Goal: Task Accomplishment & Management: Manage account settings

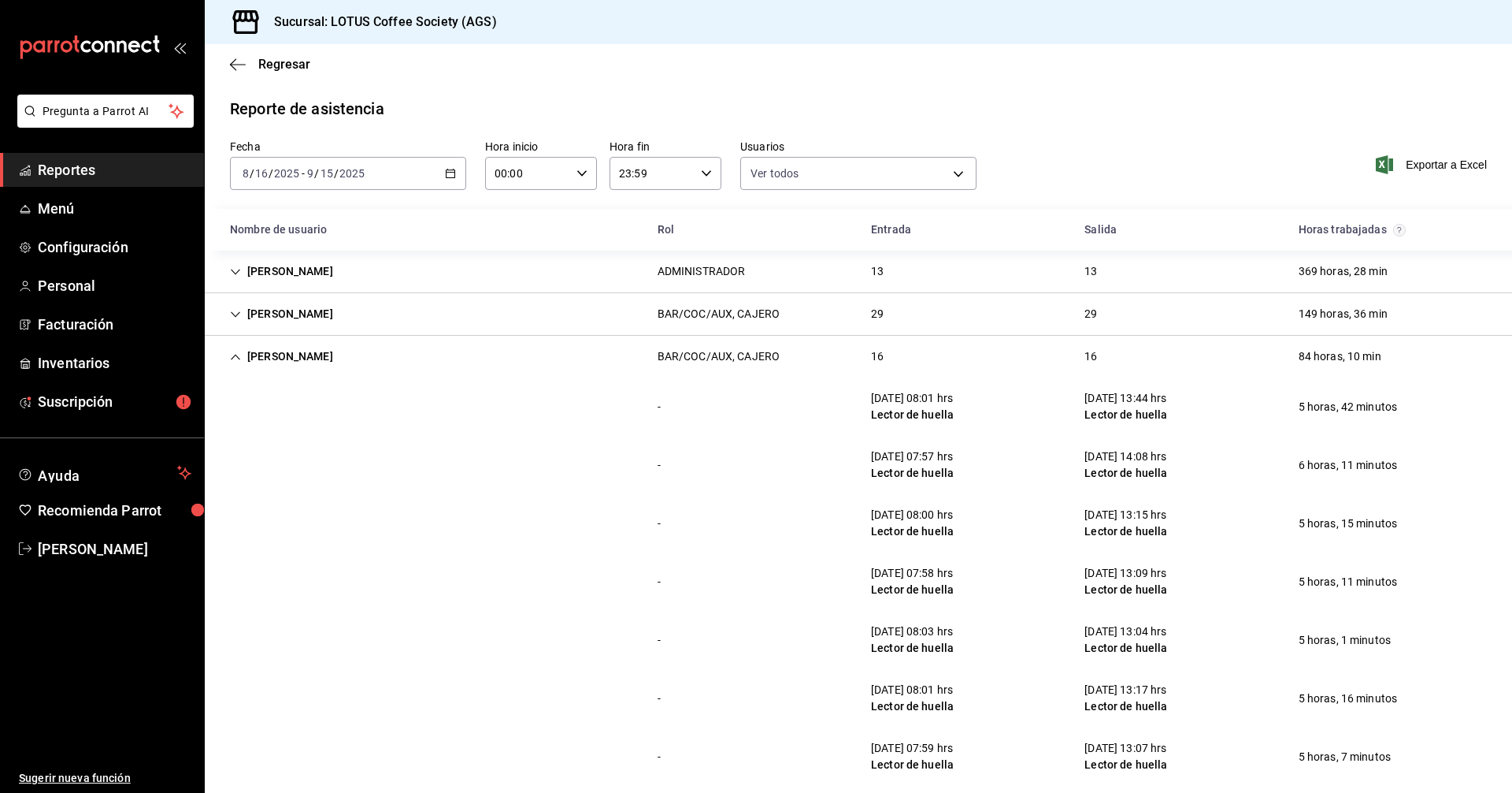
click at [254, 358] on div "[PERSON_NAME]" at bounding box center [281, 356] width 128 height 29
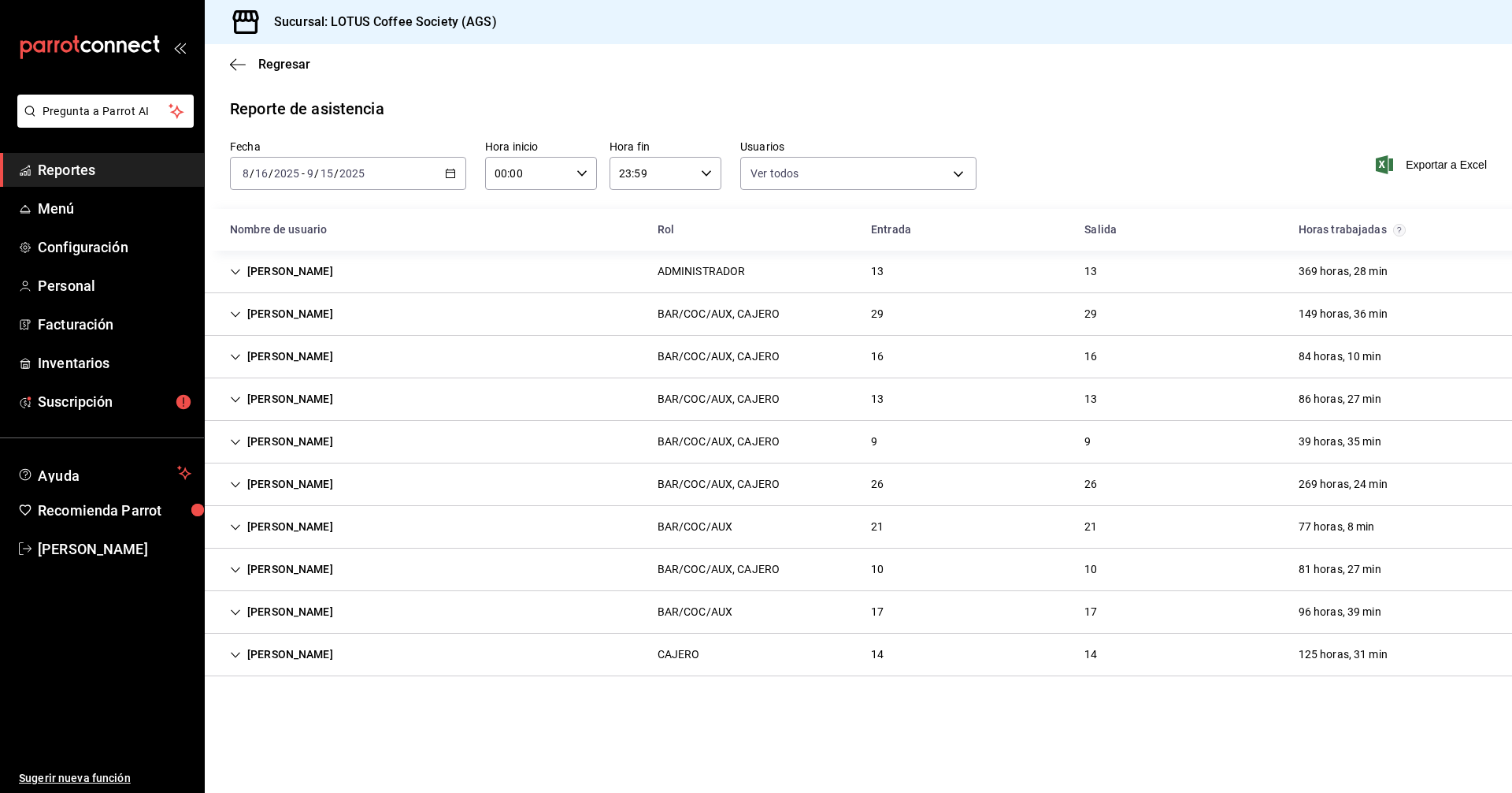
click at [35, 176] on link "Reportes" at bounding box center [101, 170] width 204 height 34
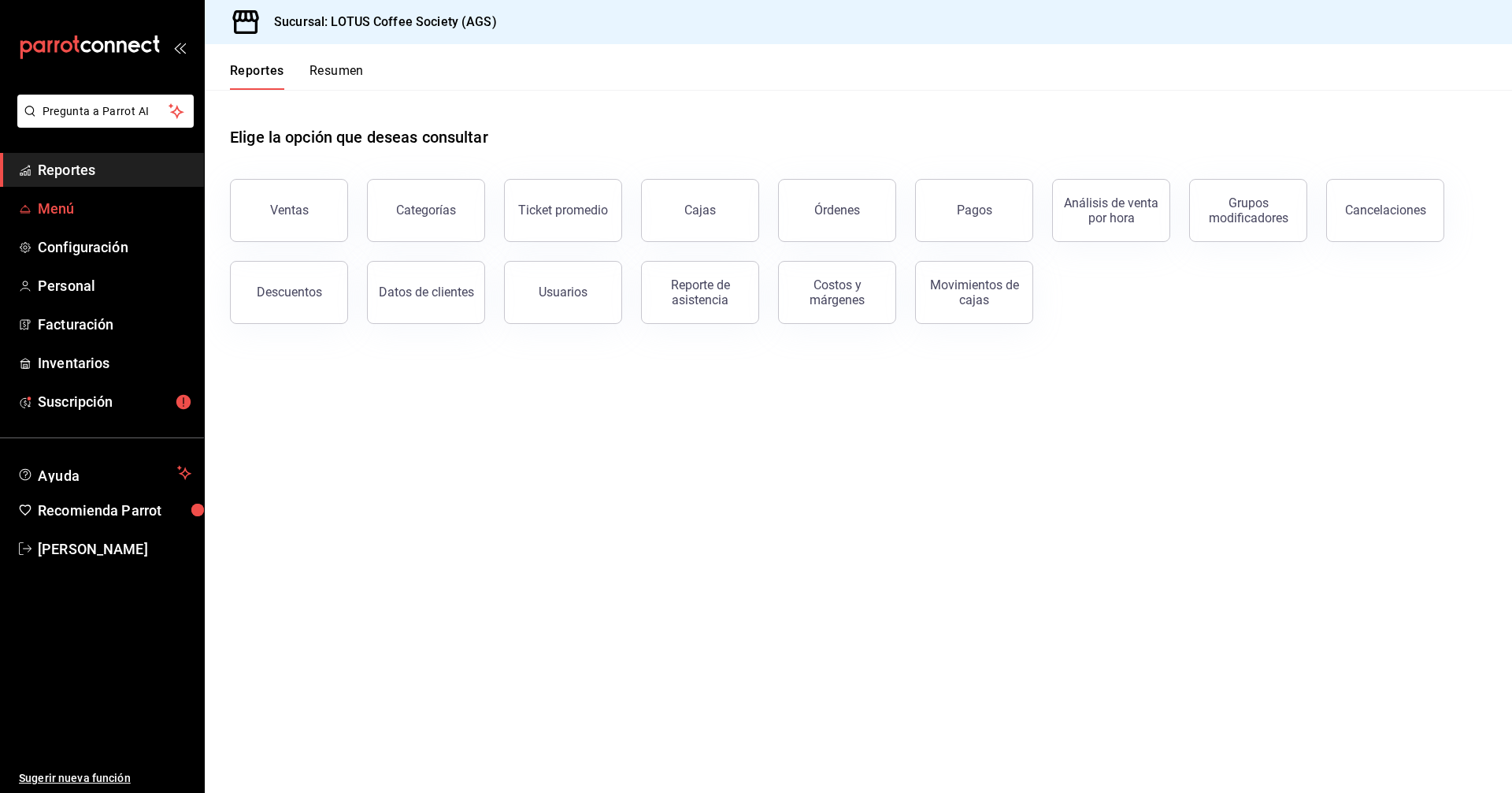
click at [55, 218] on span "Menú" at bounding box center [114, 208] width 154 height 21
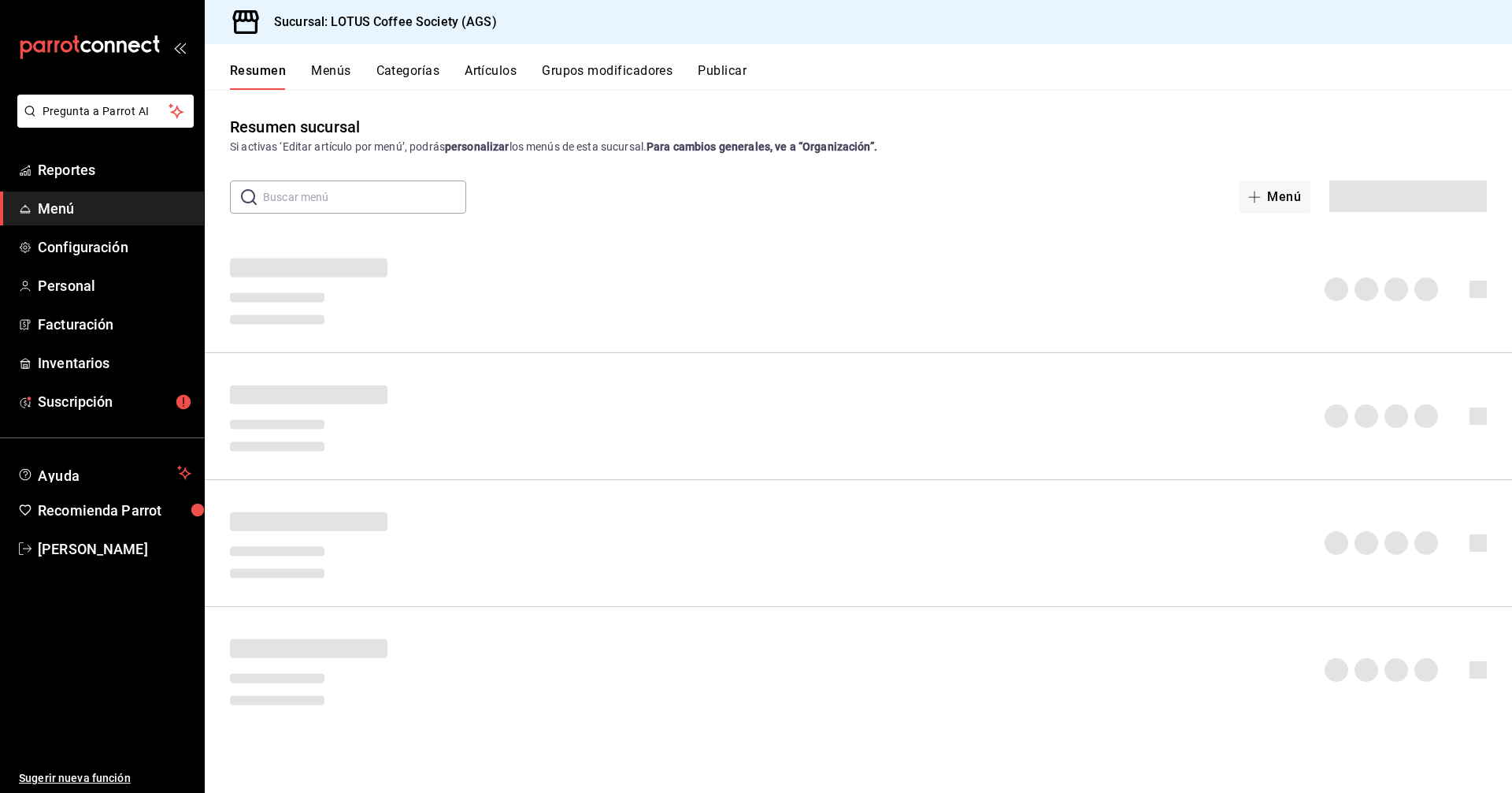
click at [617, 65] on button "Grupos modificadores" at bounding box center [607, 76] width 130 height 27
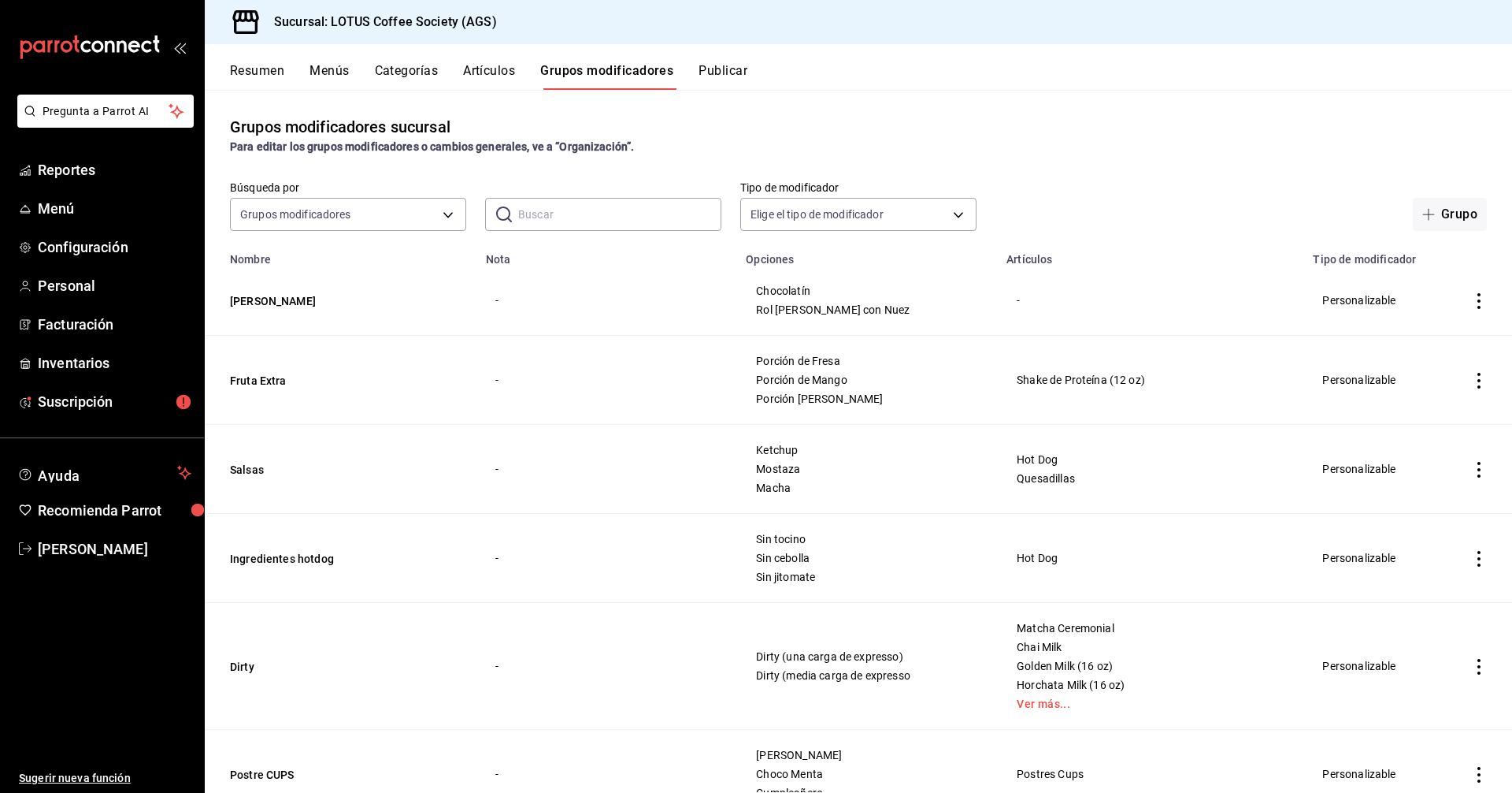
click at [500, 232] on div "Grupos modificadores sucursal Para editar los grupos modificadores o cambios ge…" at bounding box center [858, 440] width 1307 height 702
click at [542, 216] on input "text" at bounding box center [619, 214] width 203 height 31
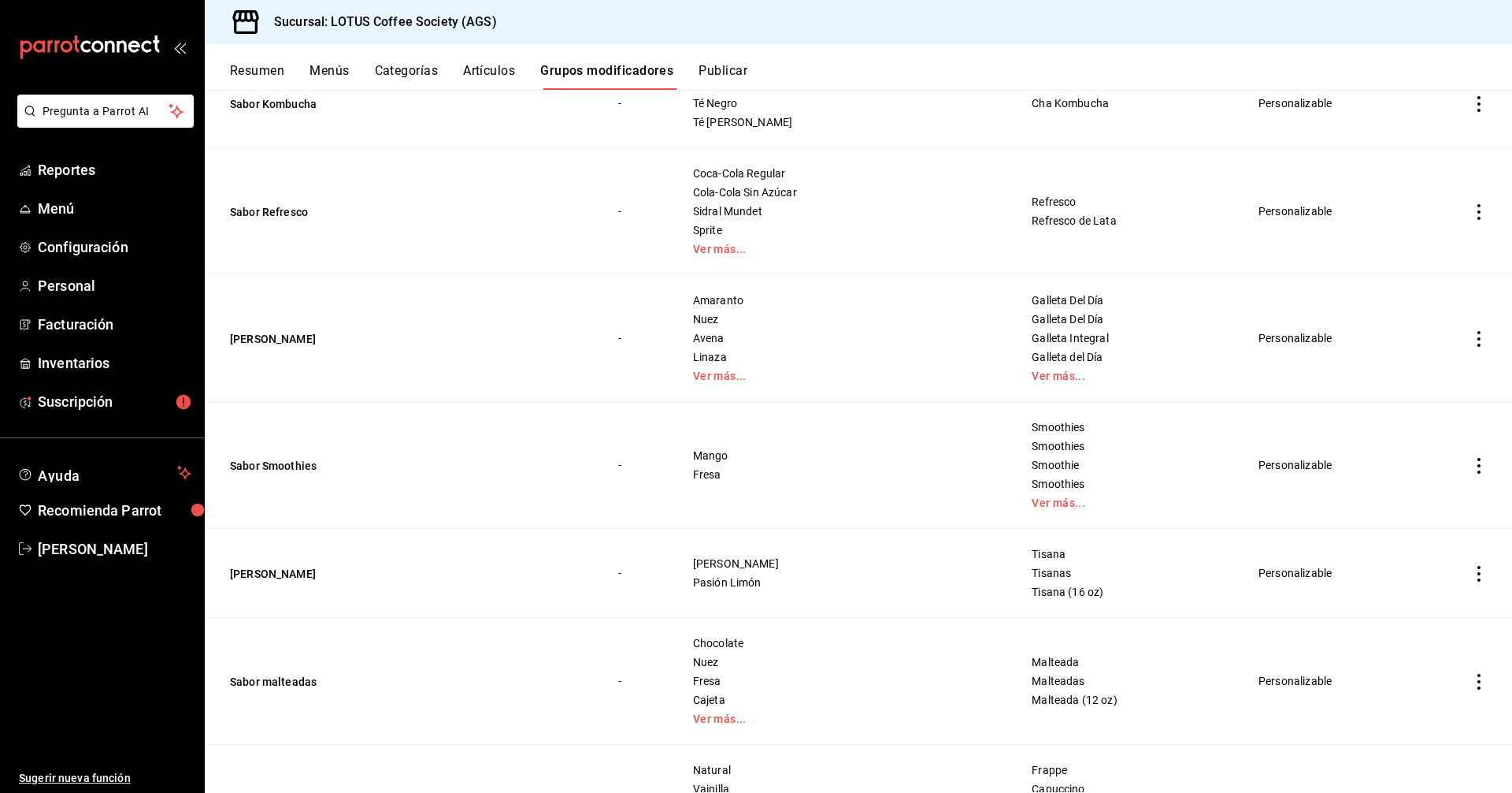
scroll to position [709, 0]
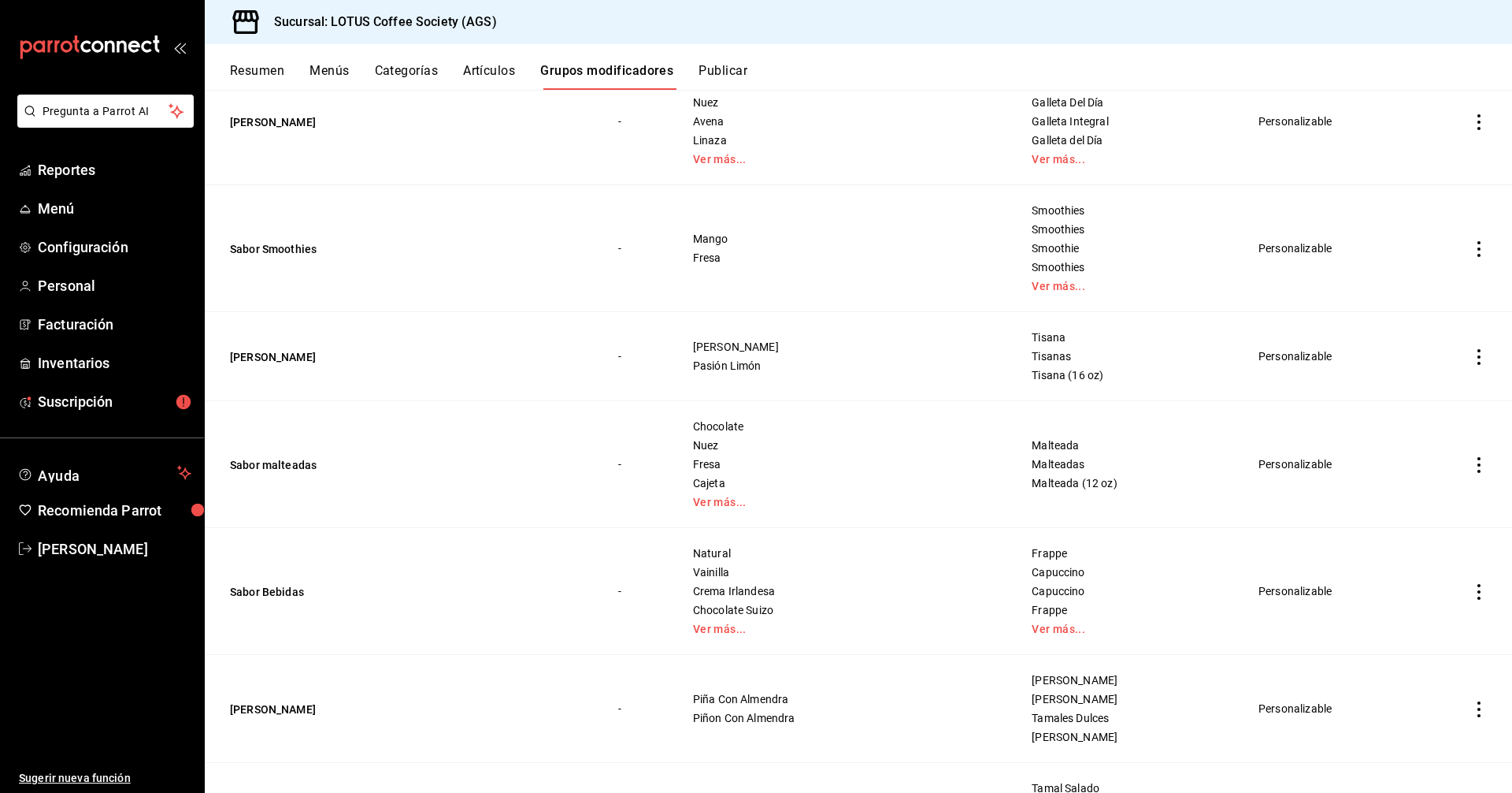
type input "sabo"
click at [282, 579] on td "Sabor Bebidas" at bounding box center [402, 591] width 395 height 127
click at [286, 589] on button "Sabor Bebidas" at bounding box center [325, 592] width 189 height 16
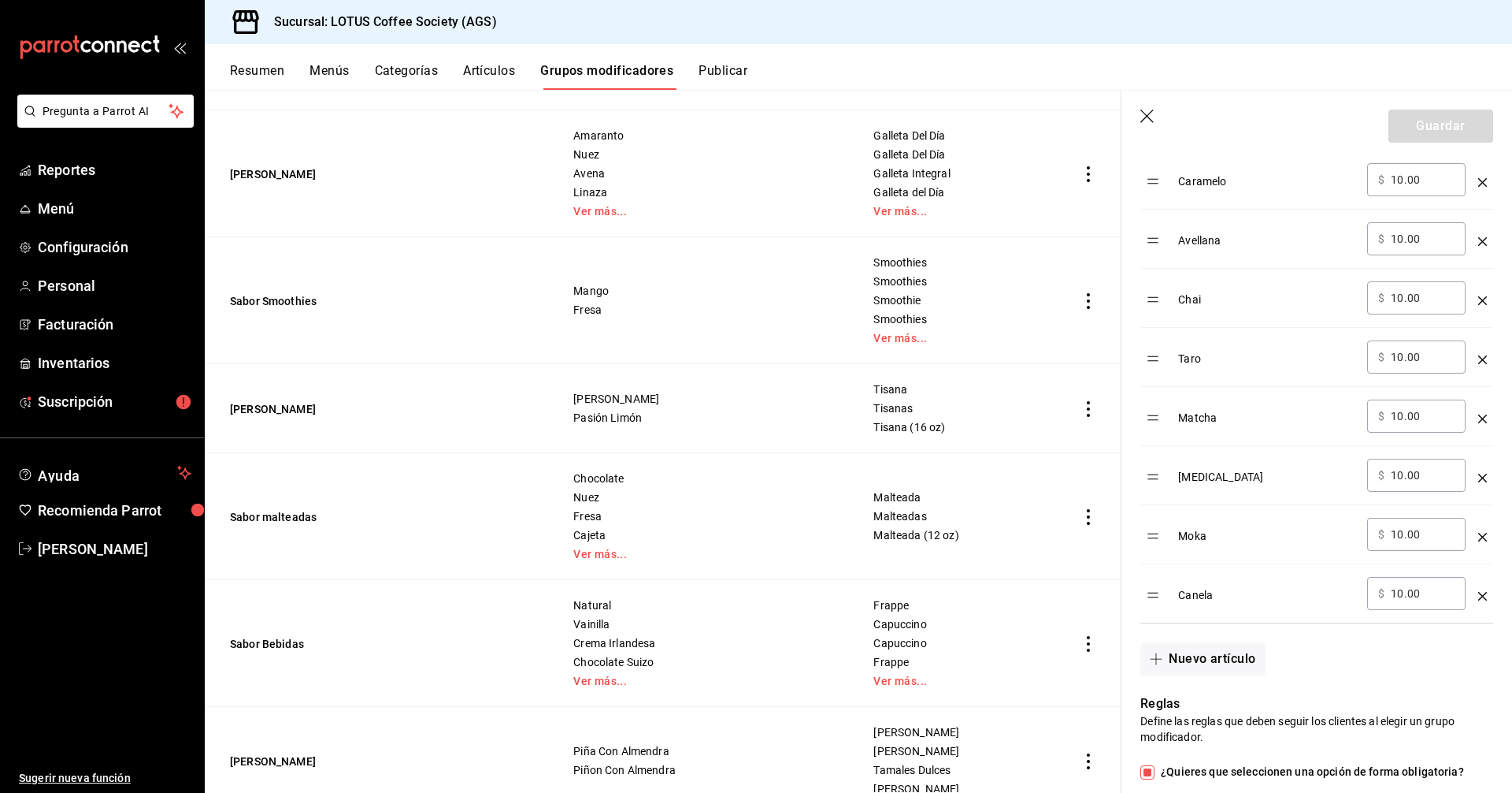
scroll to position [945, 0]
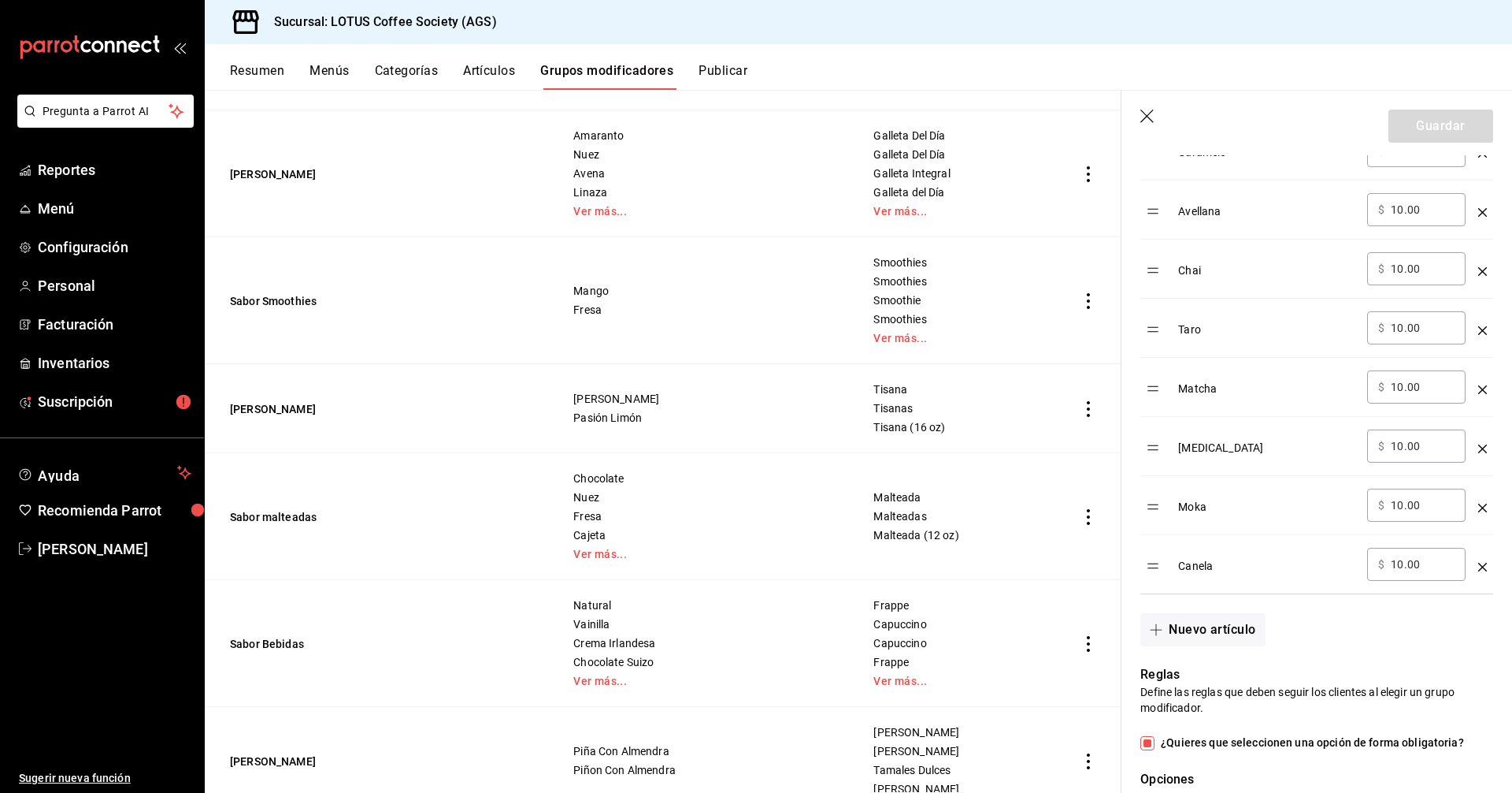
click at [1478, 504] on icon "optionsTable" at bounding box center [1482, 508] width 9 height 9
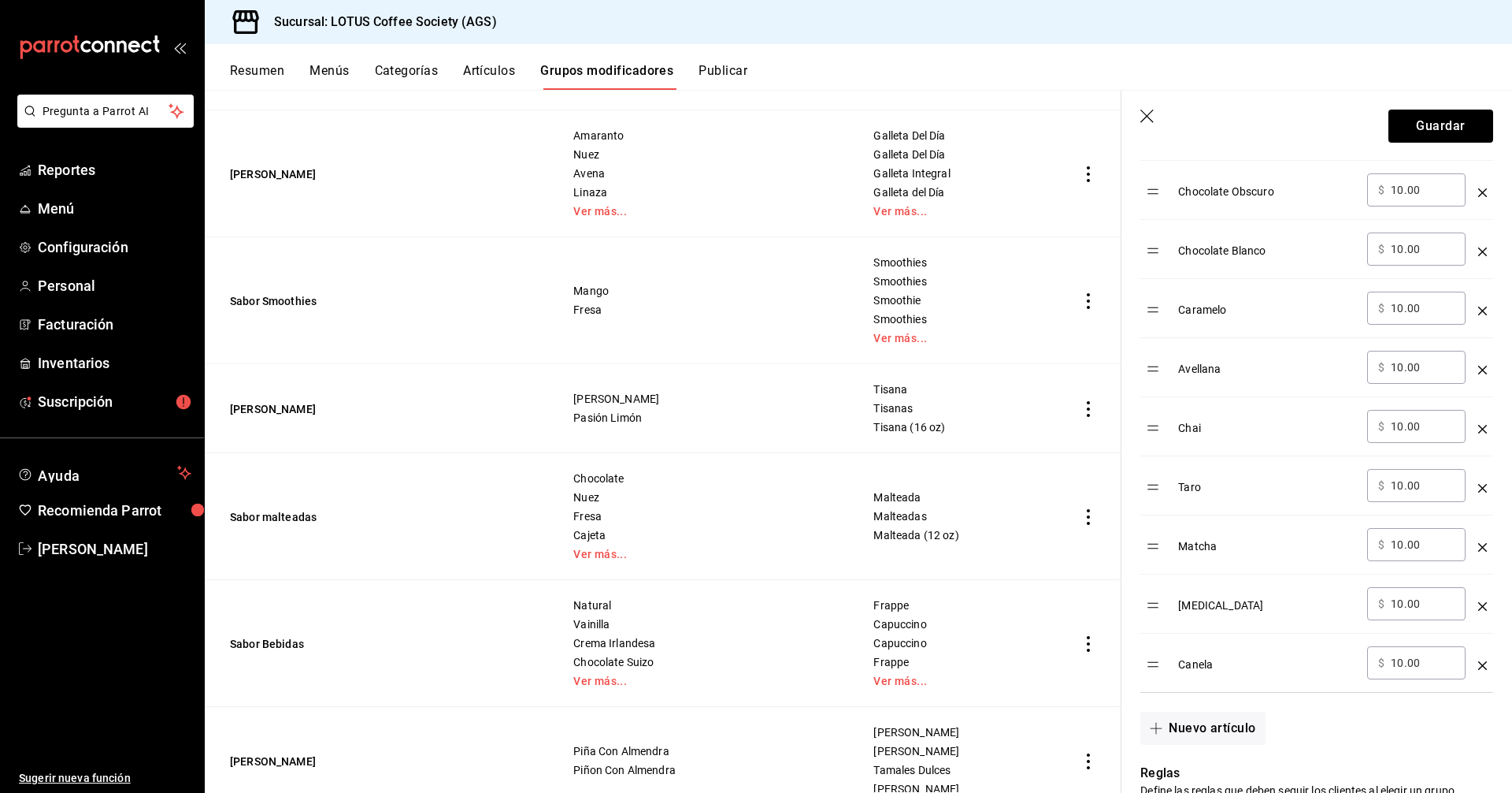
scroll to position [709, 0]
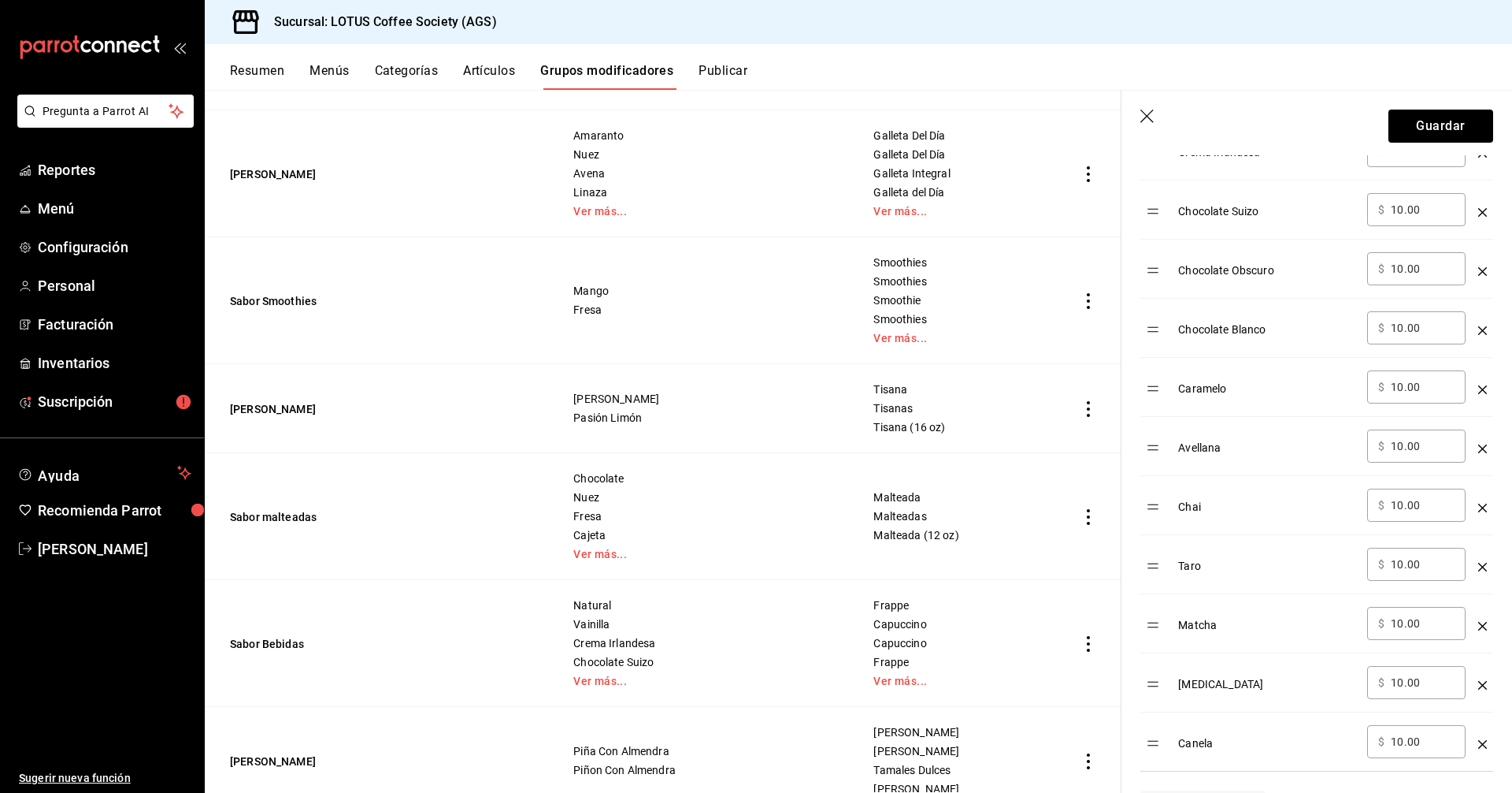
click at [1478, 330] on icon "optionsTable" at bounding box center [1482, 330] width 9 height 9
click at [1462, 108] on header "Guardar" at bounding box center [1316, 122] width 391 height 64
click at [1465, 114] on button "Guardar" at bounding box center [1441, 126] width 105 height 33
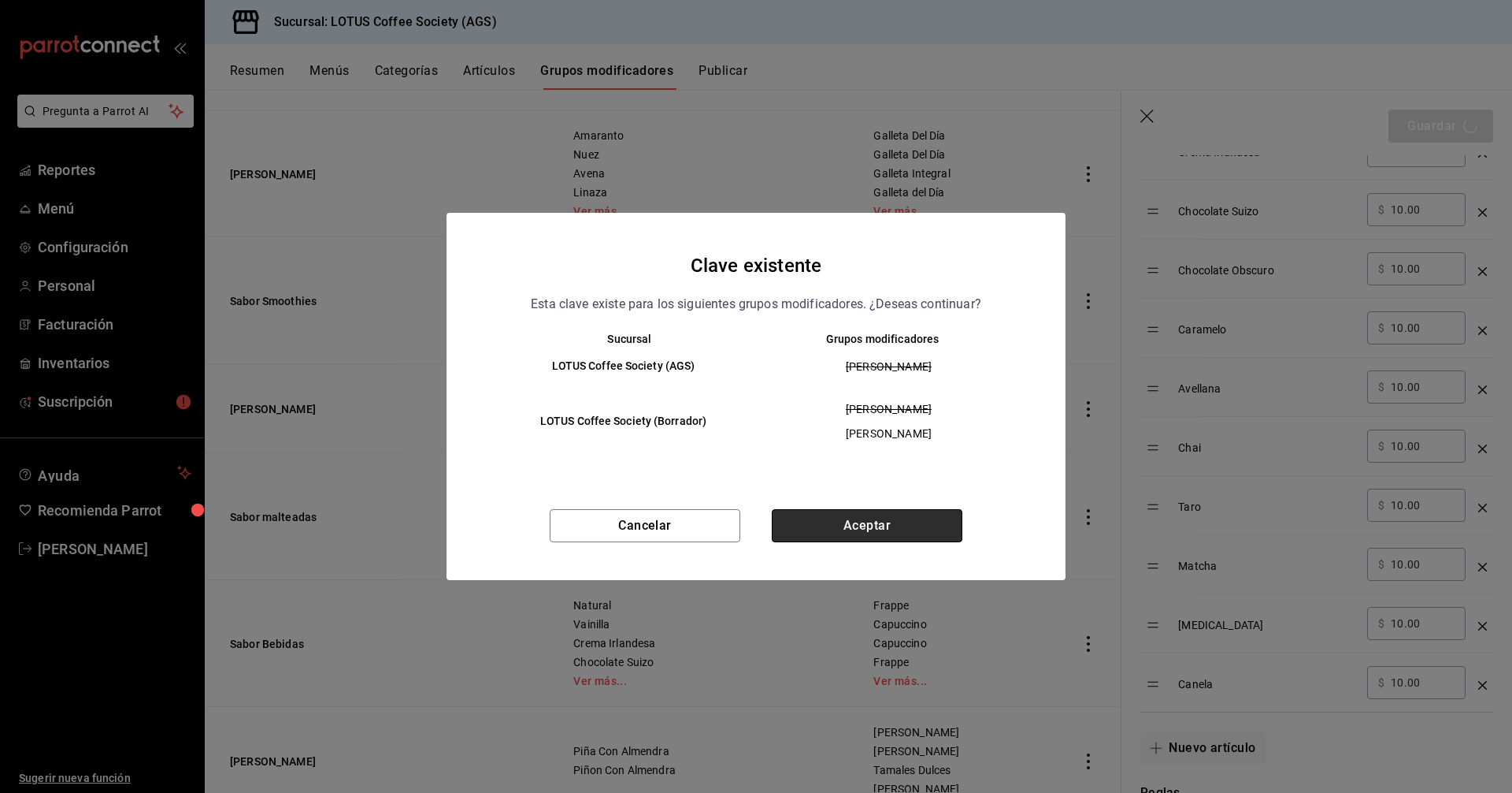
click at [890, 527] on button "Aceptar" at bounding box center [867, 525] width 191 height 33
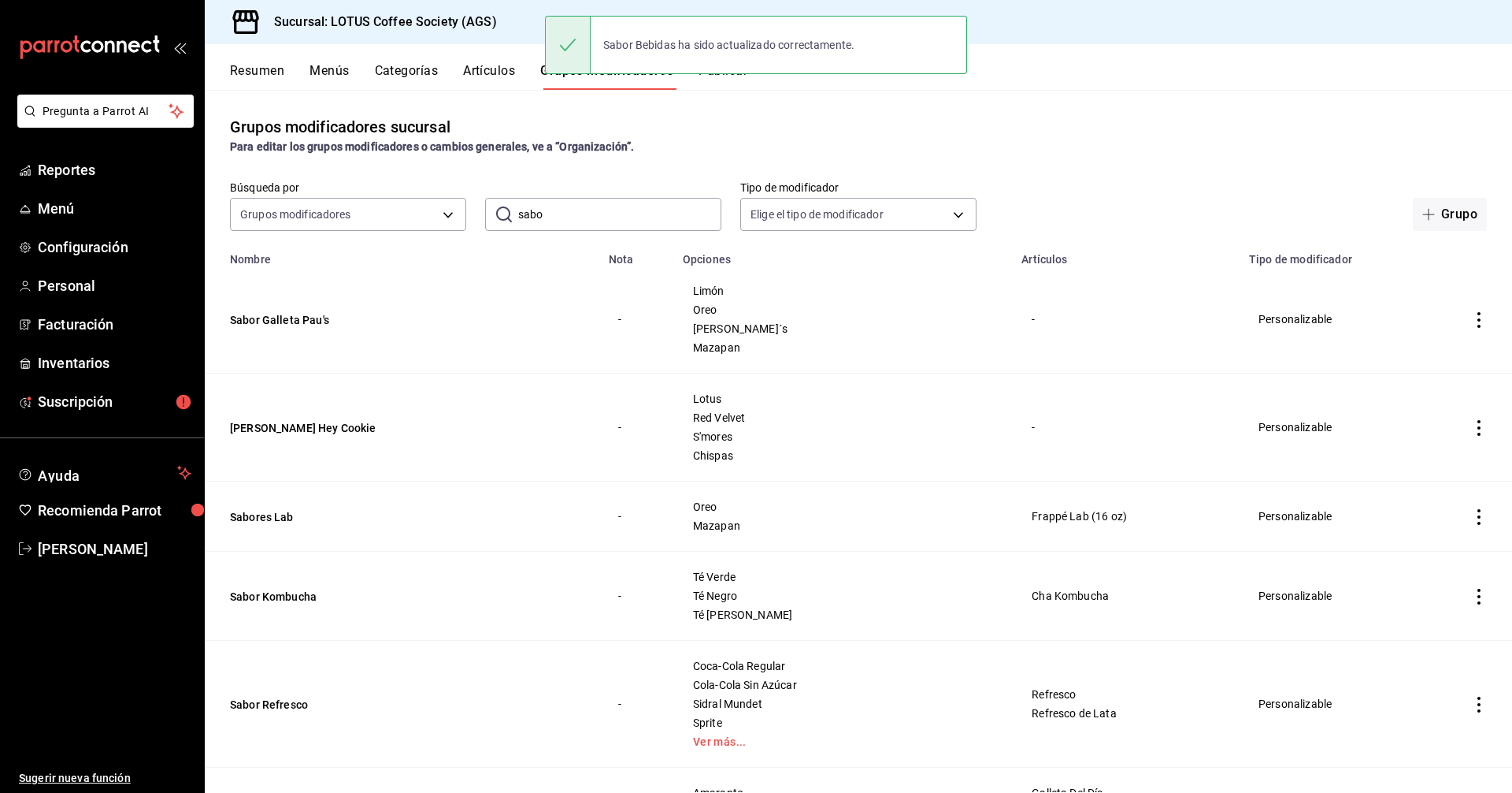
click at [262, 65] on button "Resumen" at bounding box center [257, 76] width 54 height 27
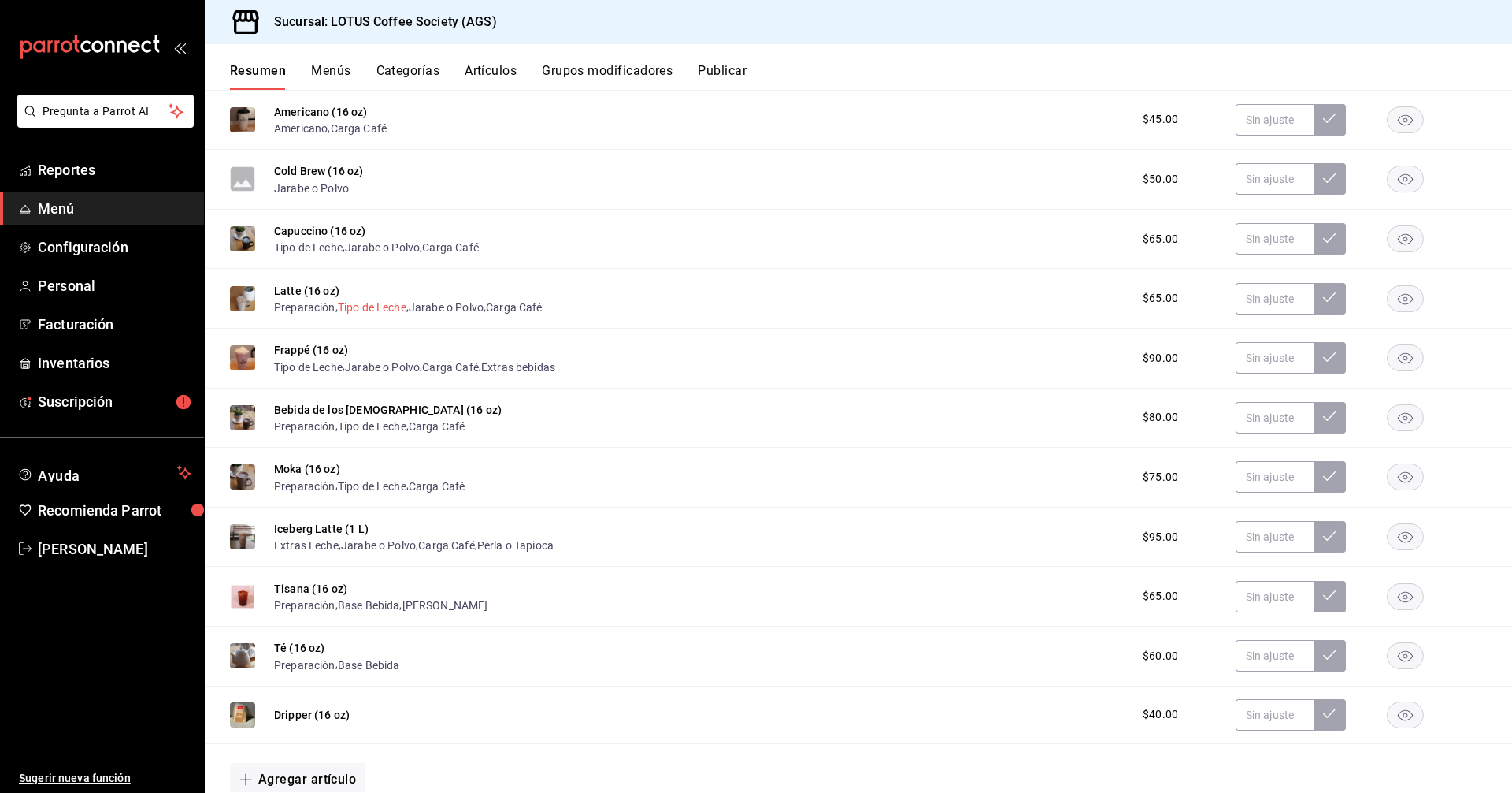
scroll to position [394, 0]
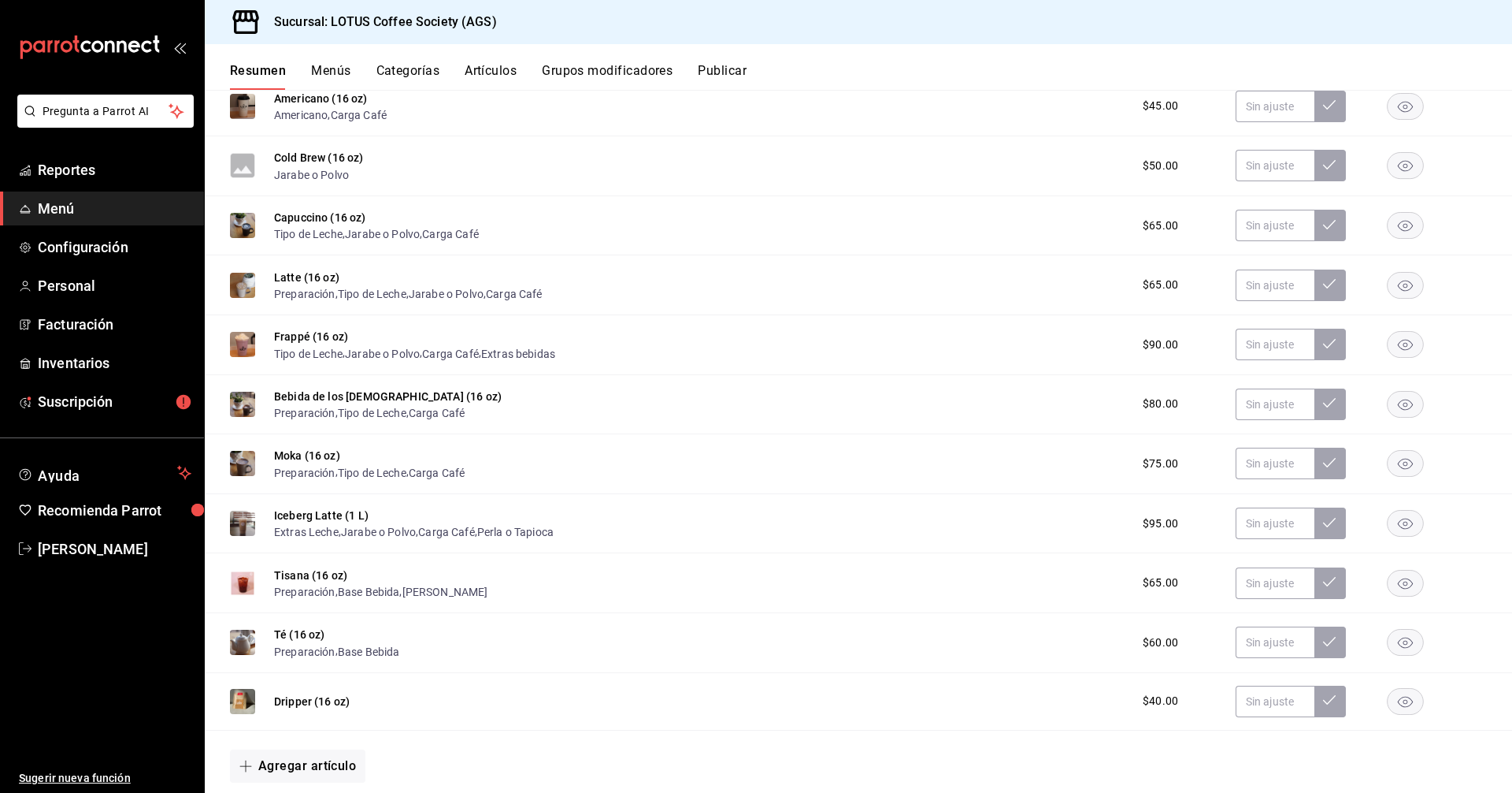
click at [322, 444] on div "Moka (16 oz) Preparación , Tipo de Leche , Carga Café $75.00" at bounding box center [858, 464] width 1307 height 60
click at [333, 455] on button "Moka (16 oz)" at bounding box center [307, 455] width 66 height 16
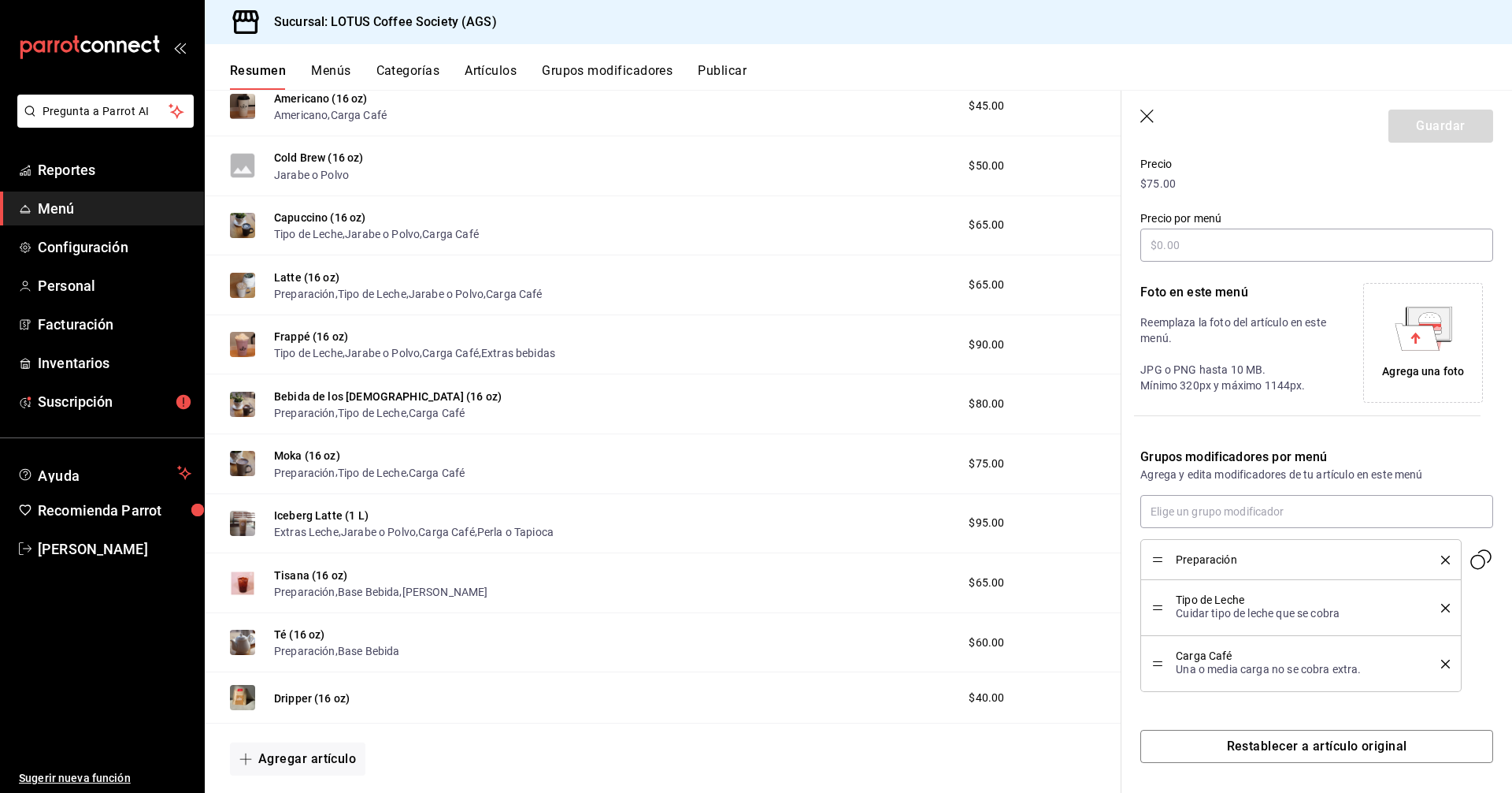
scroll to position [226, 0]
click at [1373, 509] on input "text" at bounding box center [1317, 509] width 353 height 33
click at [619, 35] on div "Sucursal: LOTUS Coffee Society (AGS)" at bounding box center [858, 22] width 1307 height 44
click at [603, 75] on button "Grupos modificadores" at bounding box center [607, 76] width 130 height 27
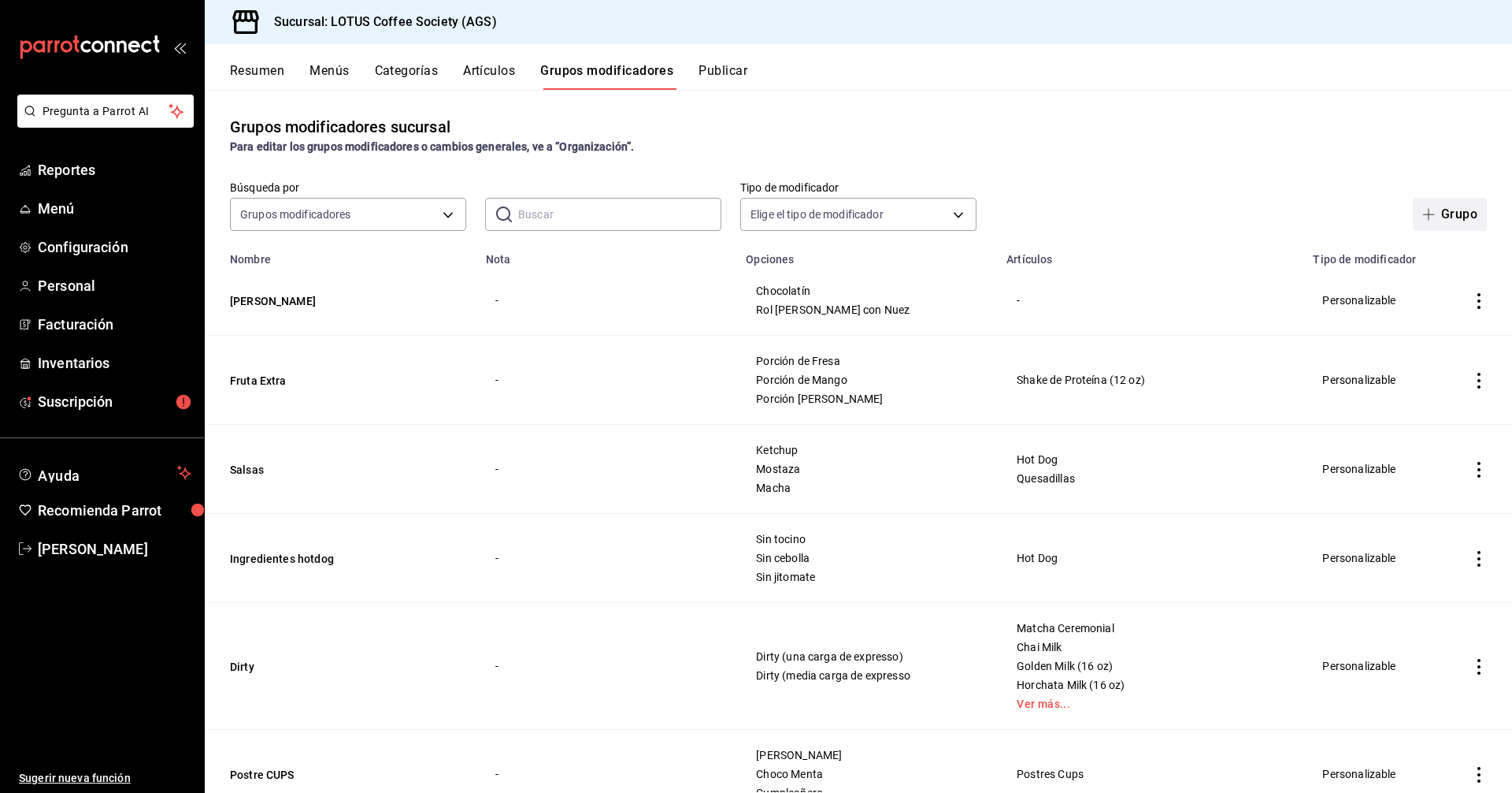
click at [1445, 198] on button "Grupo" at bounding box center [1450, 214] width 74 height 33
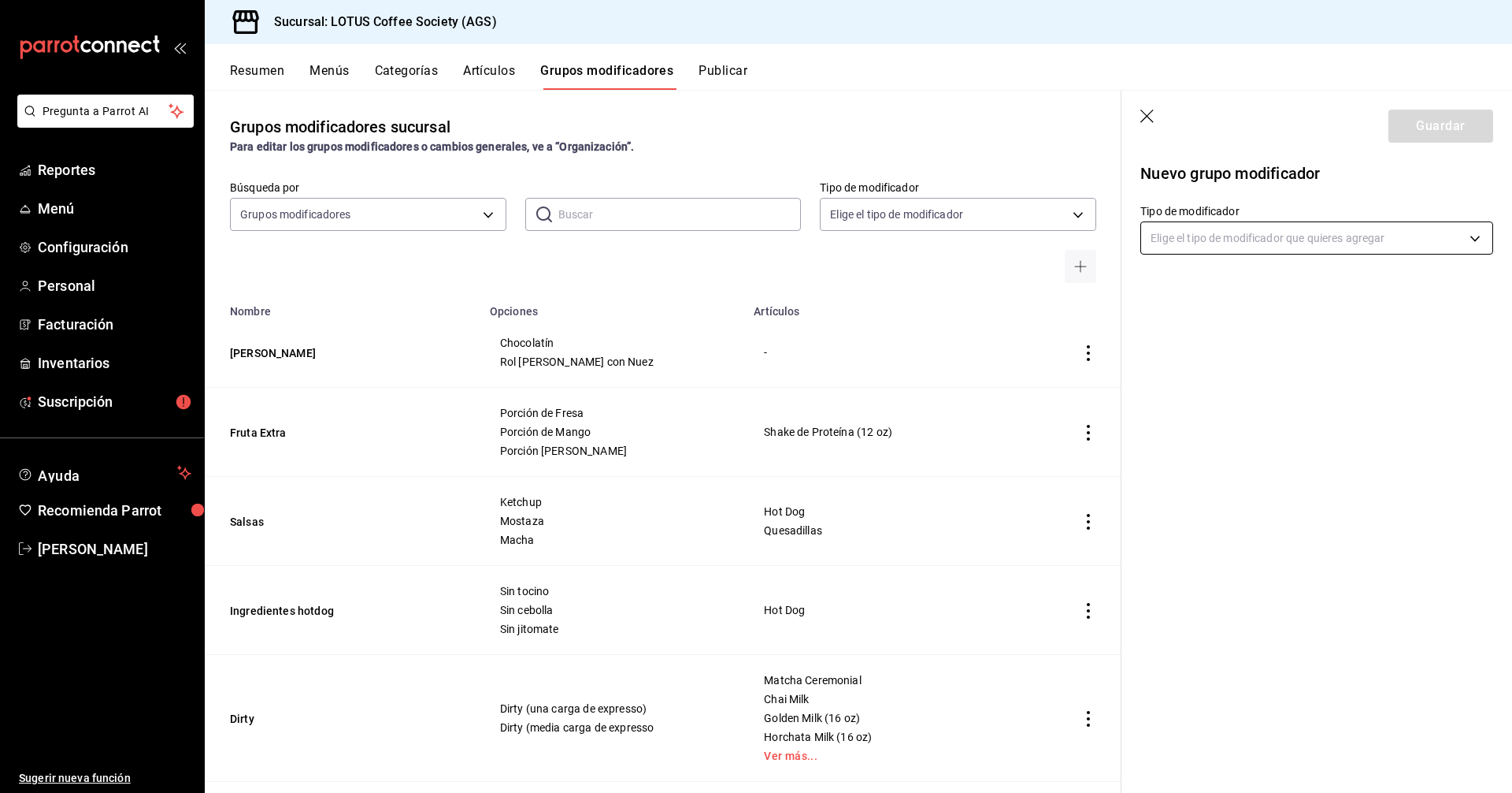
click at [1192, 247] on body "Pregunta a Parrot AI Reportes Menú Configuración Personal Facturación Inventari…" at bounding box center [756, 396] width 1512 height 793
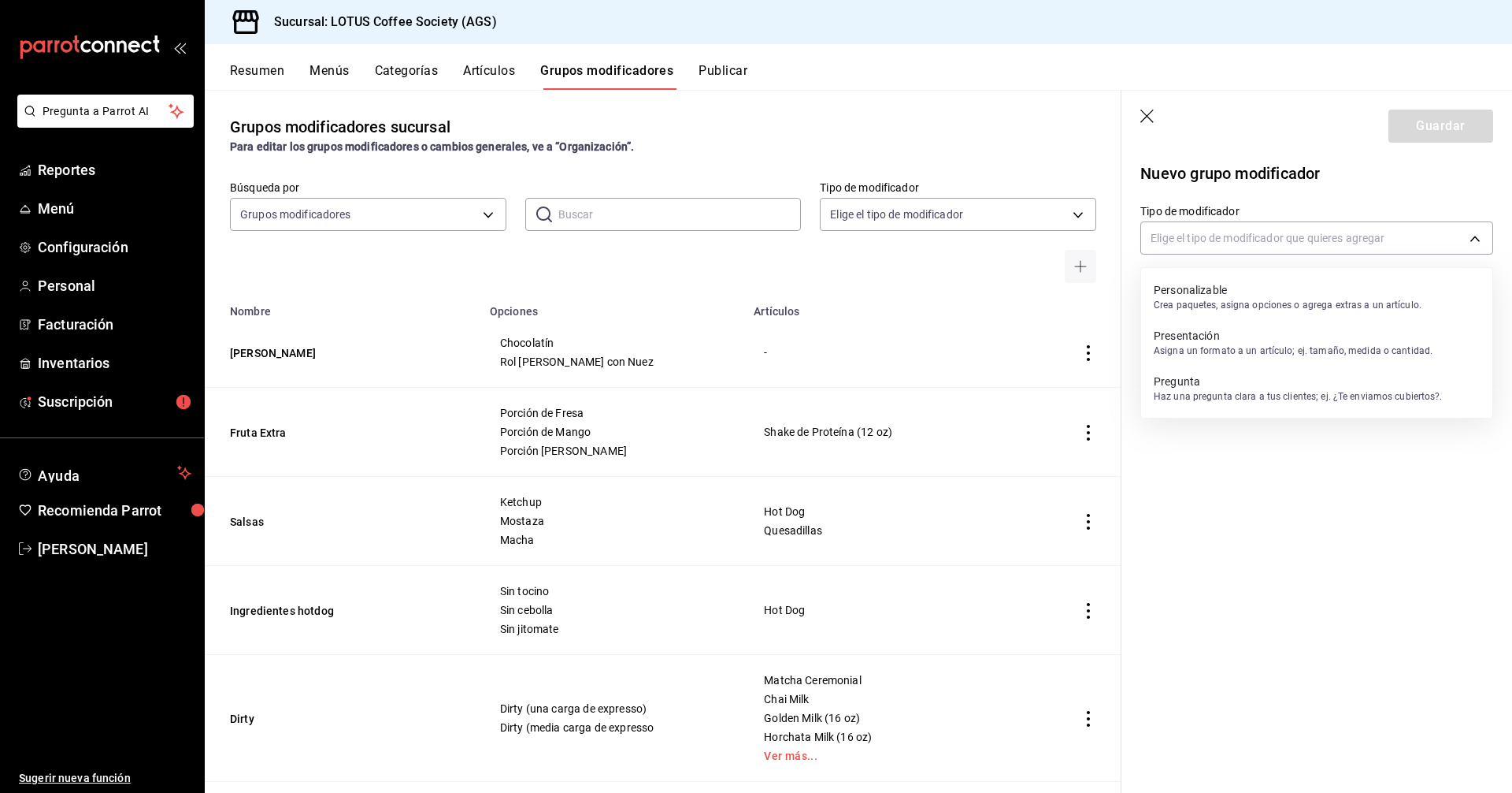
click at [1214, 279] on div "Personalizable Crea paquetes, asigna opciones o agrega extras a un artículo." at bounding box center [1287, 297] width 267 height 36
type input "CUSTOMIZABLE"
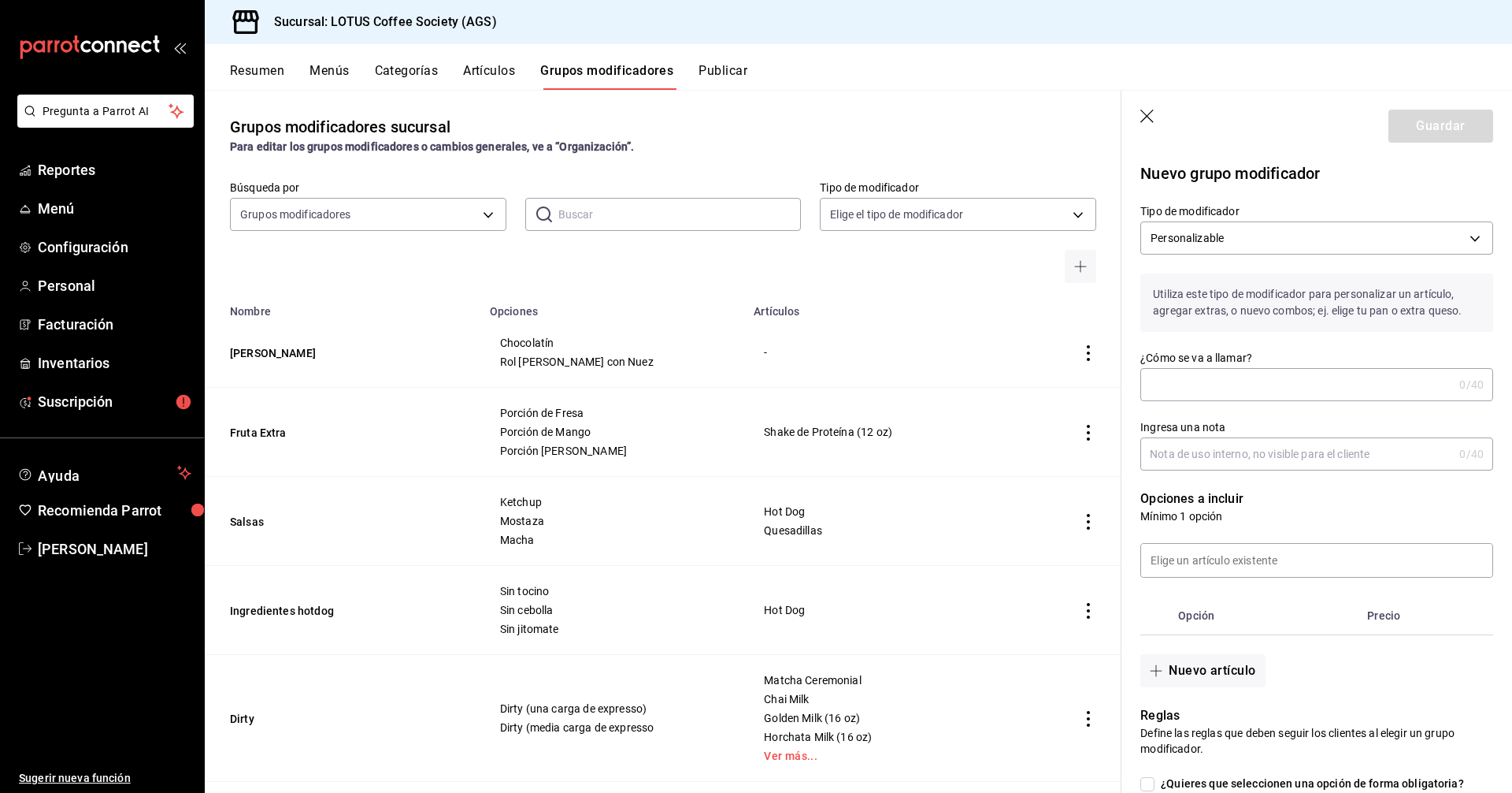
click at [1238, 388] on input "¿Cómo se va a llamar?" at bounding box center [1297, 384] width 313 height 31
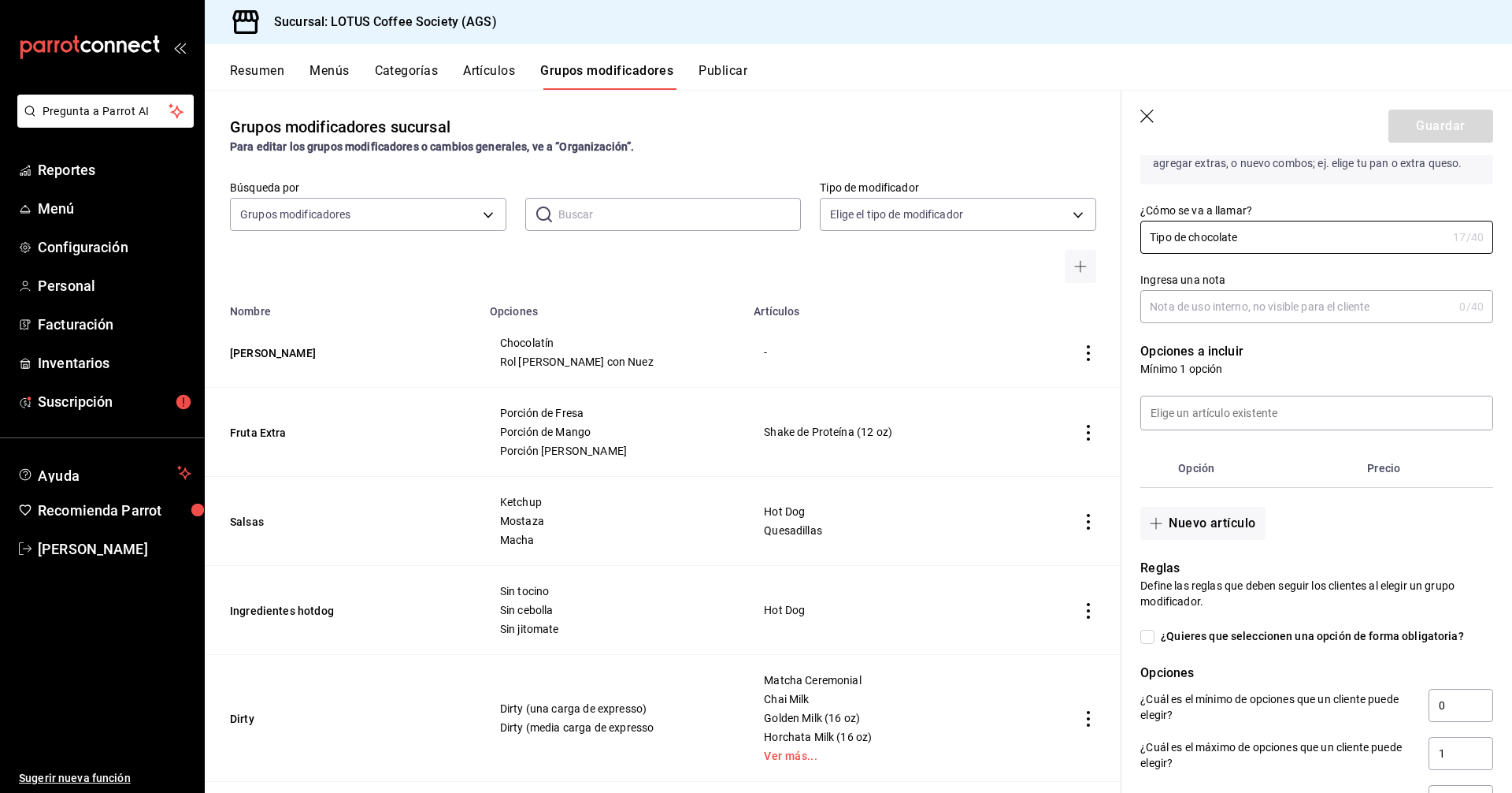
scroll to position [236, 0]
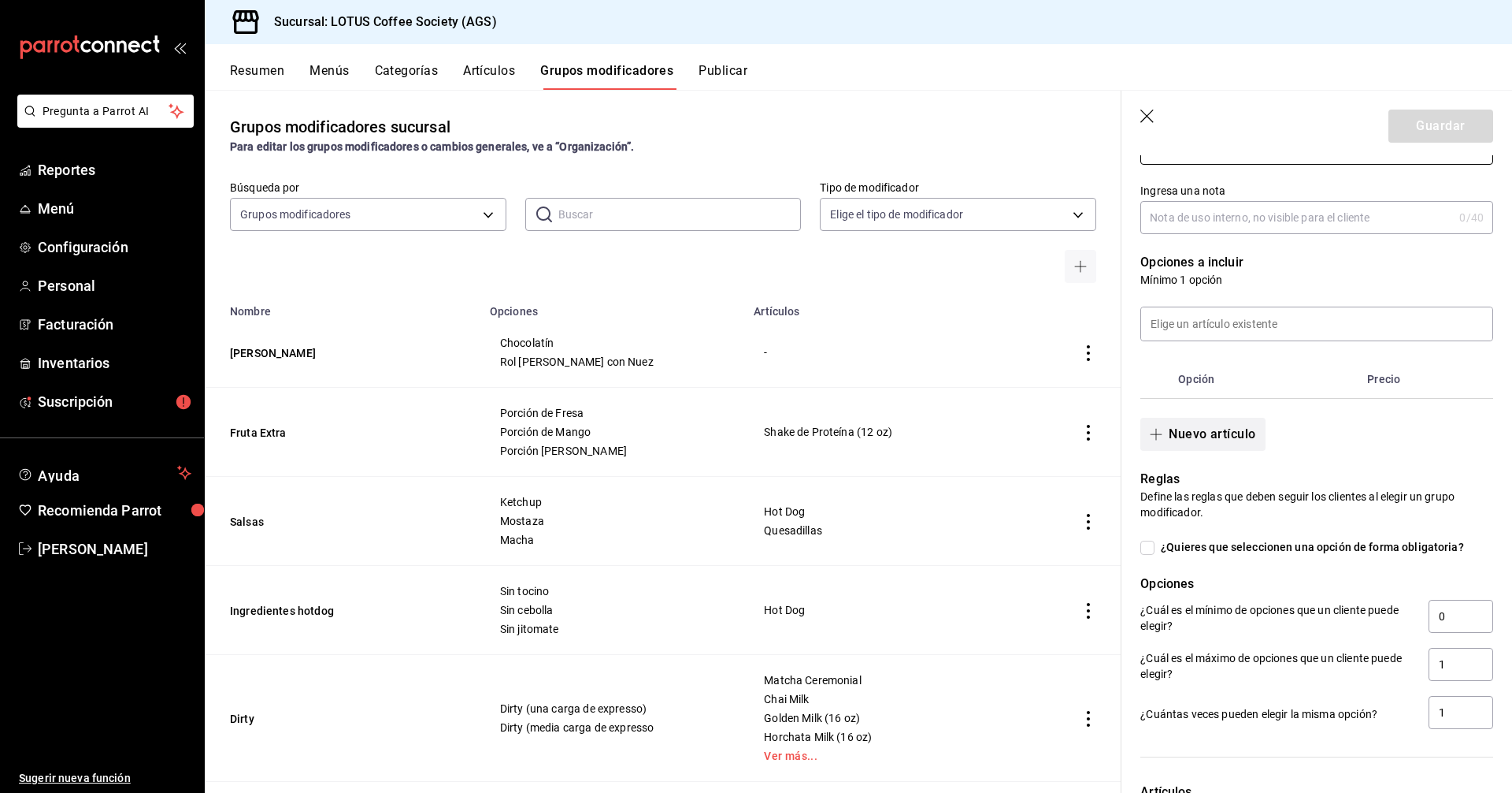
type input "Tipo de chocolate"
click at [1204, 438] on button "Nuevo artículo" at bounding box center [1203, 434] width 124 height 33
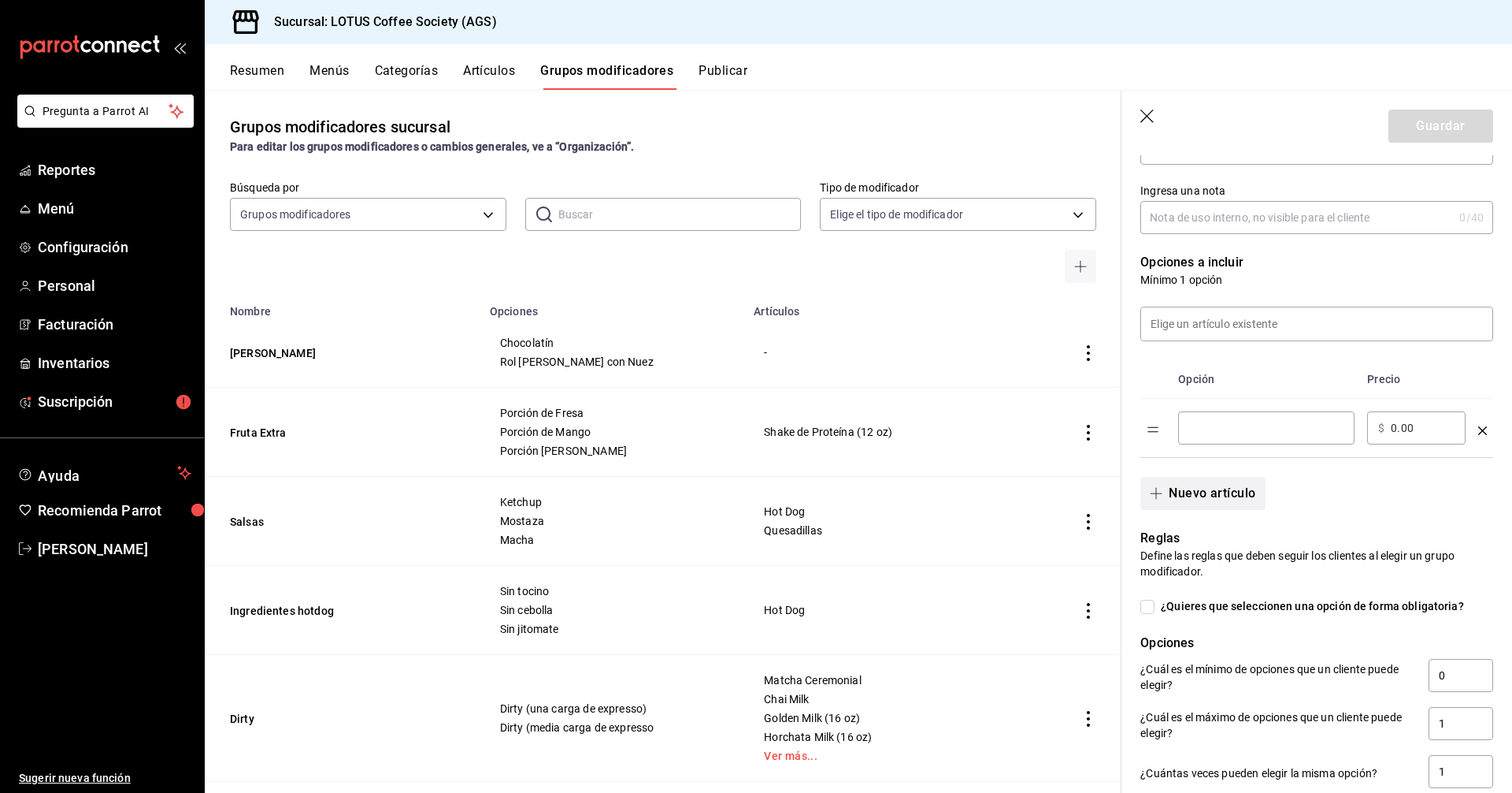
click at [1204, 438] on div "​" at bounding box center [1266, 427] width 176 height 33
type input "Chocolate Oscuro"
click at [1225, 492] on button "Nuevo artículo" at bounding box center [1203, 493] width 124 height 33
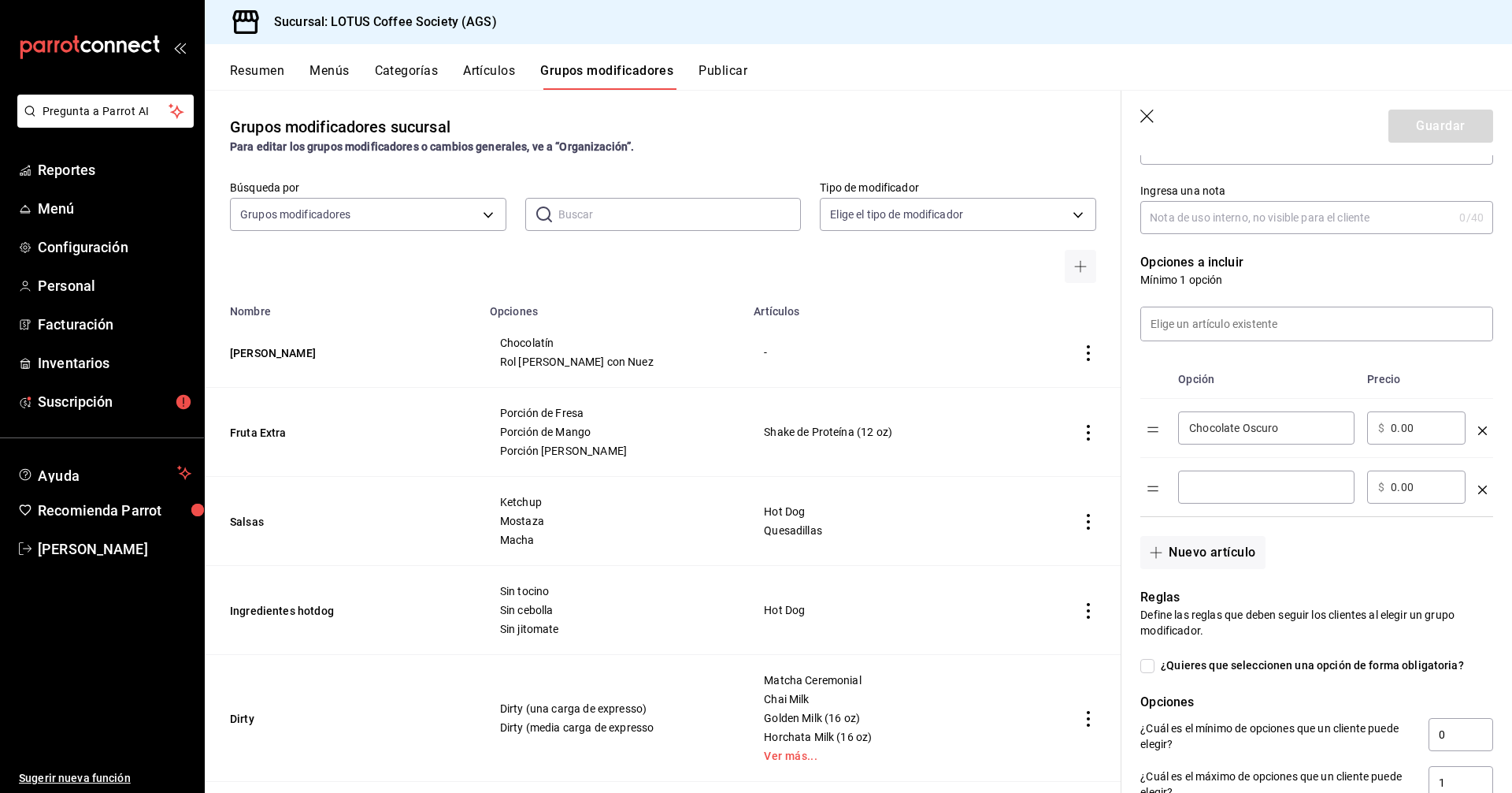
click at [1238, 480] on input "optionsTable" at bounding box center [1266, 488] width 155 height 16
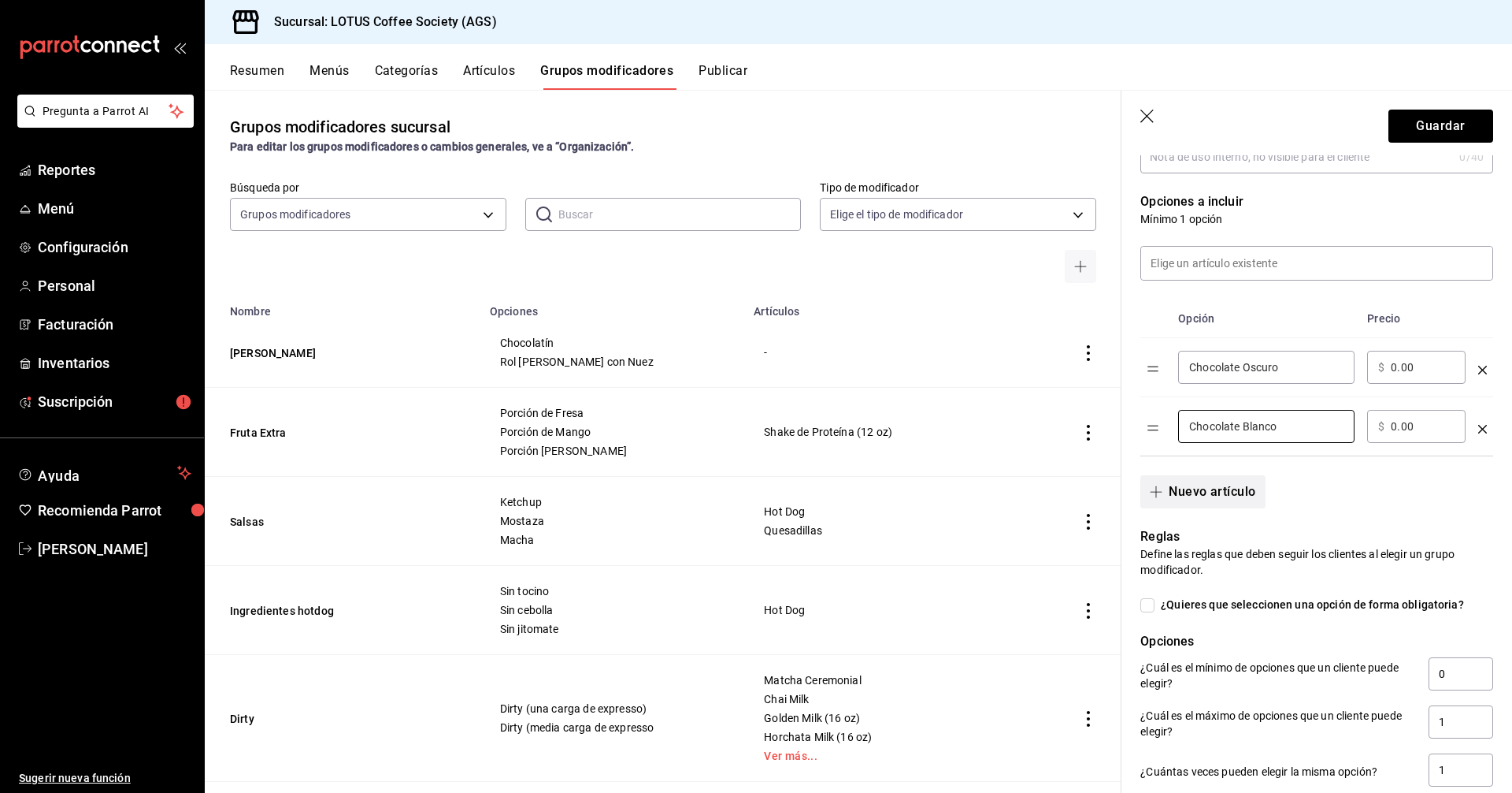
scroll to position [315, 0]
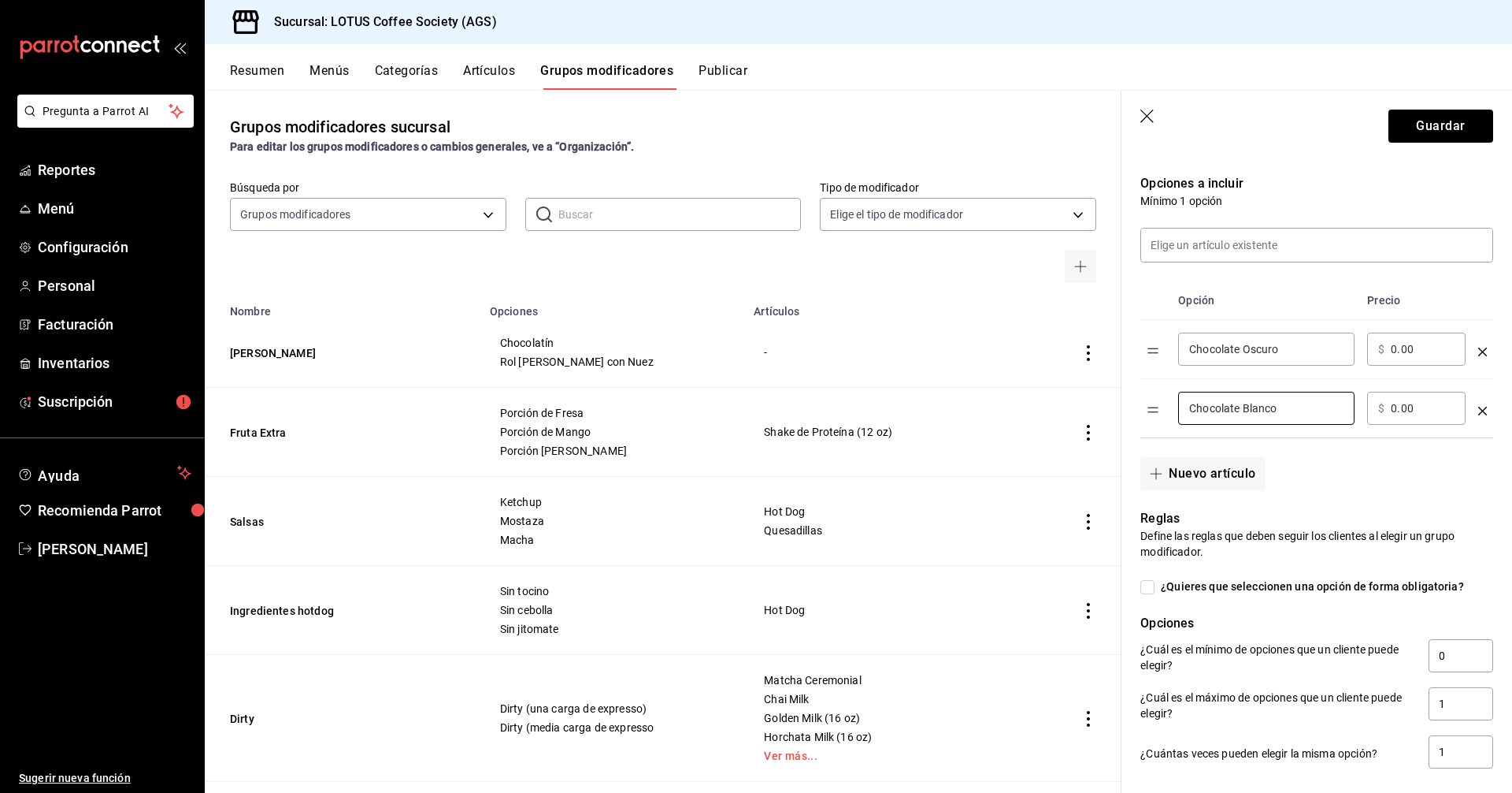
type input "Chocolate Blanco"
click at [1185, 586] on span "¿Quieres que seleccionen una opción de forma obligatoria?" at bounding box center [1309, 587] width 309 height 17
click at [1154, 586] on input "¿Quieres que seleccionen una opción de forma obligatoria?" at bounding box center [1148, 587] width 14 height 15
checkbox input "true"
type input "1"
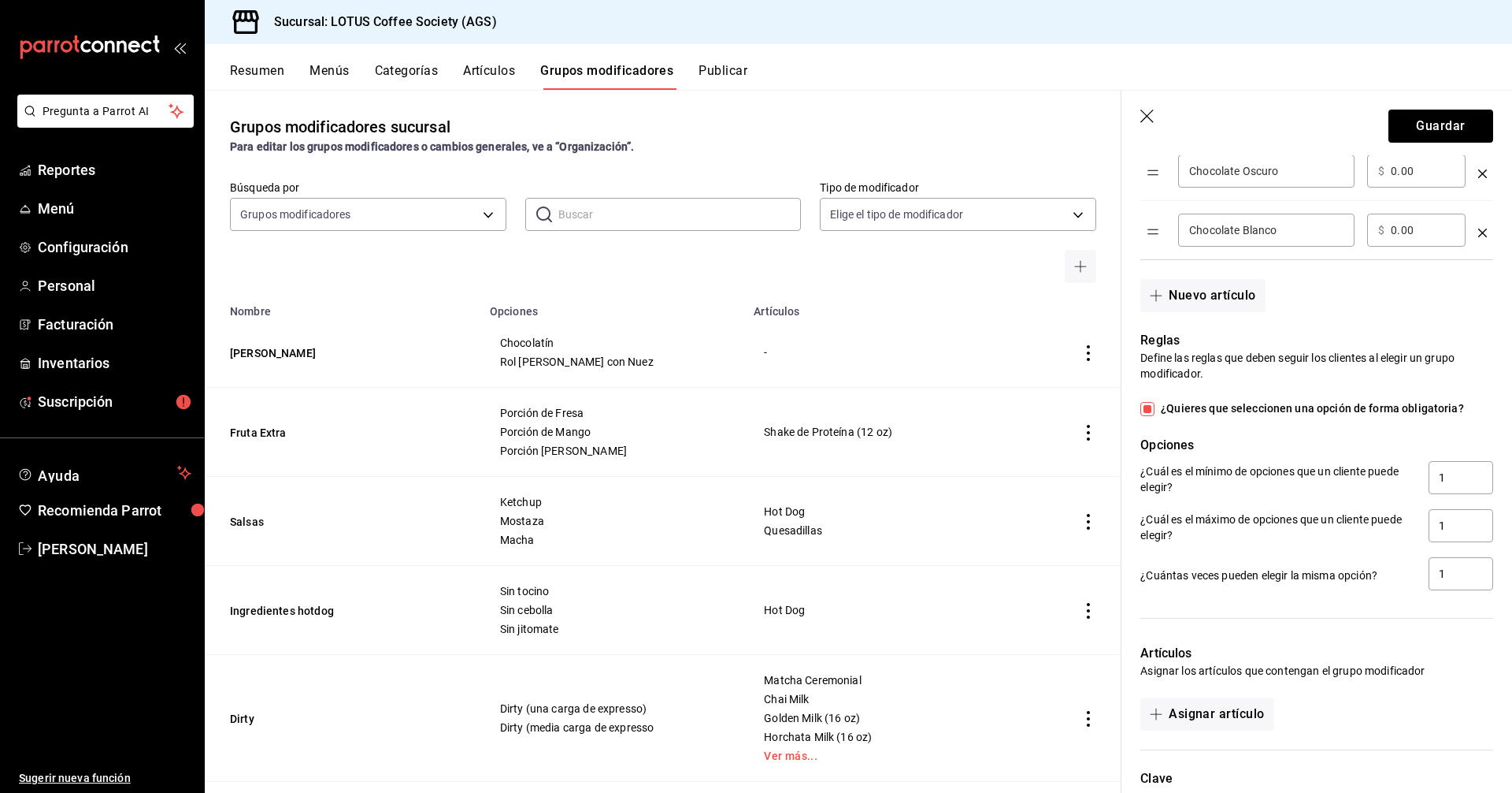
scroll to position [619, 0]
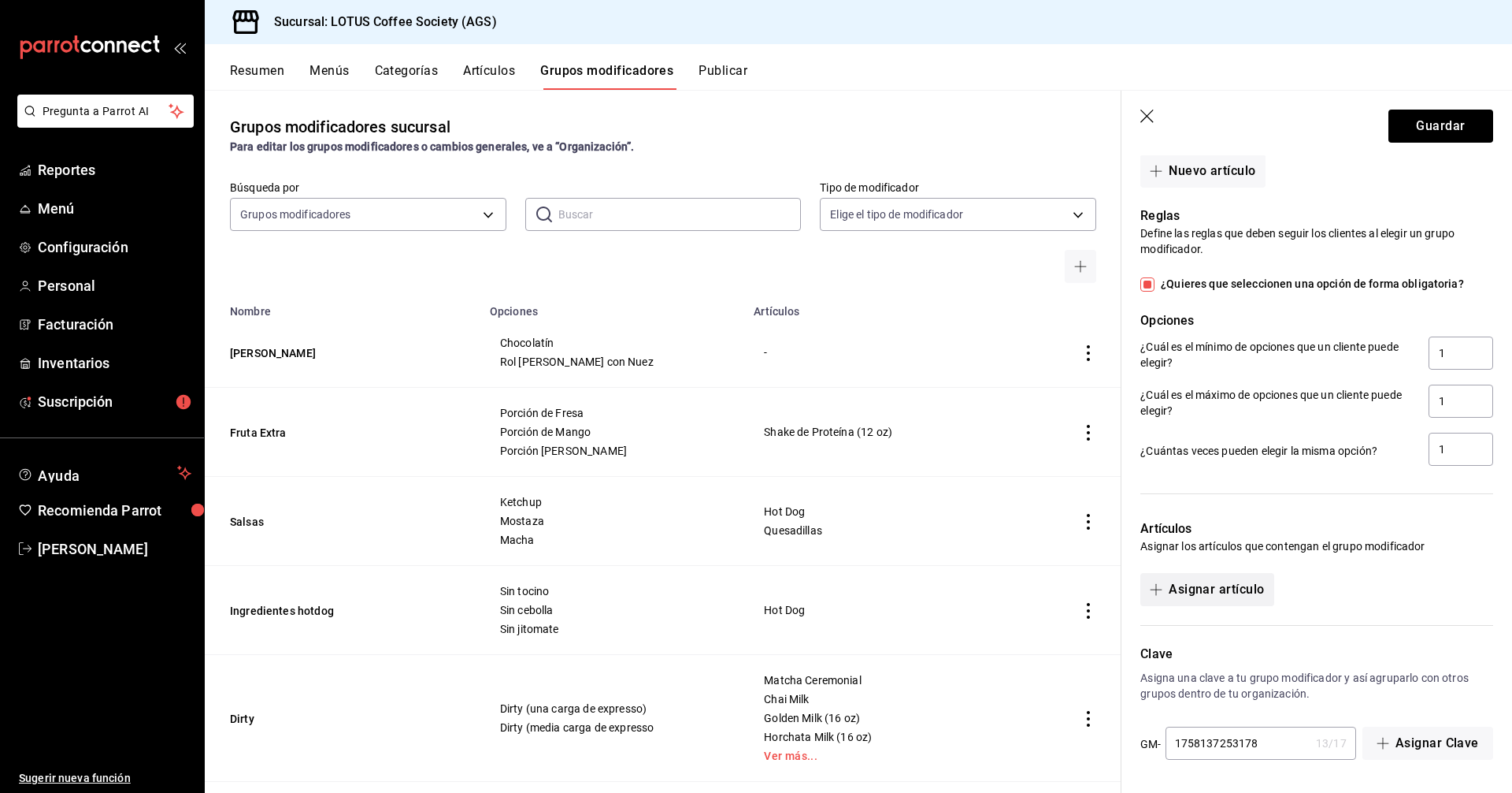
click at [1211, 586] on button "Asignar artículo" at bounding box center [1207, 589] width 133 height 33
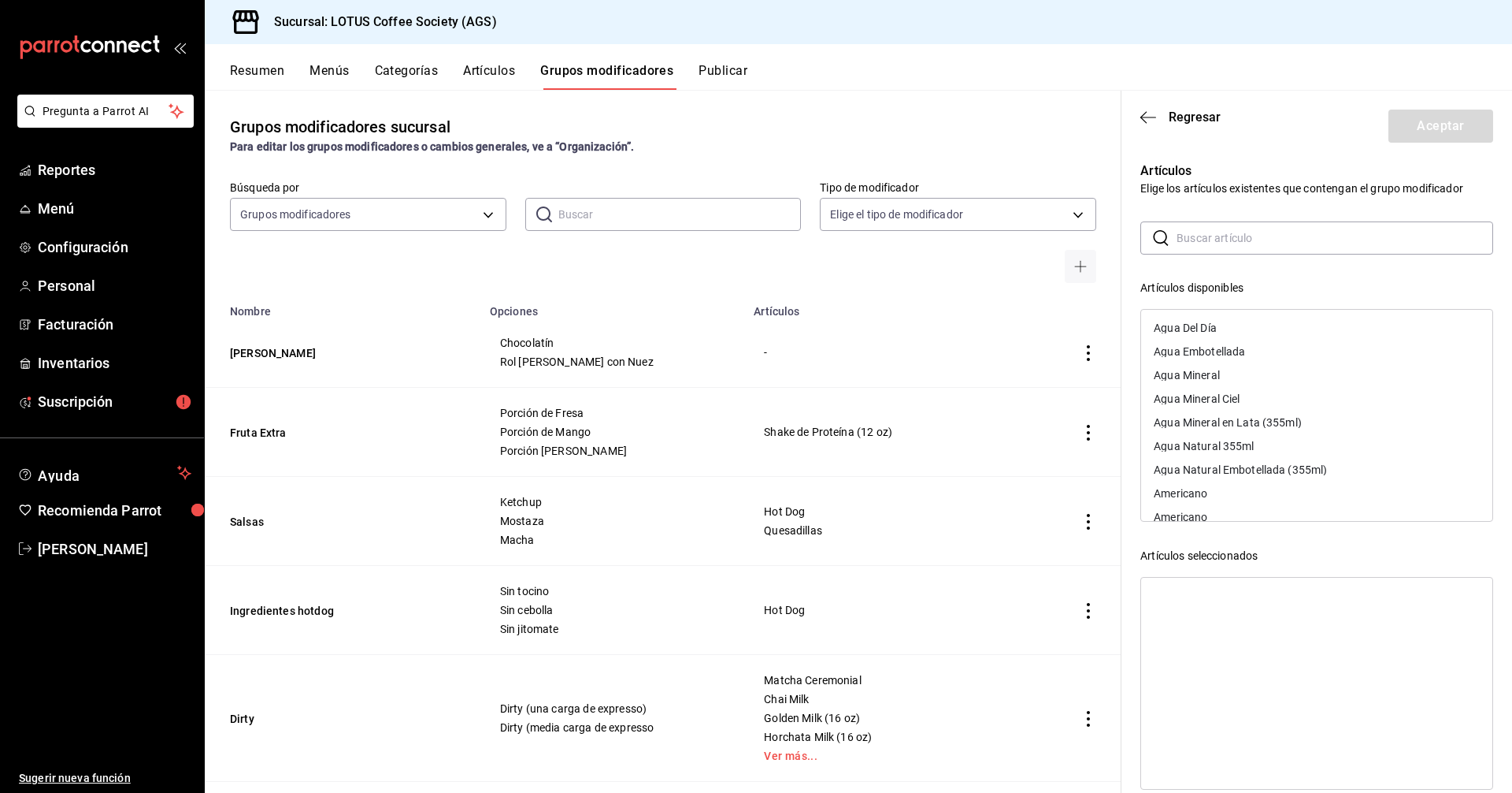
click at [1198, 250] on input "text" at bounding box center [1335, 238] width 317 height 31
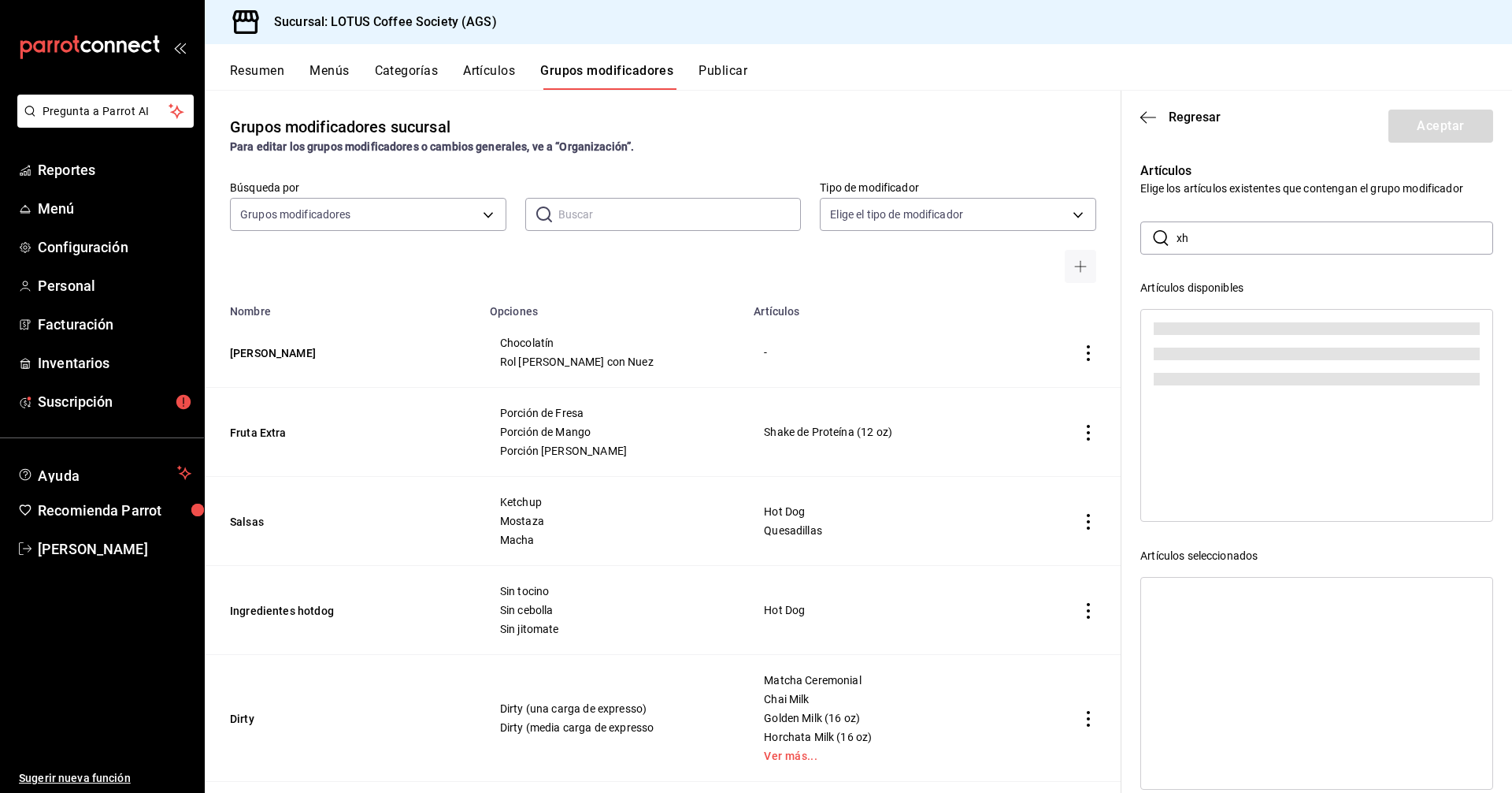
type input "x"
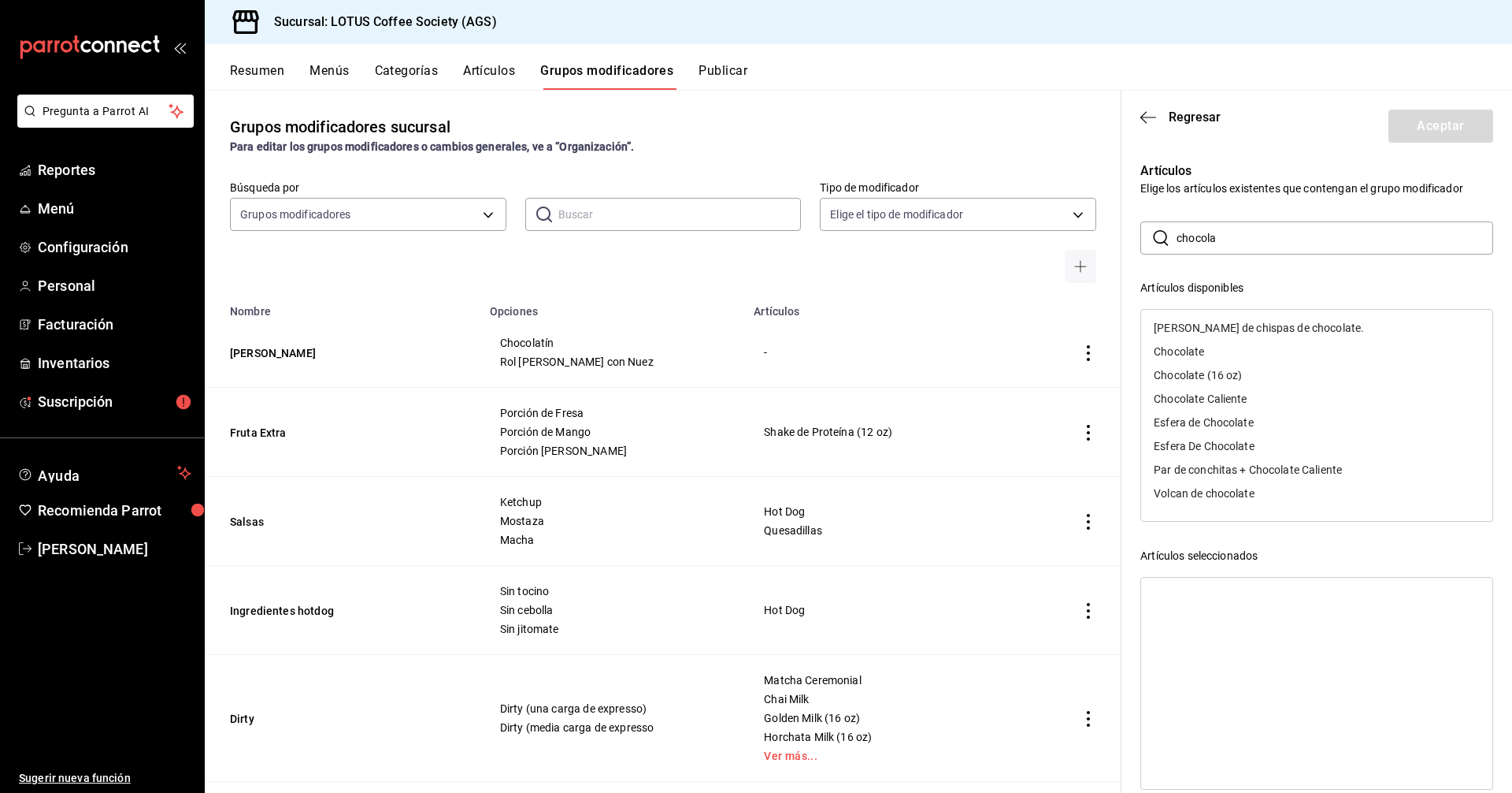
click at [1257, 379] on div "Chocolate (16 oz)" at bounding box center [1317, 375] width 351 height 23
click at [1266, 250] on input "chocola" at bounding box center [1335, 238] width 317 height 31
drag, startPoint x: 1263, startPoint y: 248, endPoint x: 1099, endPoint y: 227, distance: 165.3
click at [1099, 227] on main "Grupos modificadores sucursal Para editar los grupos modificadores o cambios ge…" at bounding box center [858, 441] width 1307 height 703
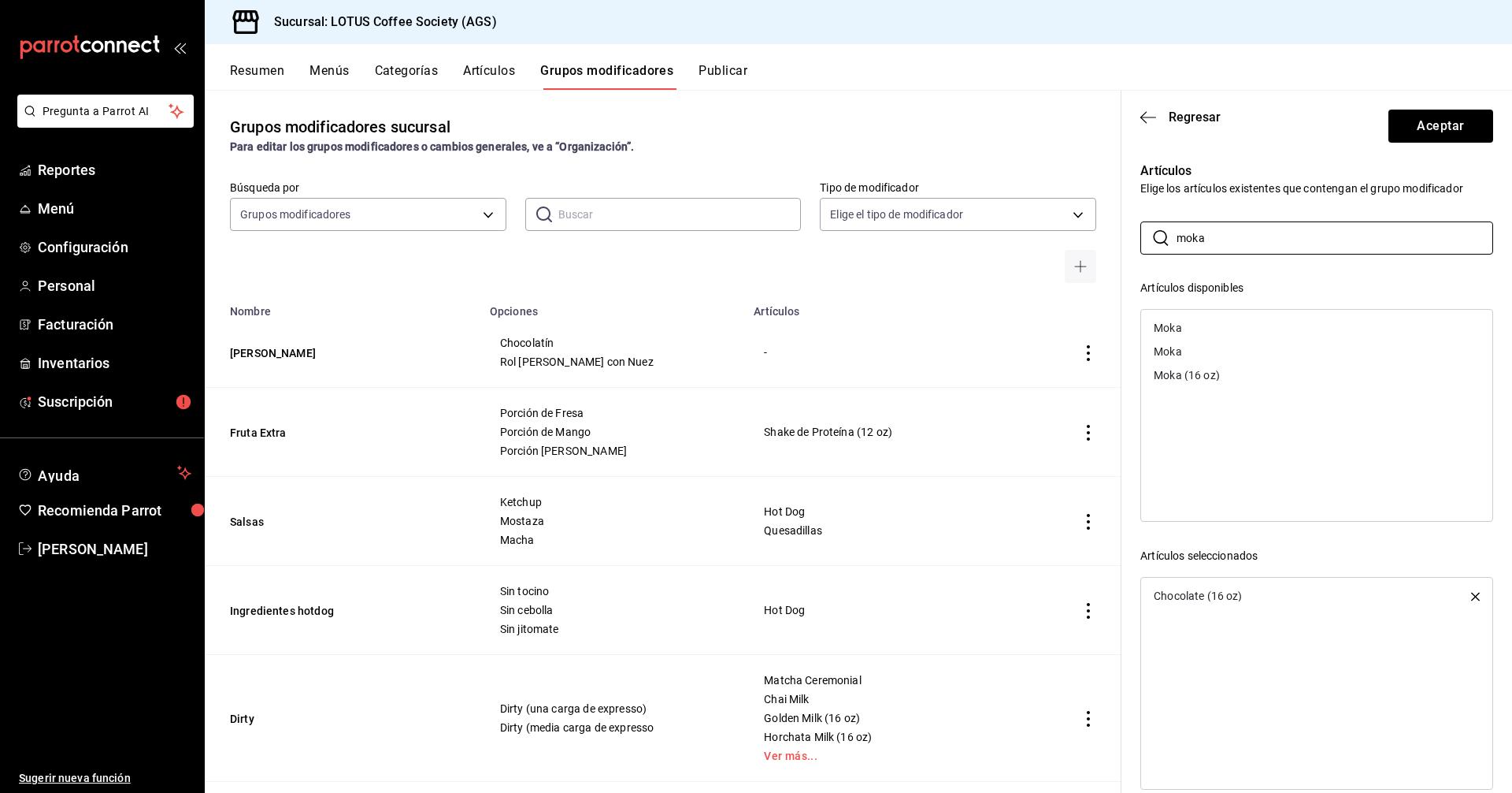
type input "moka"
click at [1210, 382] on div "Moka (16 oz)" at bounding box center [1317, 375] width 351 height 23
click at [1447, 113] on button "Aceptar" at bounding box center [1441, 126] width 105 height 33
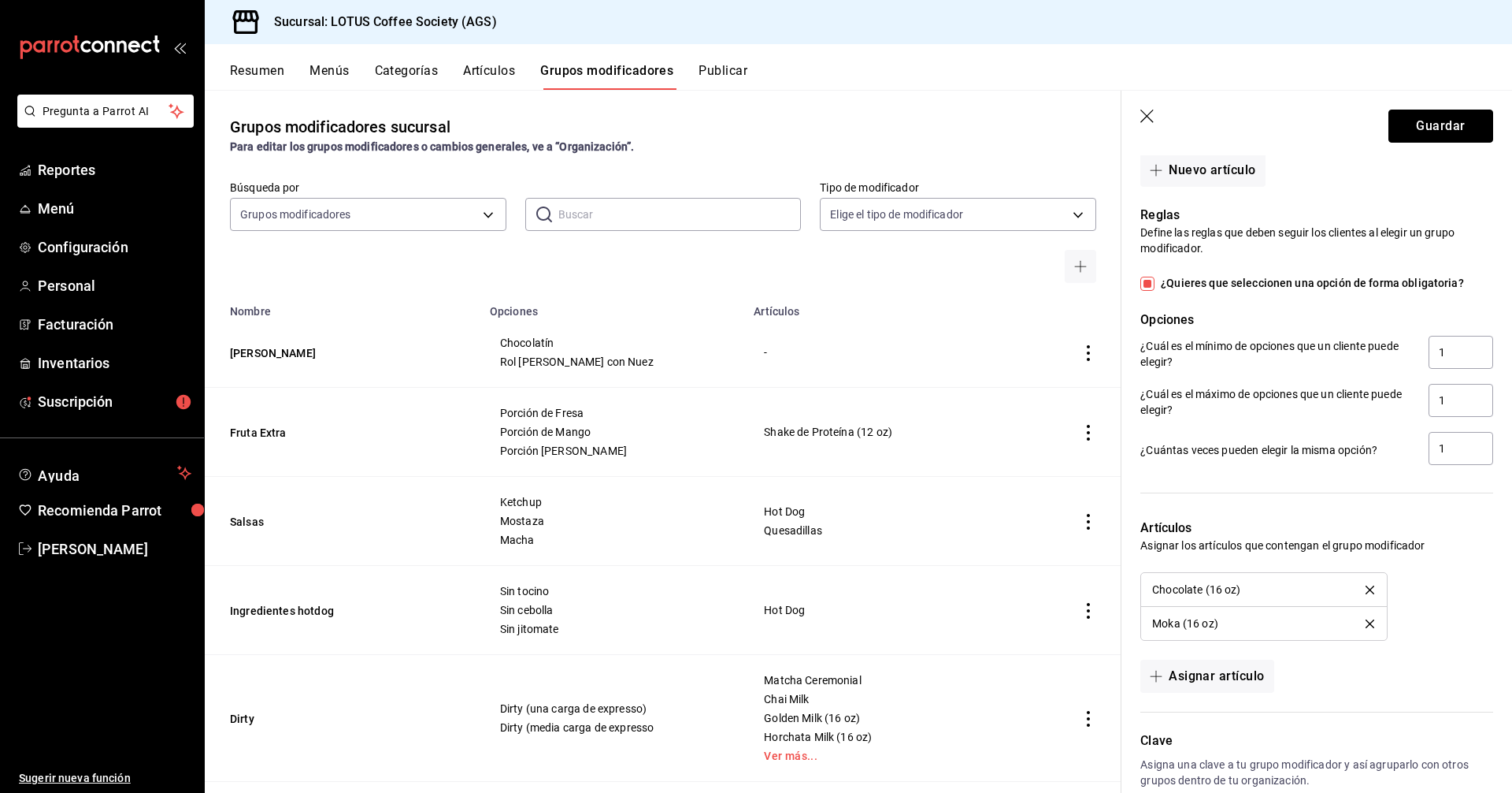
click at [1447, 113] on button "Guardar" at bounding box center [1441, 126] width 105 height 33
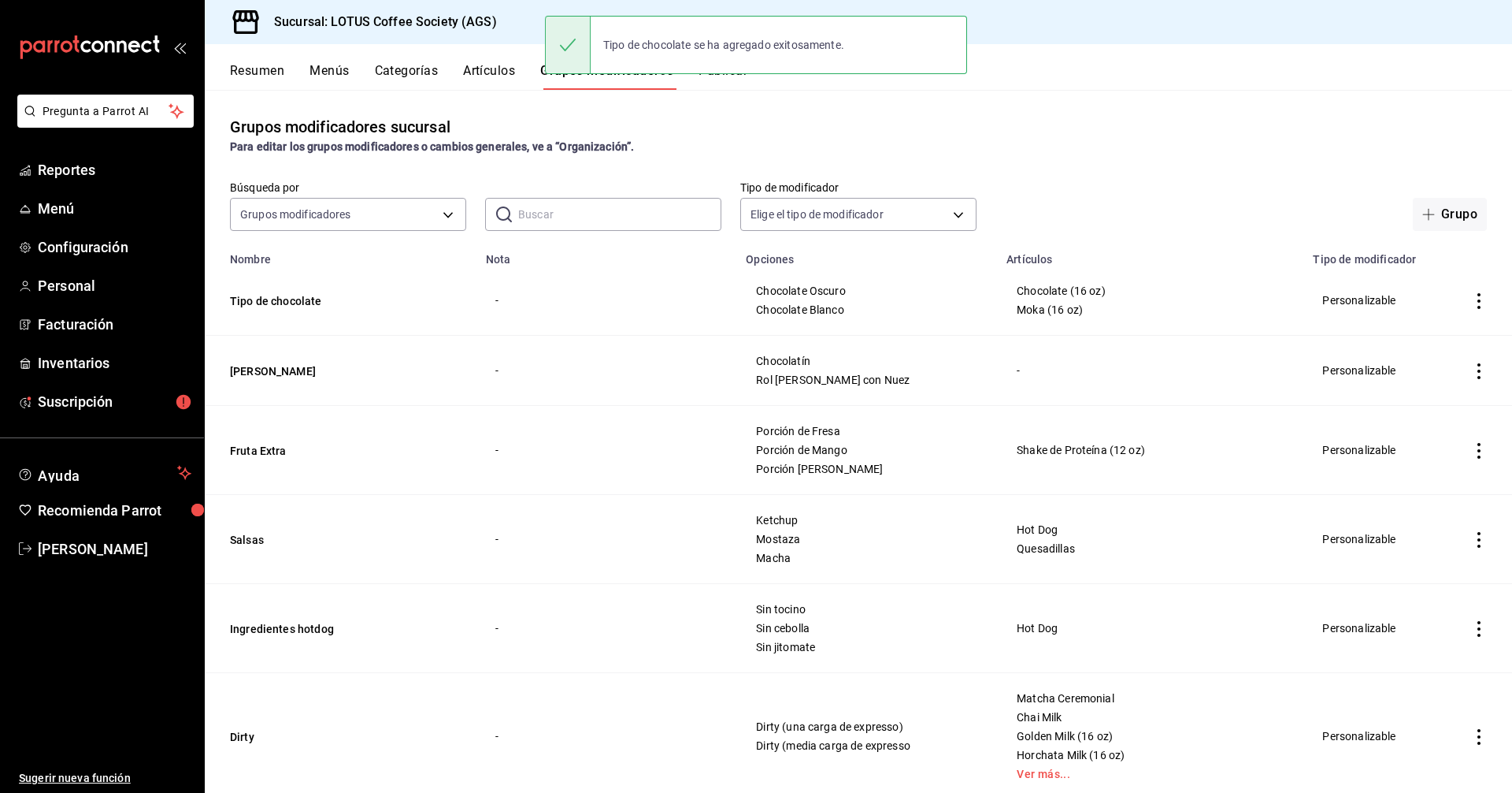
click at [267, 77] on button "Resumen" at bounding box center [257, 76] width 54 height 27
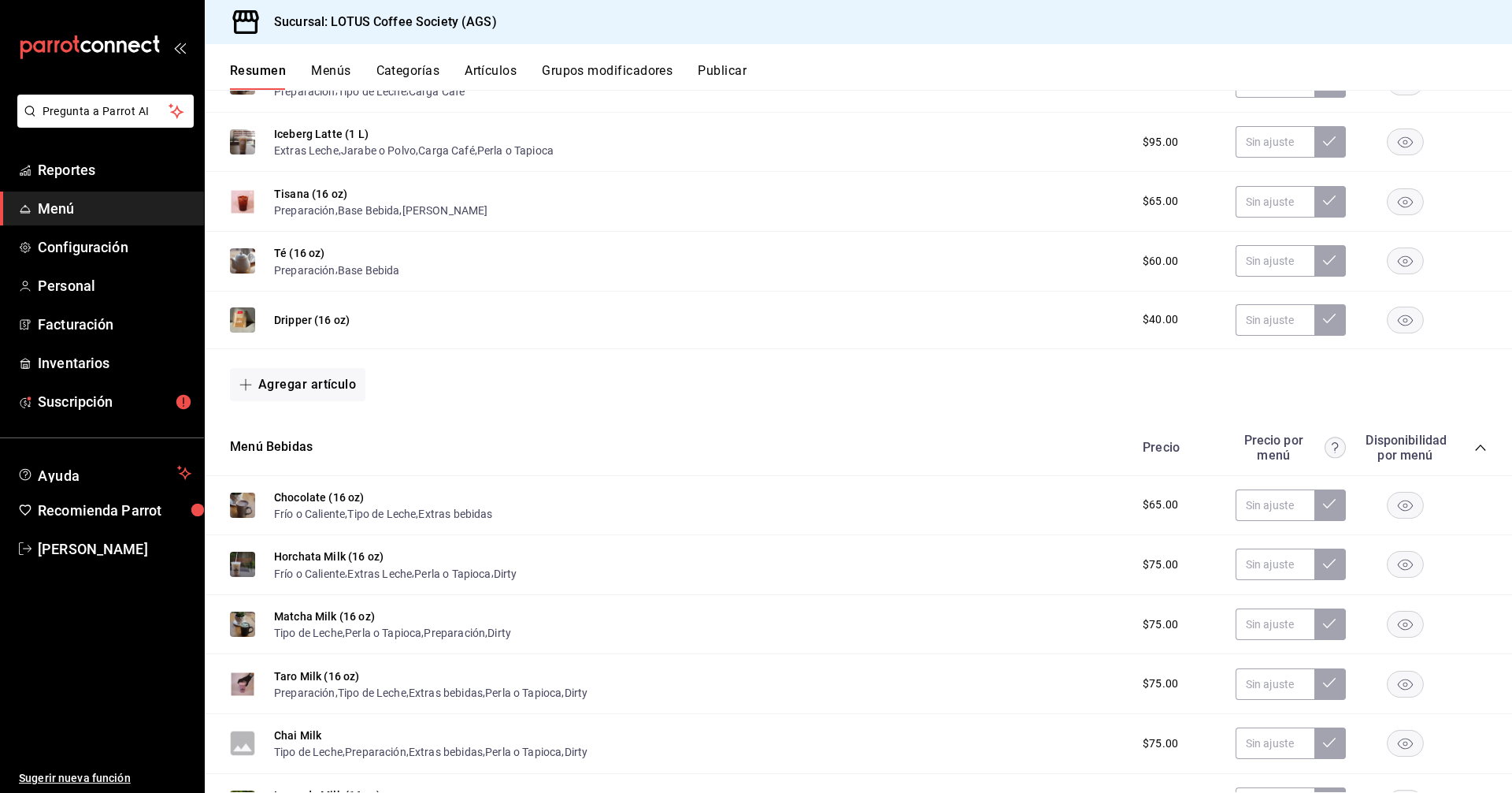
scroll to position [867, 0]
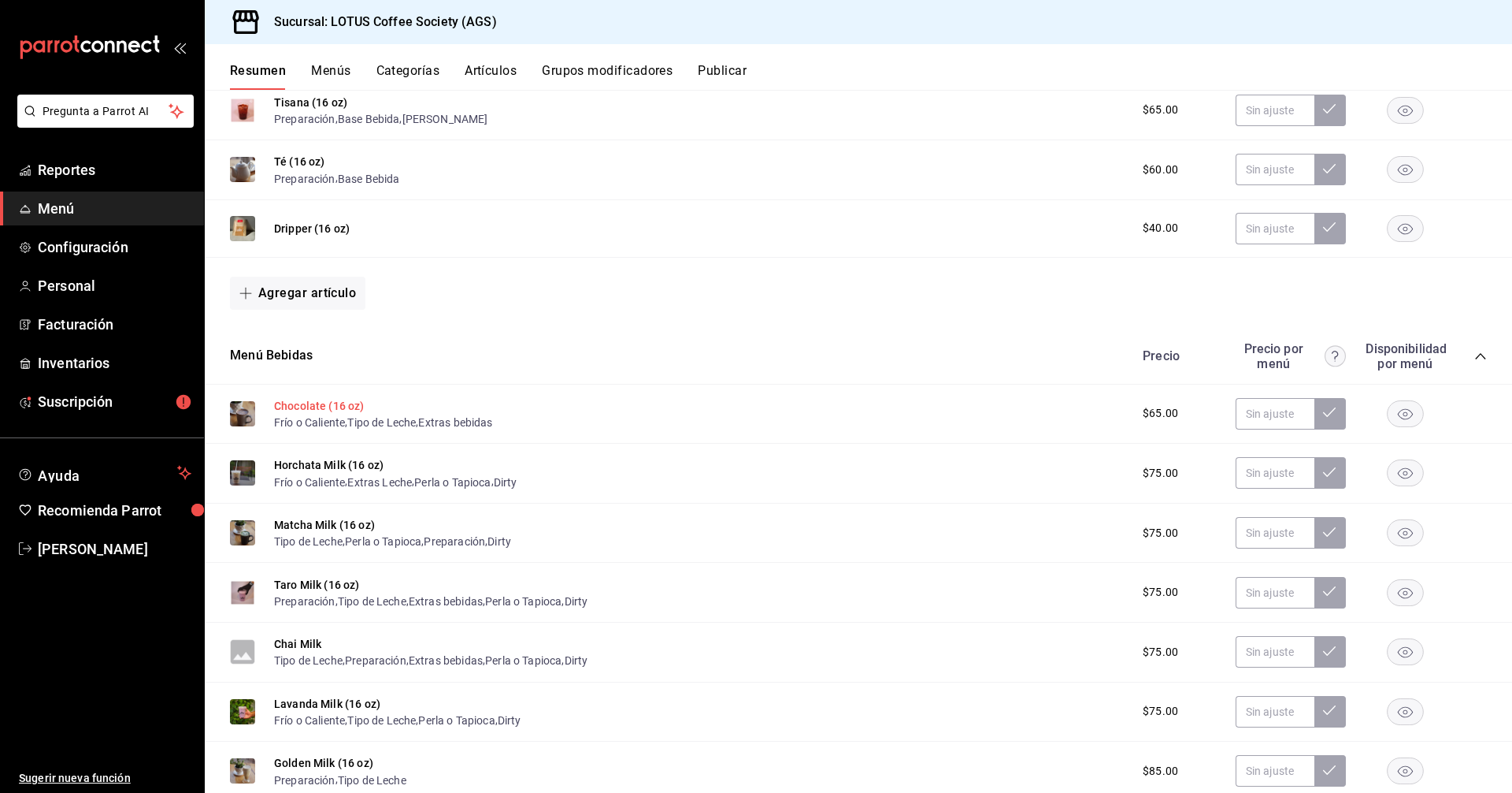
click at [346, 401] on button "Chocolate (16 oz)" at bounding box center [319, 406] width 90 height 16
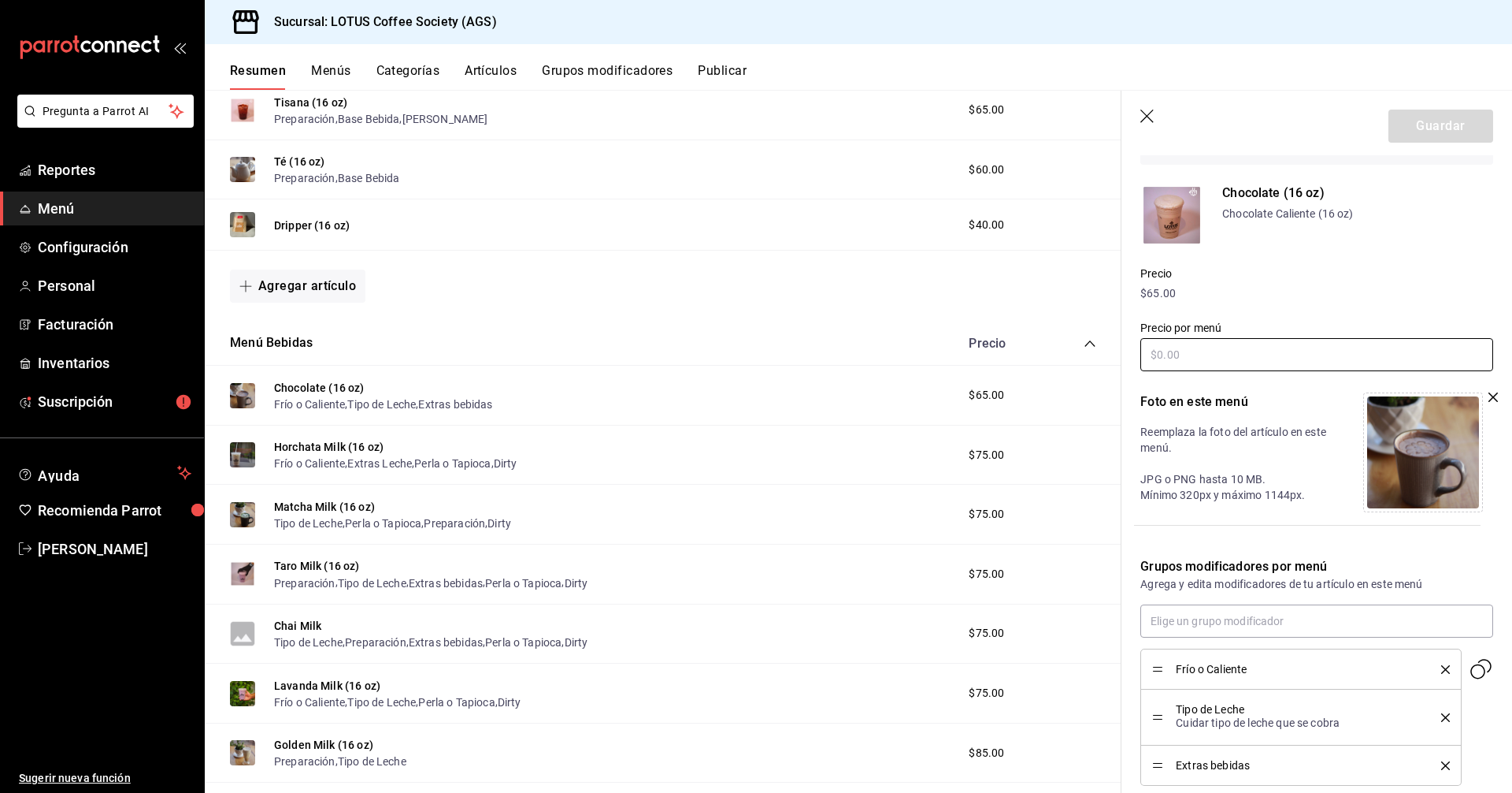
scroll to position [210, 0]
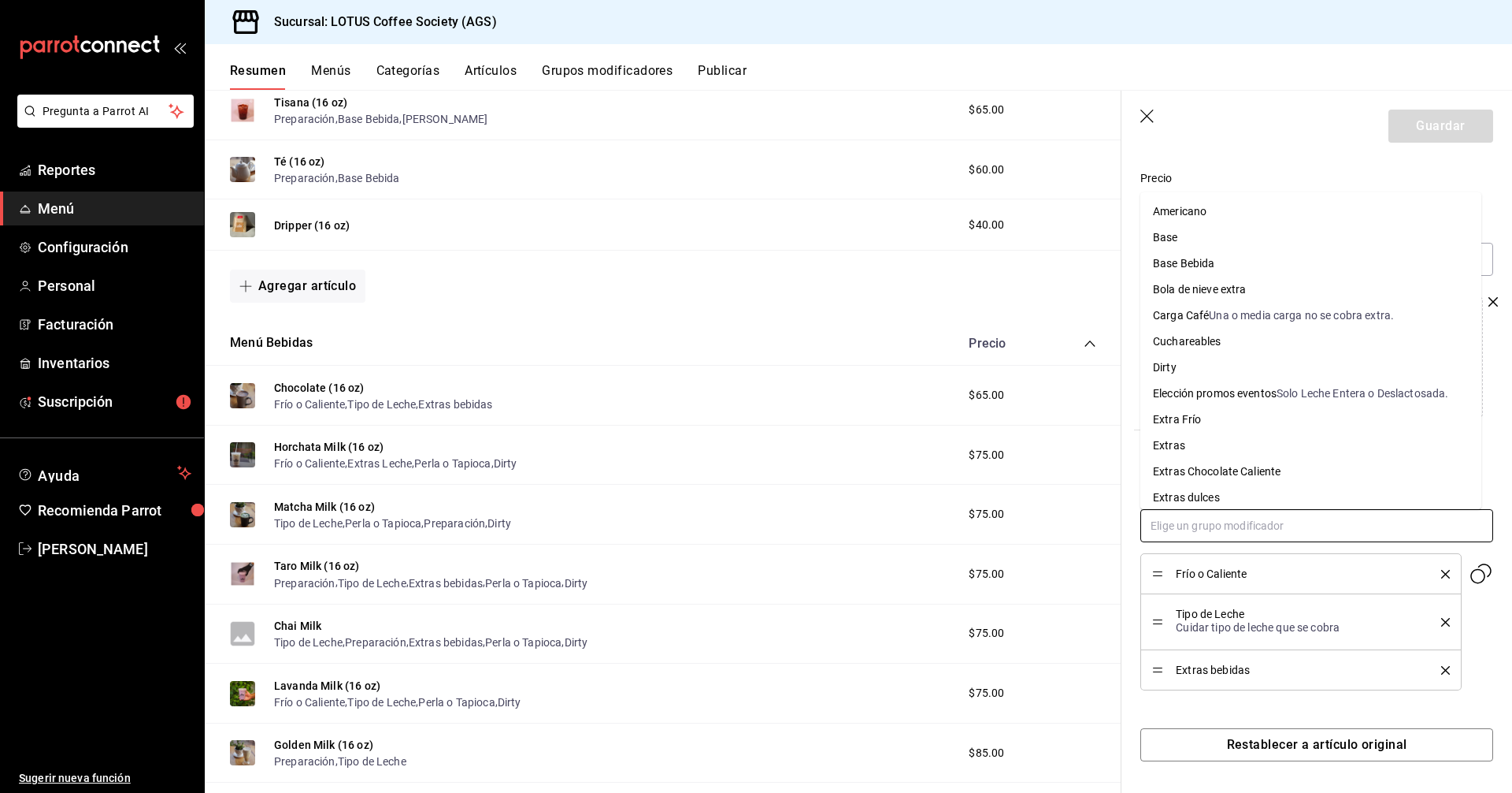
click at [1288, 525] on input "text" at bounding box center [1317, 525] width 353 height 33
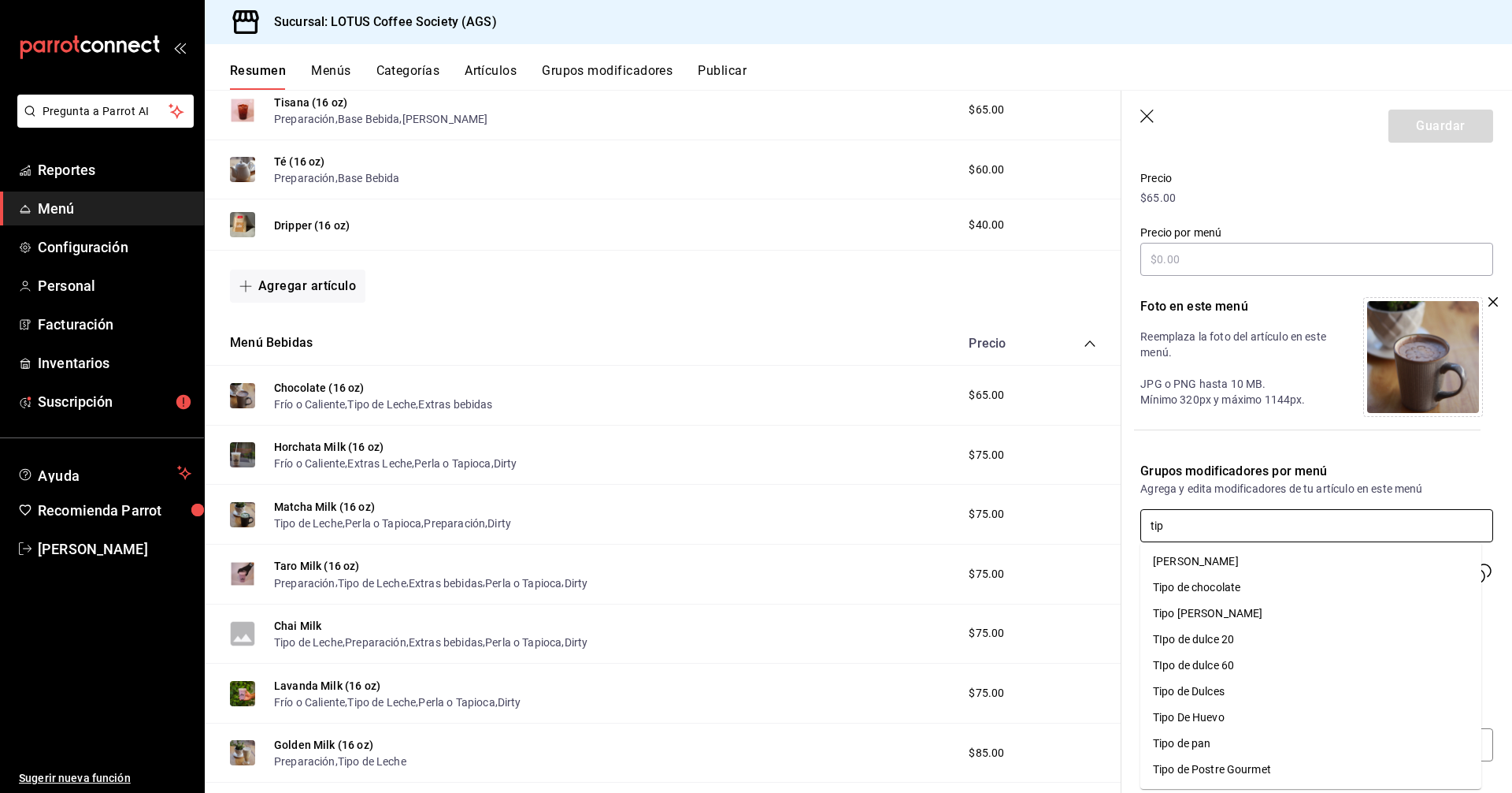
type input "tipo"
click at [1258, 571] on li "Tipo de chocolate" at bounding box center [1311, 562] width 341 height 26
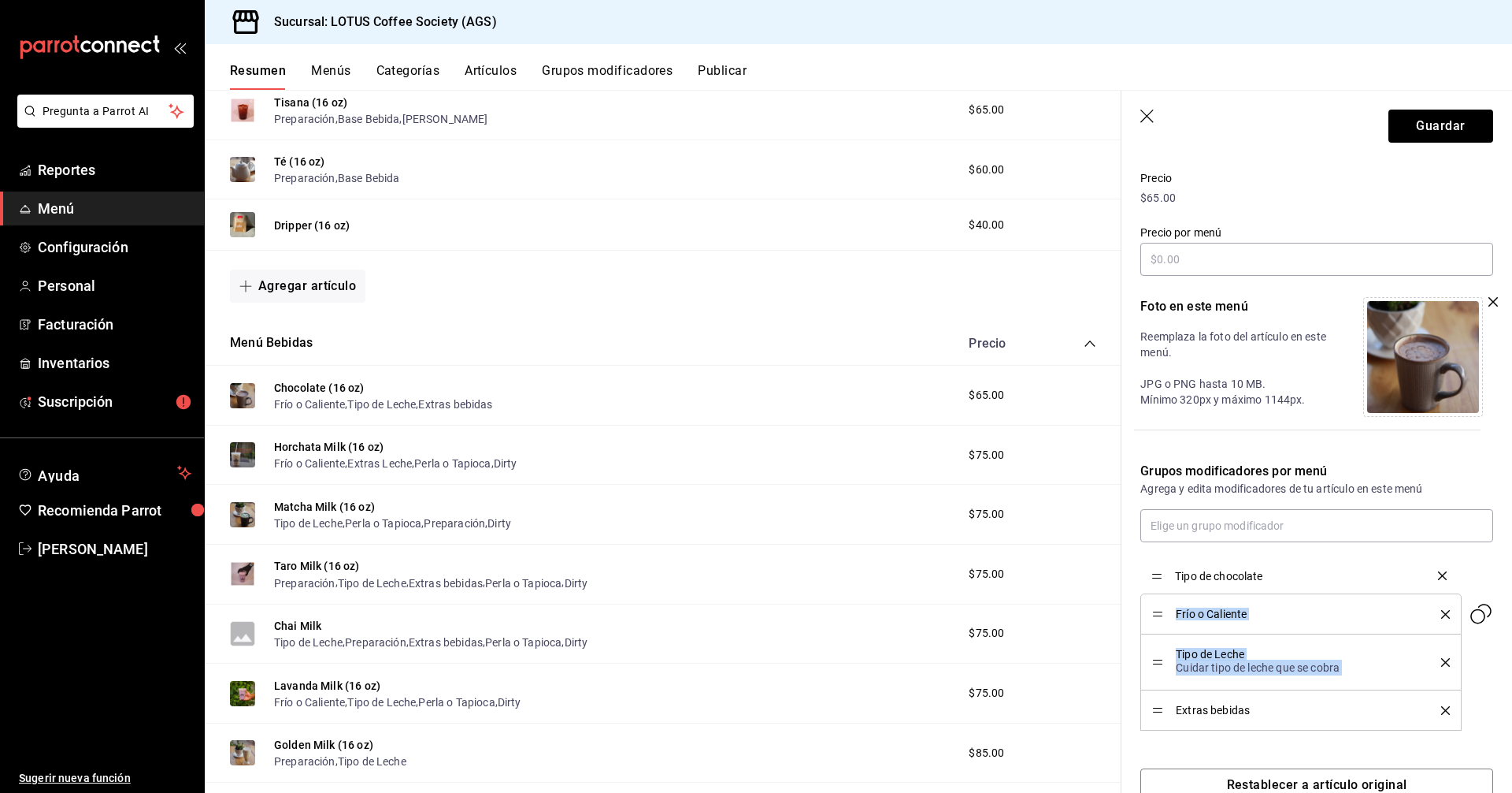
drag, startPoint x: 1163, startPoint y: 714, endPoint x: 1158, endPoint y: 579, distance: 135.1
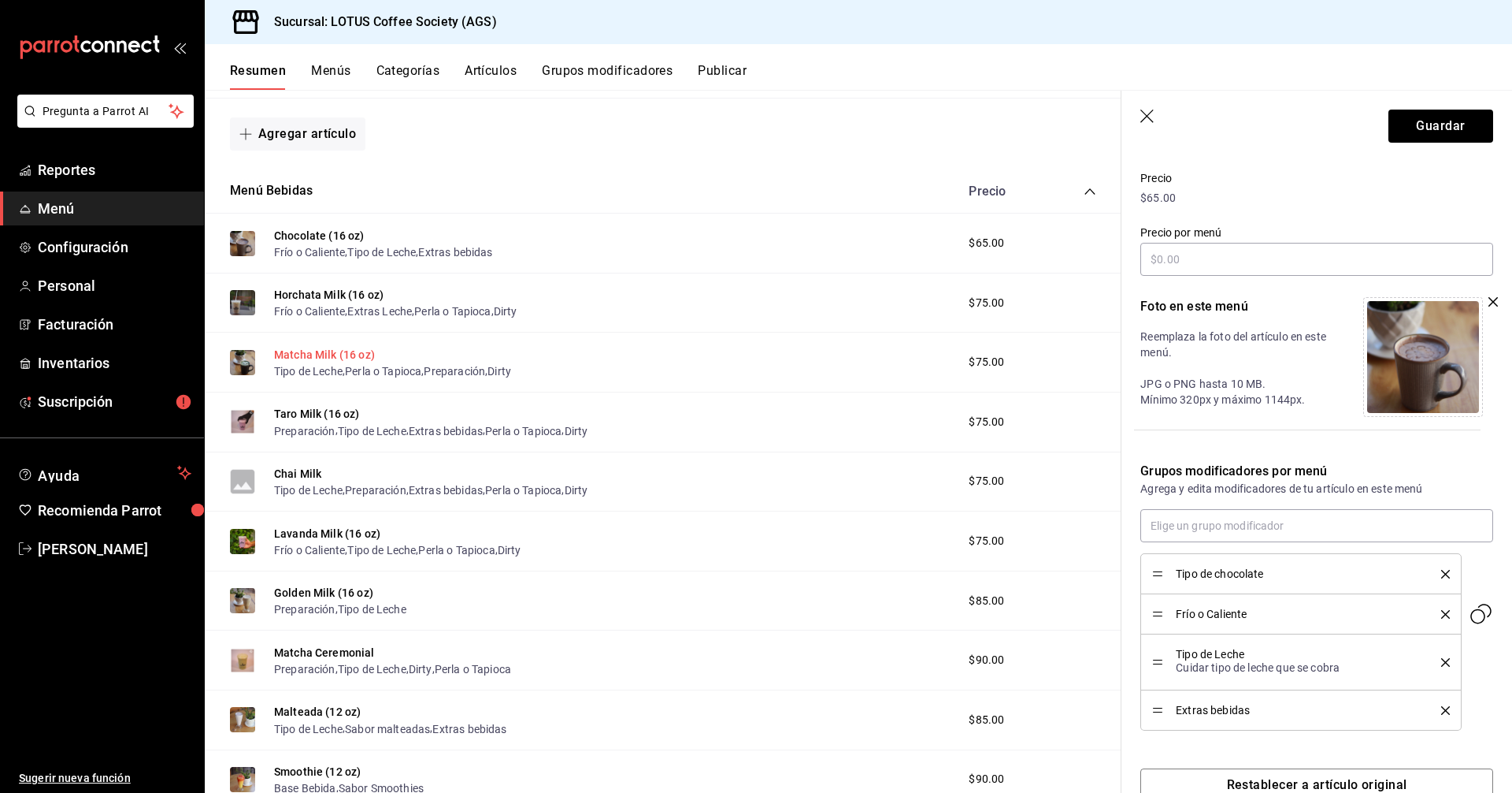
scroll to position [1007, 0]
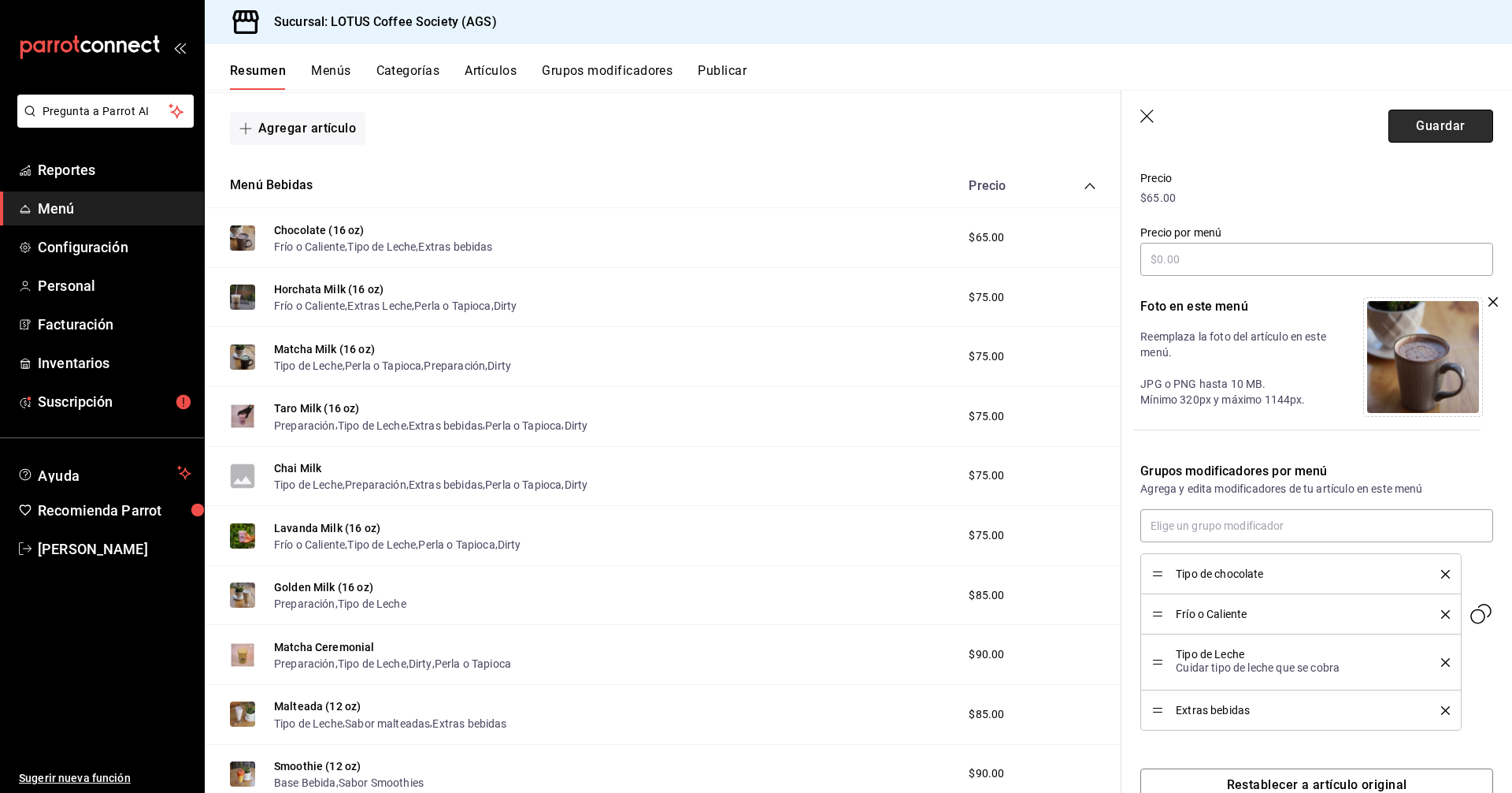
click at [1431, 110] on button "Guardar" at bounding box center [1441, 126] width 105 height 33
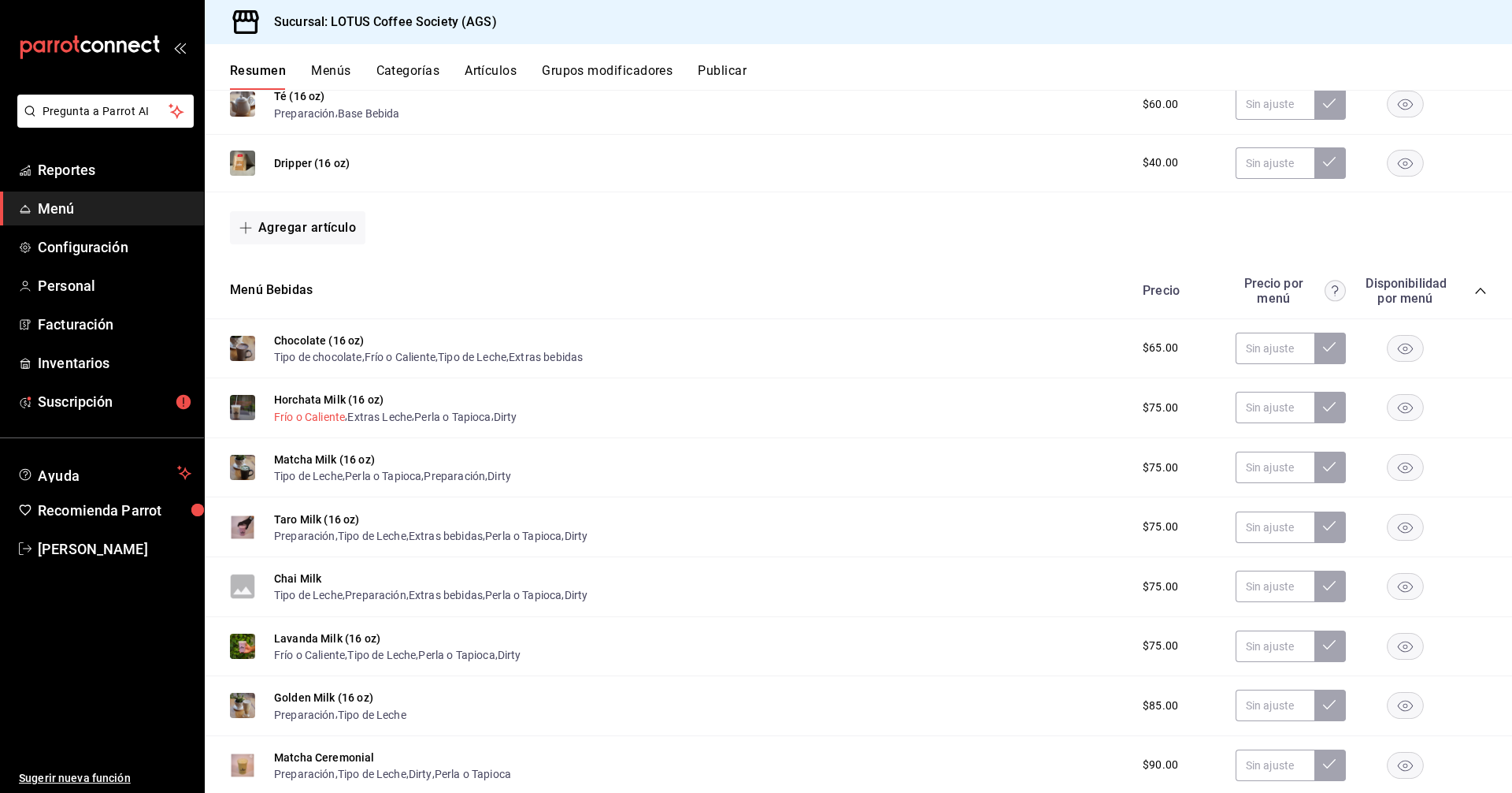
scroll to position [1011, 0]
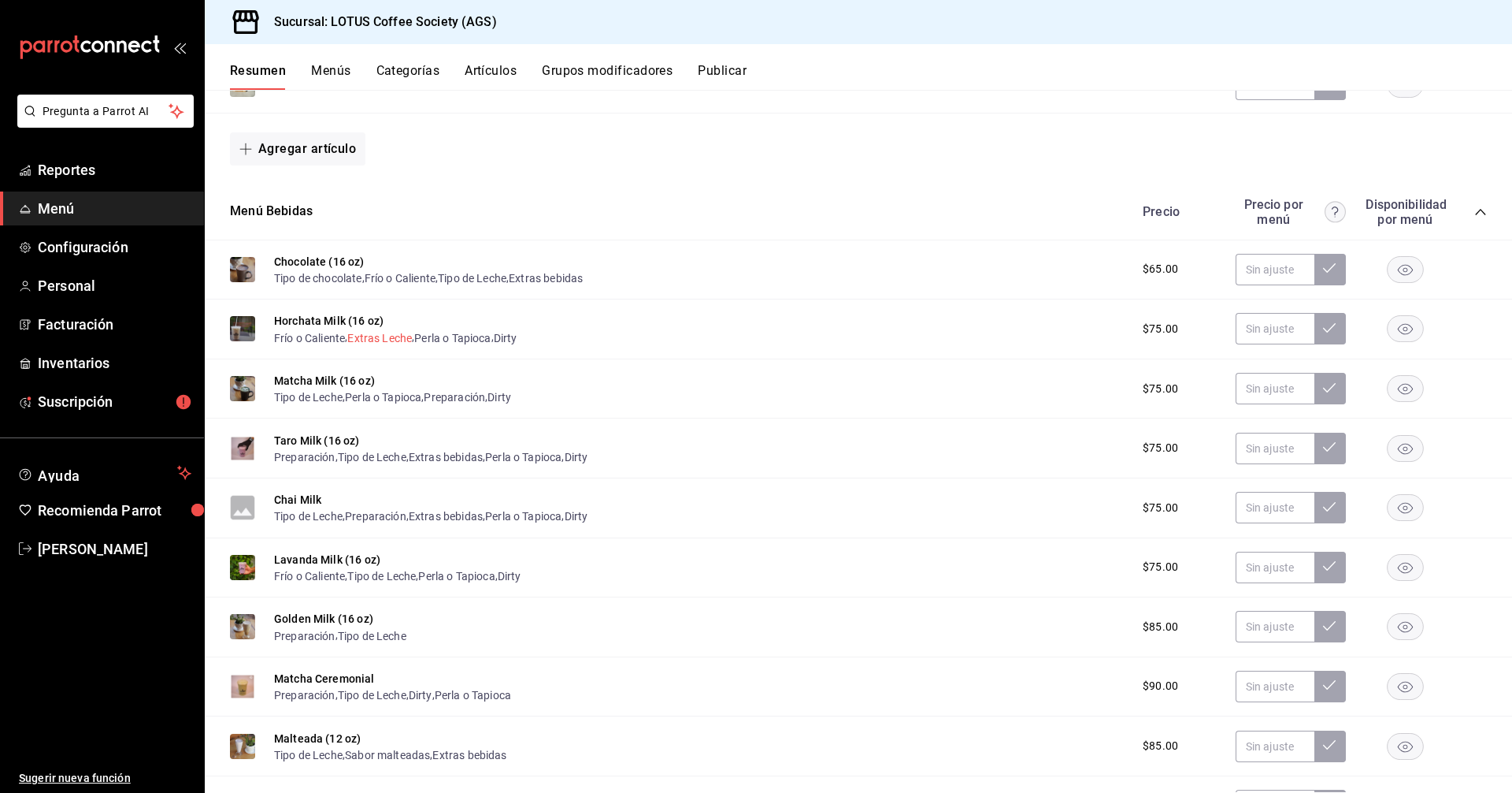
click at [393, 345] on button "Extras Leche" at bounding box center [379, 338] width 64 height 16
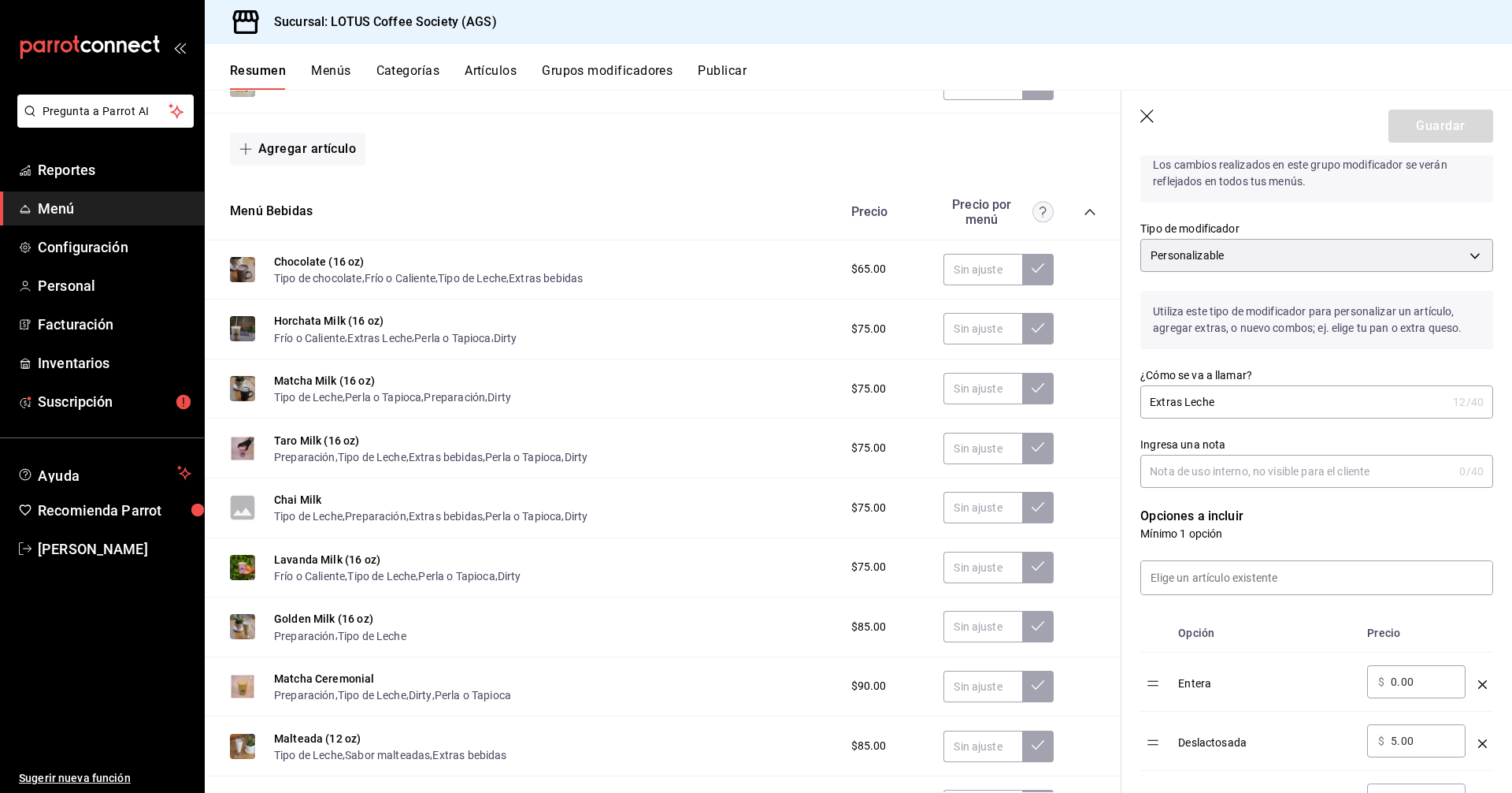
scroll to position [158, 0]
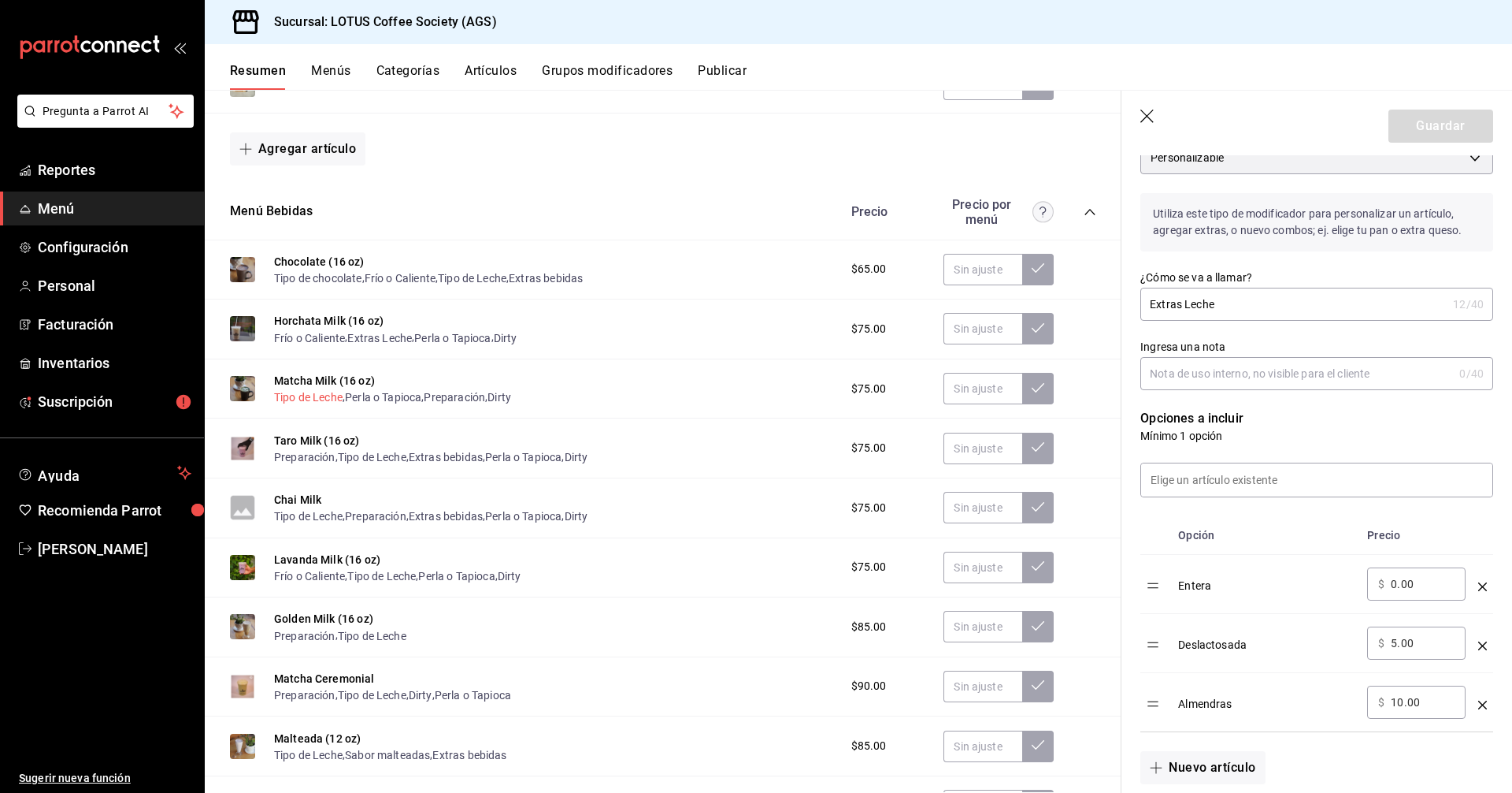
click at [304, 401] on button "Tipo de Leche" at bounding box center [308, 397] width 68 height 16
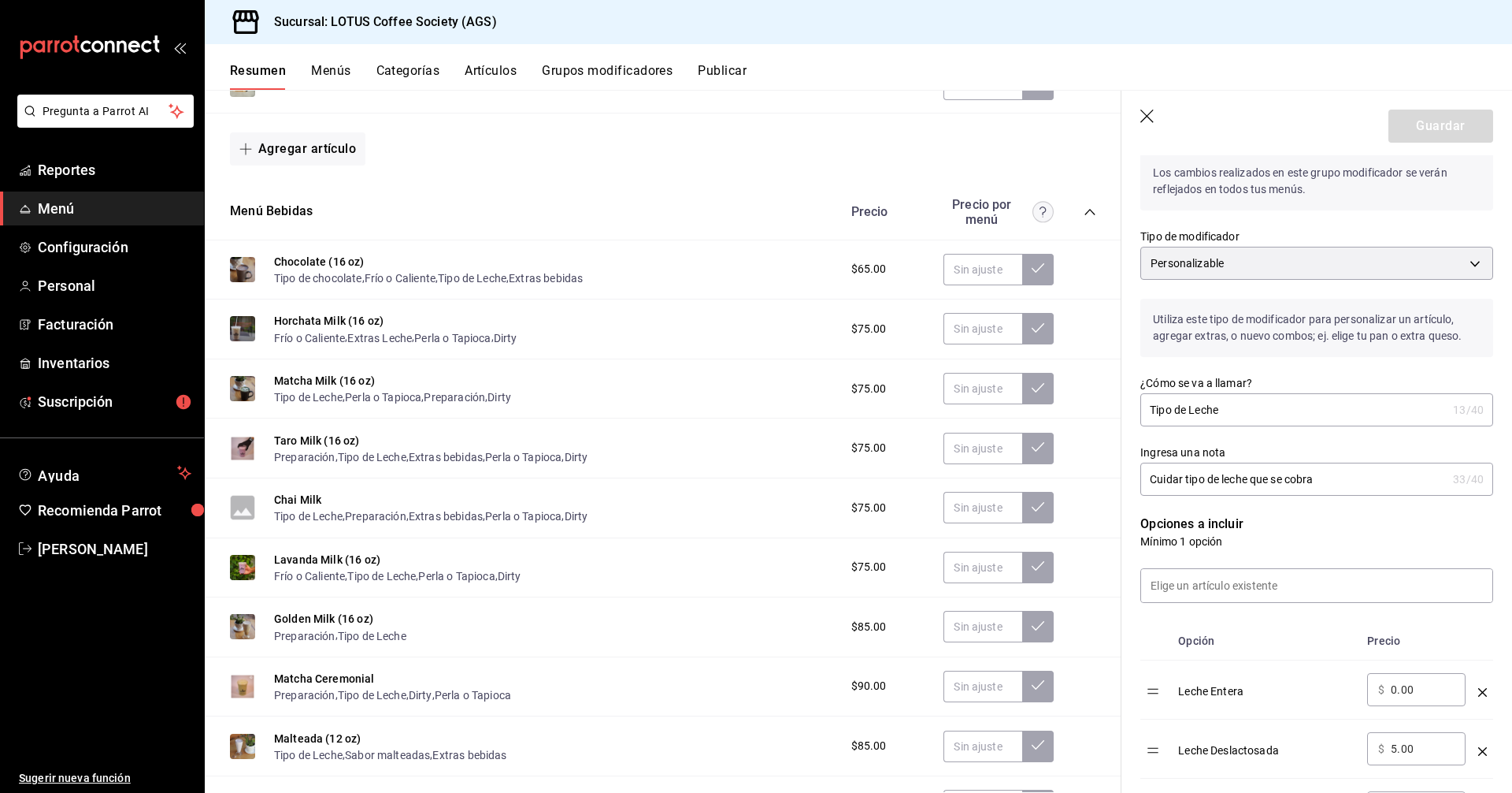
scroll to position [131, 0]
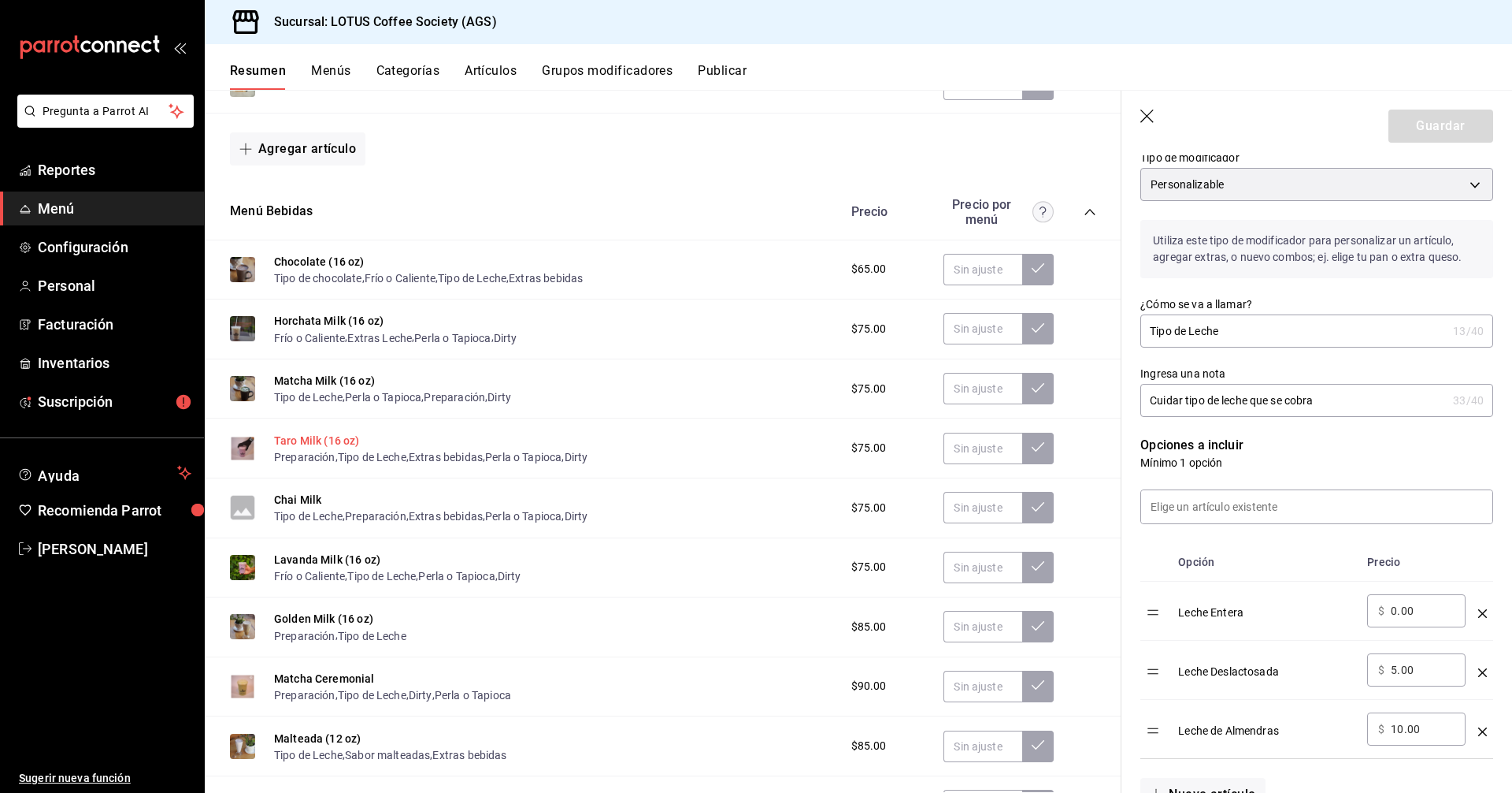
click at [333, 441] on button "Taro Milk (16 oz)" at bounding box center [317, 441] width 86 height 16
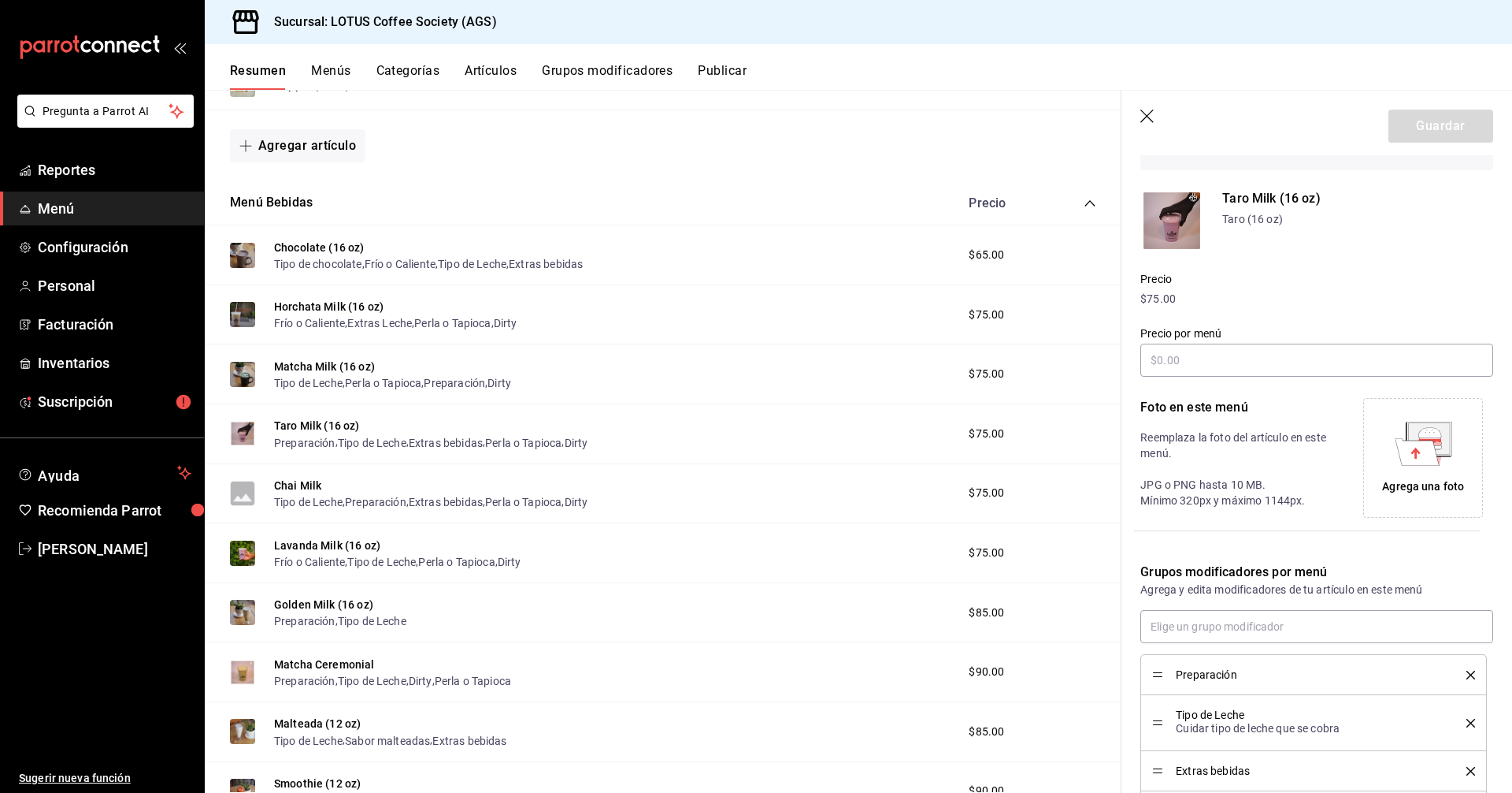
scroll to position [290, 0]
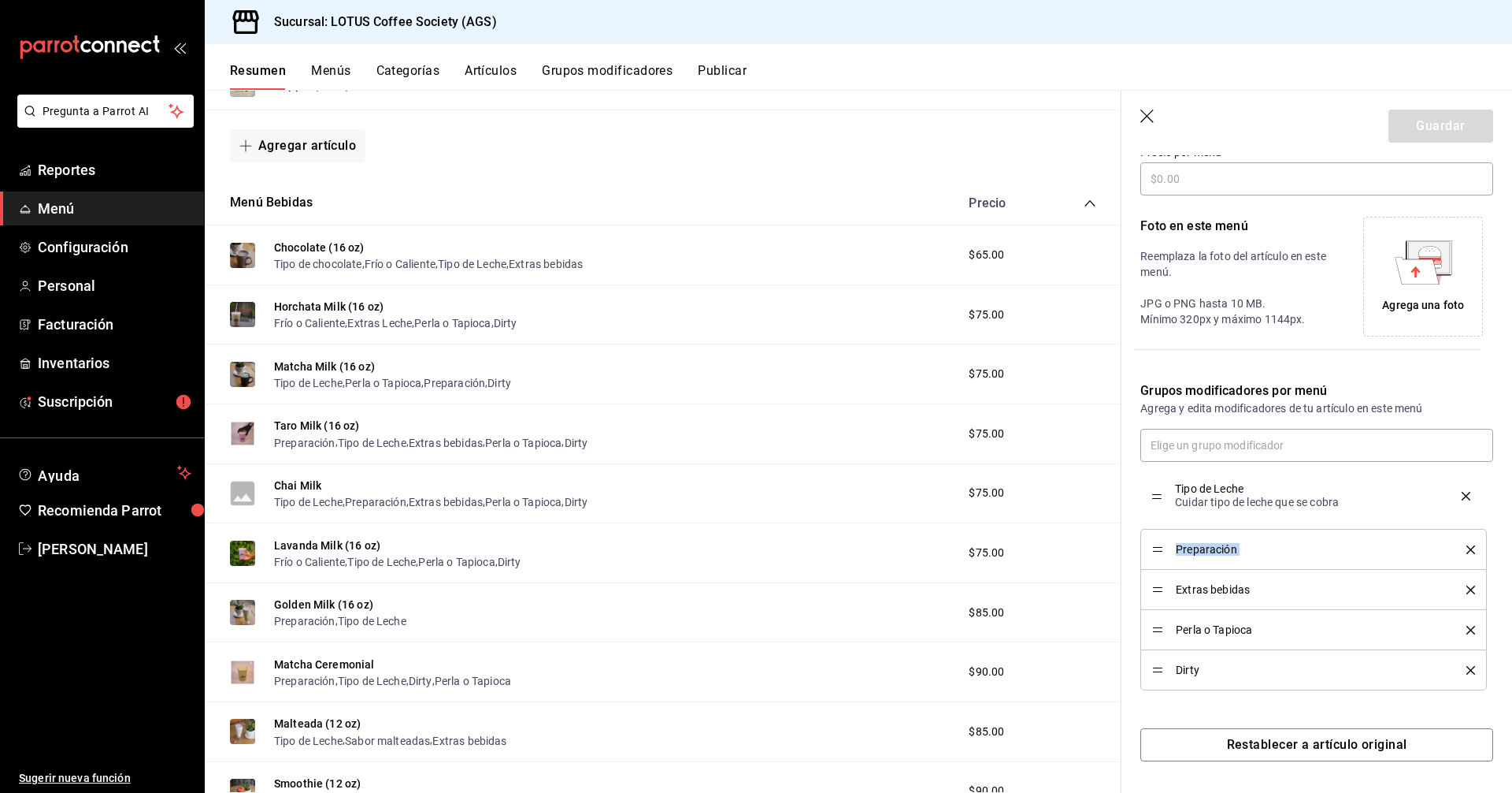
drag, startPoint x: 1155, startPoint y: 546, endPoint x: 1151, endPoint y: 500, distance: 46.2
click at [1422, 135] on button "Guardar" at bounding box center [1441, 126] width 105 height 33
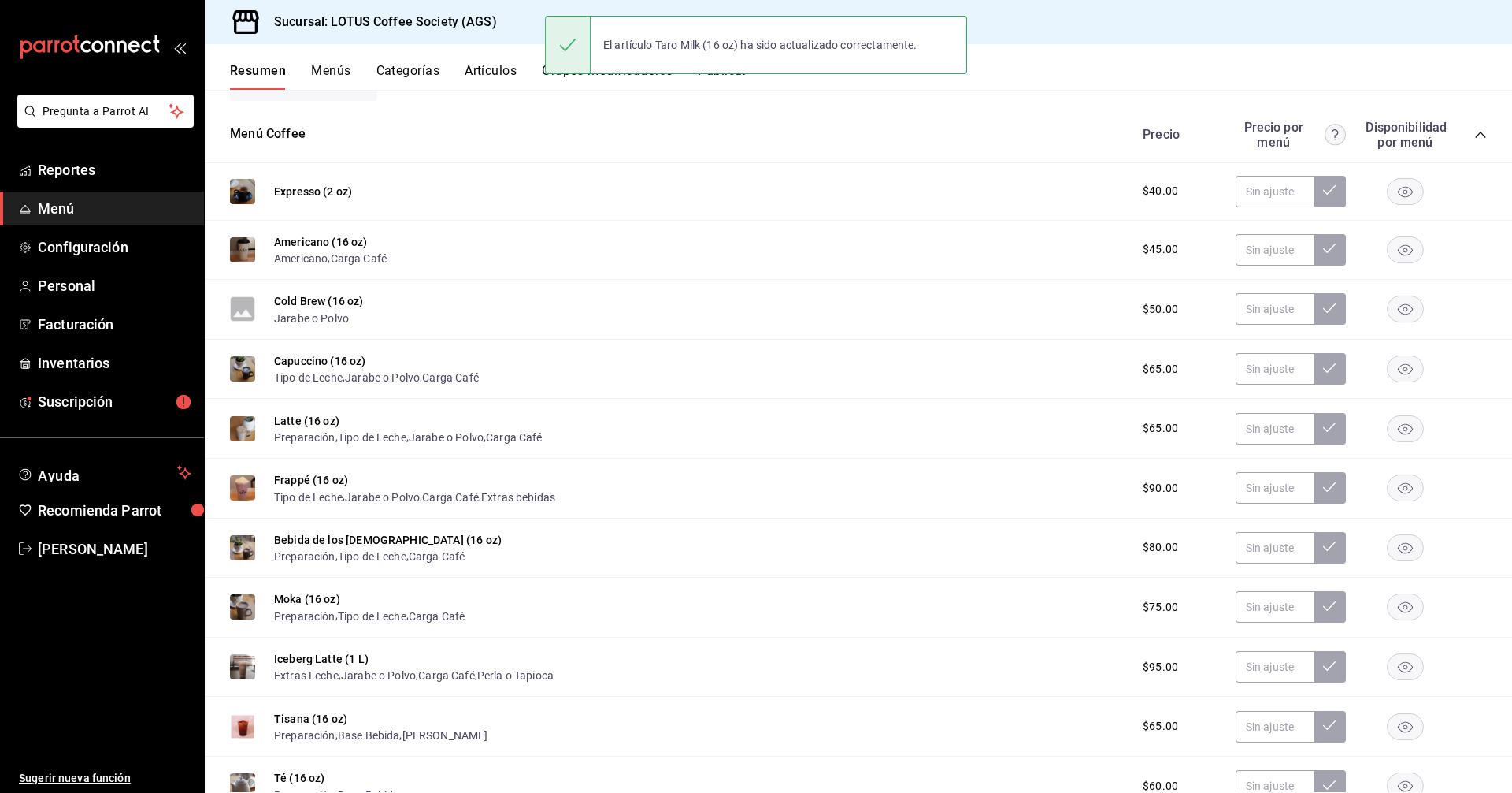
scroll to position [223, 0]
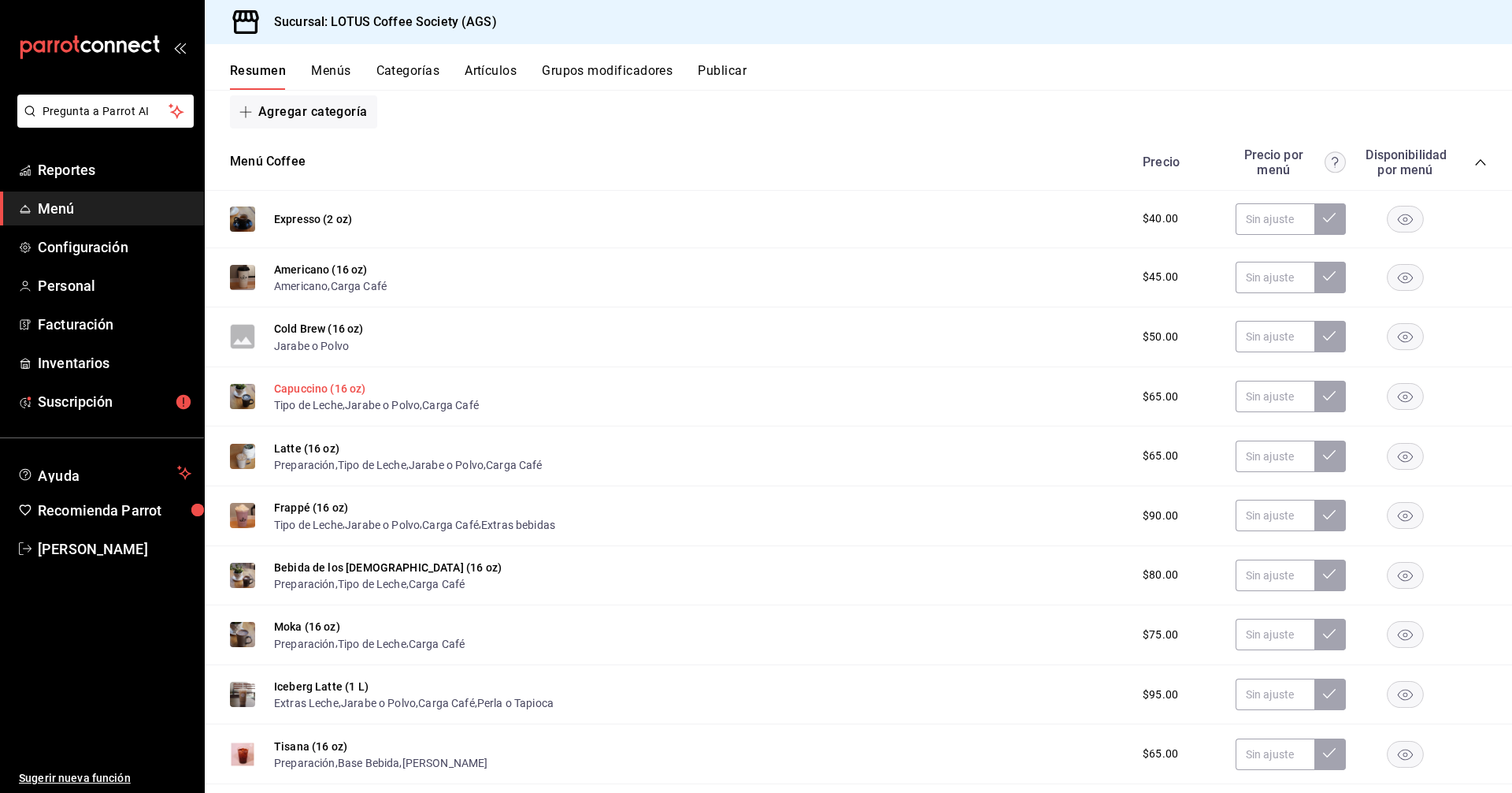
click at [337, 390] on button "Capuccino (16 oz)" at bounding box center [320, 388] width 92 height 16
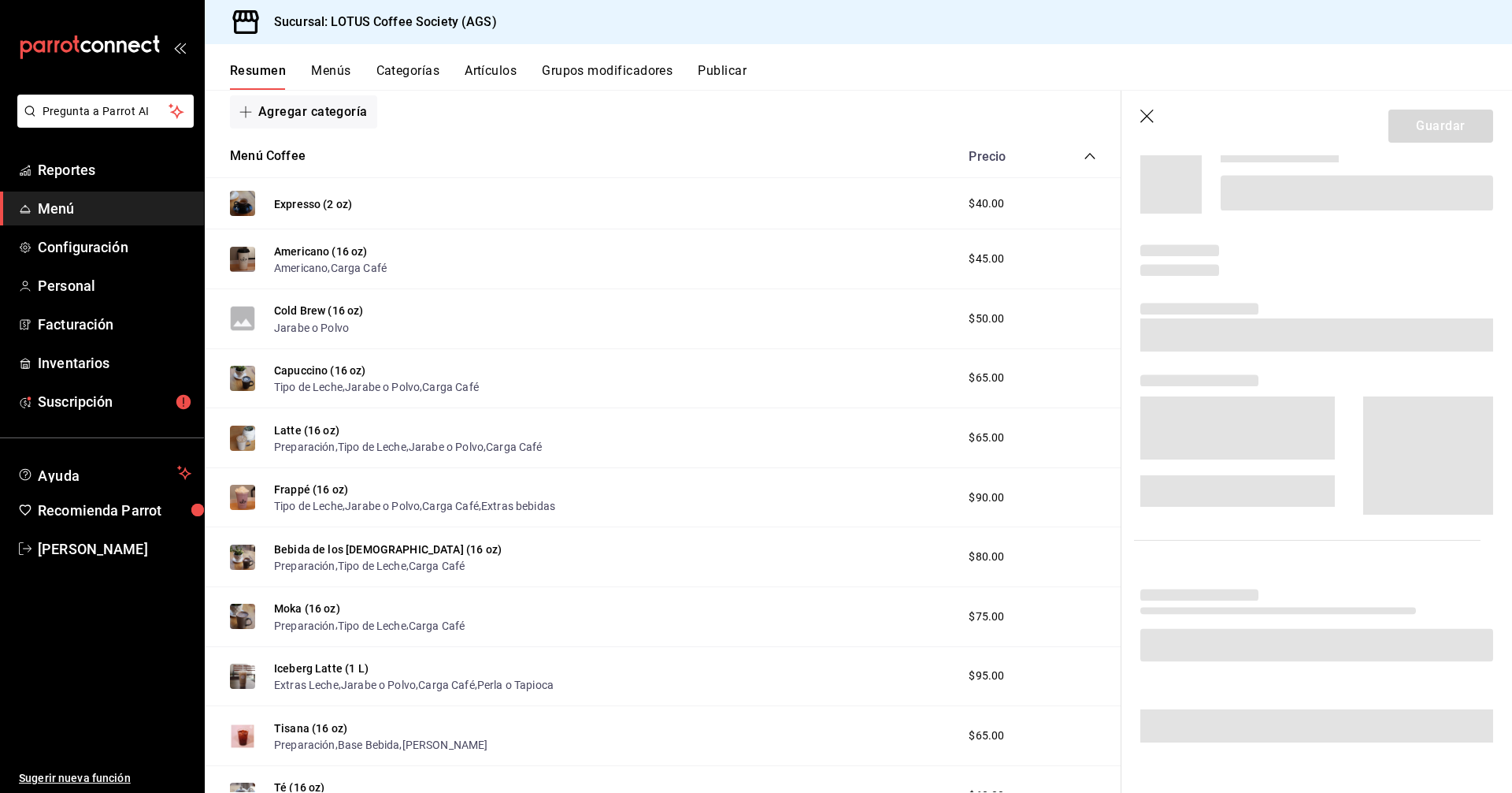
scroll to position [226, 0]
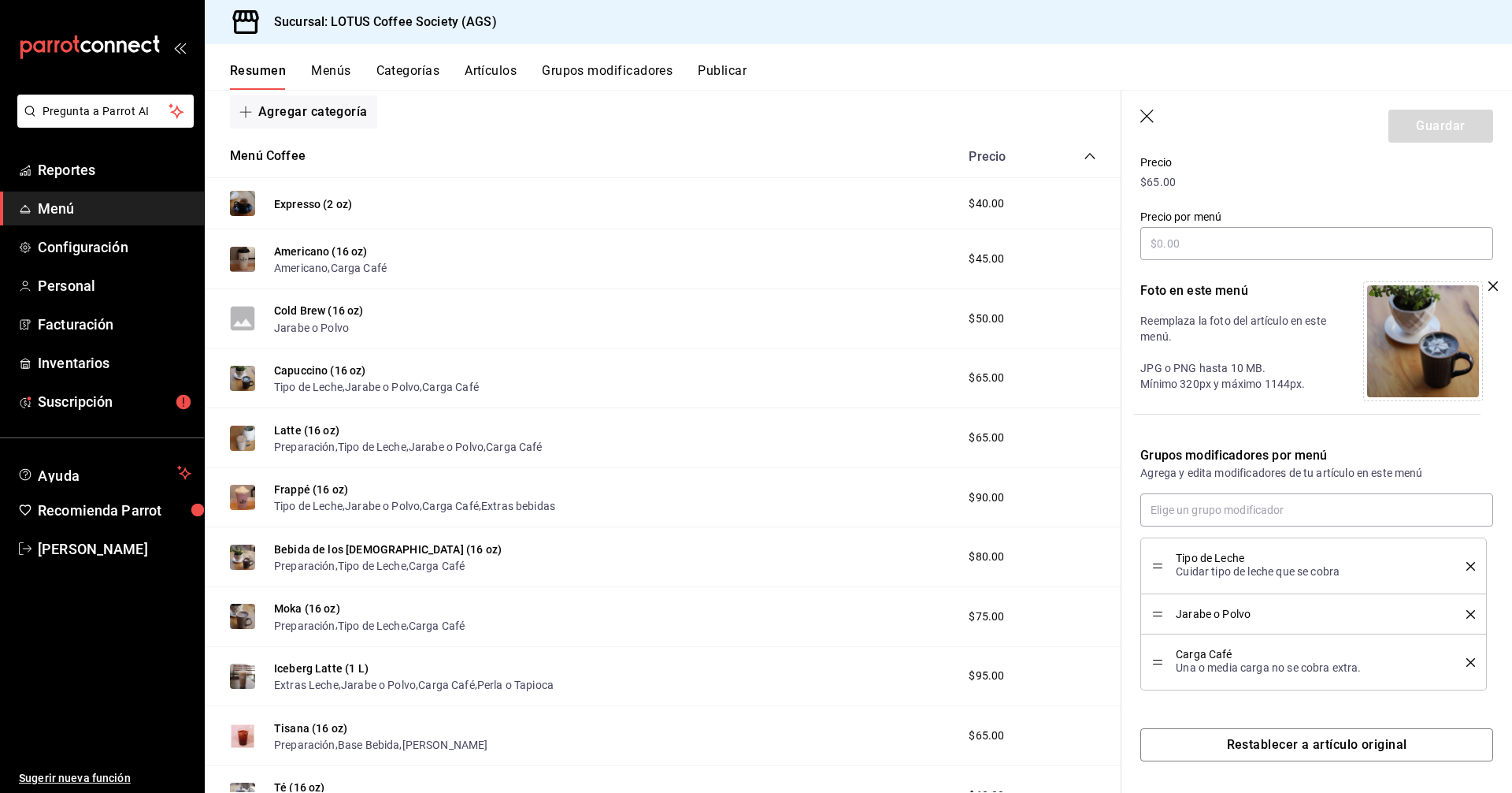
click at [1145, 118] on icon "button" at bounding box center [1149, 118] width 16 height 16
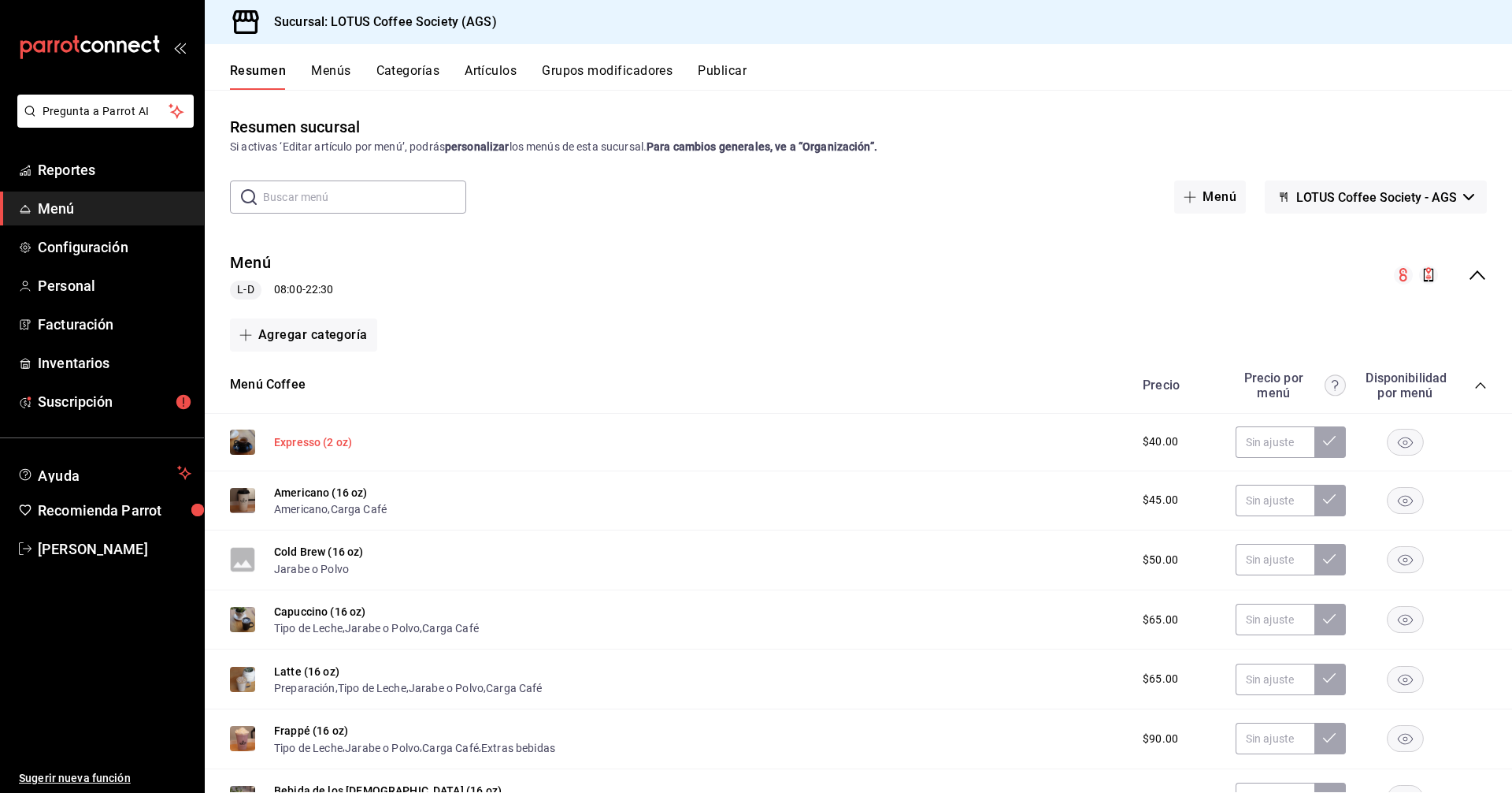
scroll to position [473, 0]
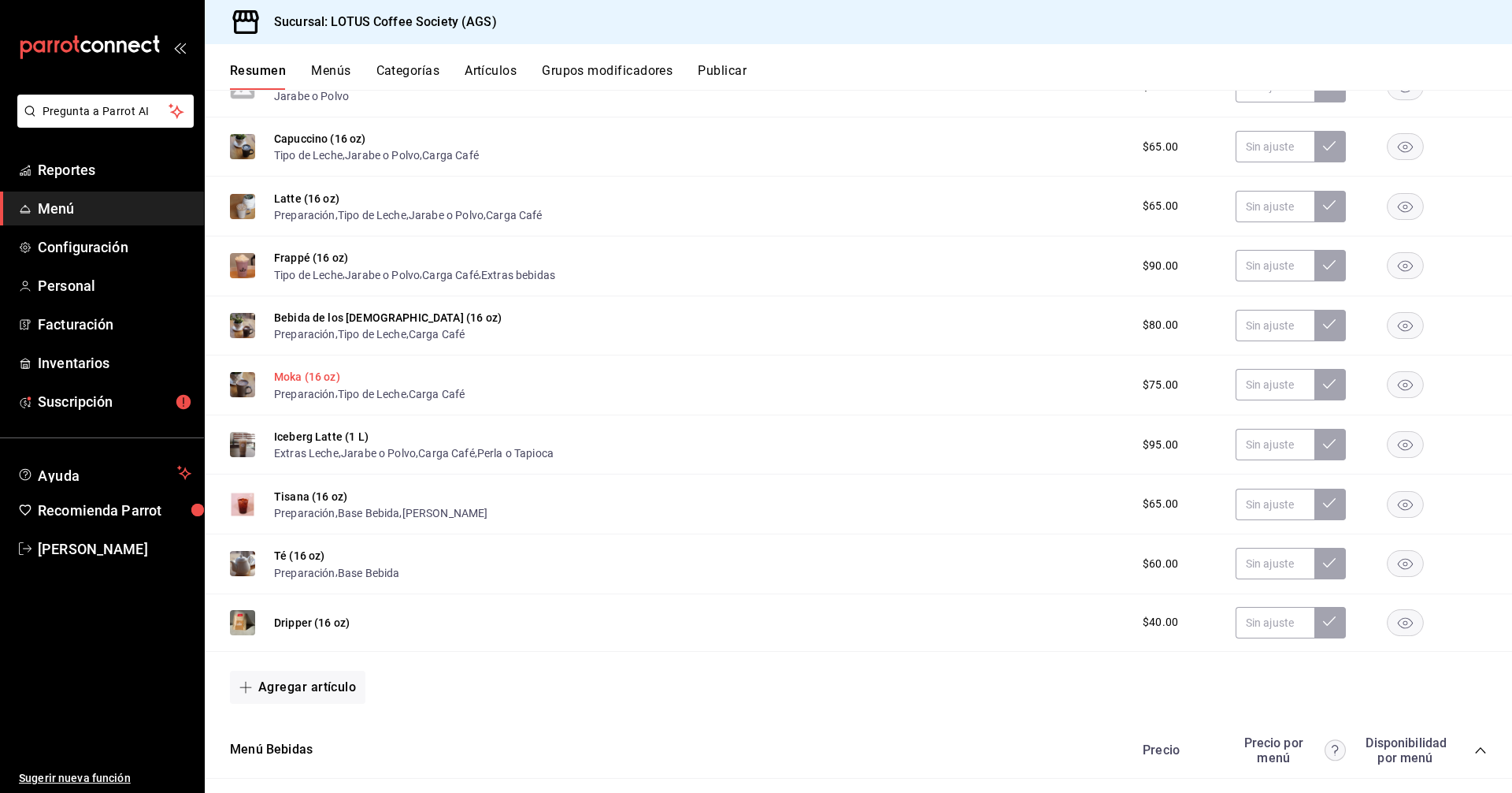
click at [321, 372] on button "Moka (16 oz)" at bounding box center [307, 377] width 66 height 16
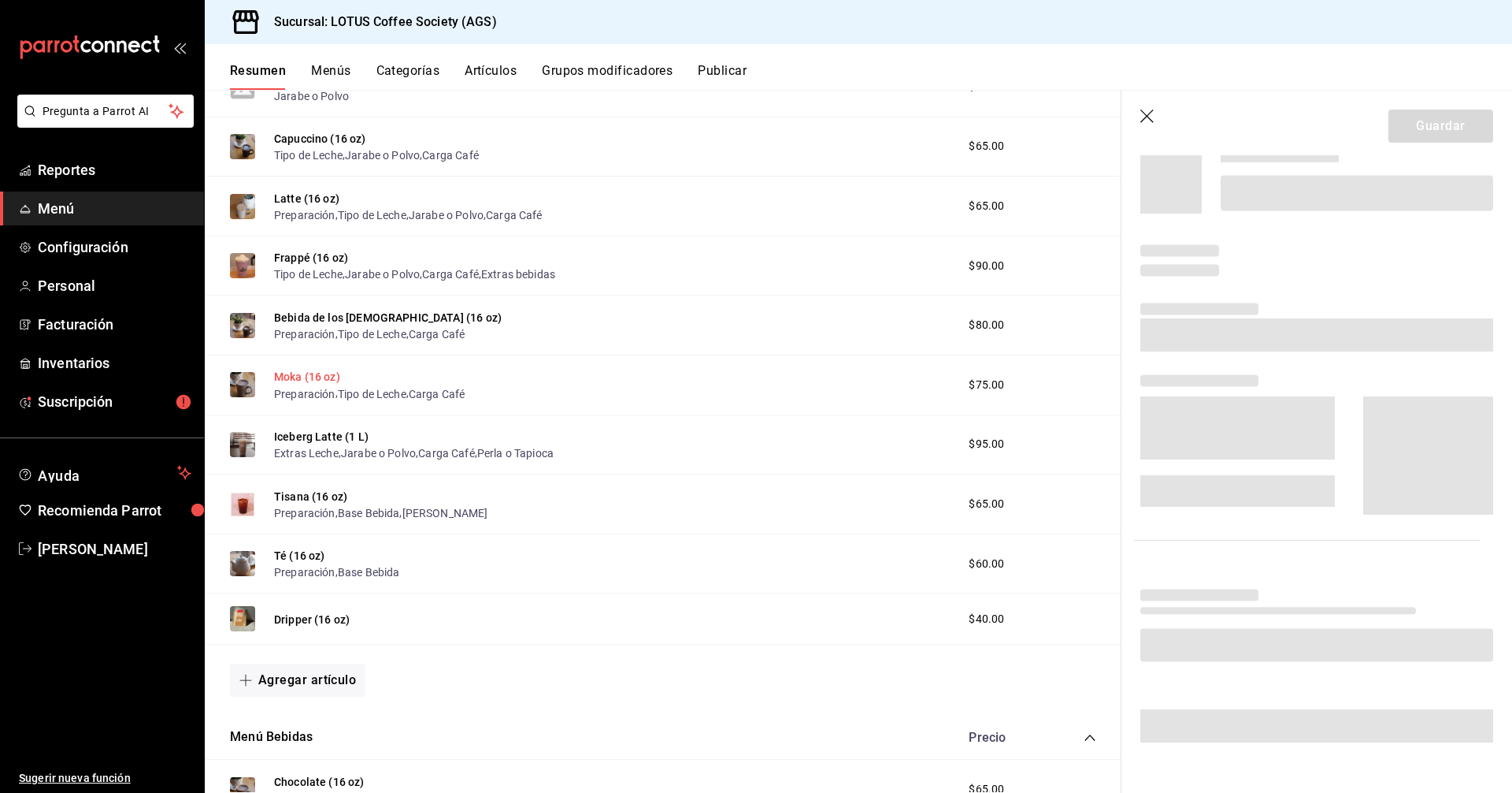
scroll to position [226, 0]
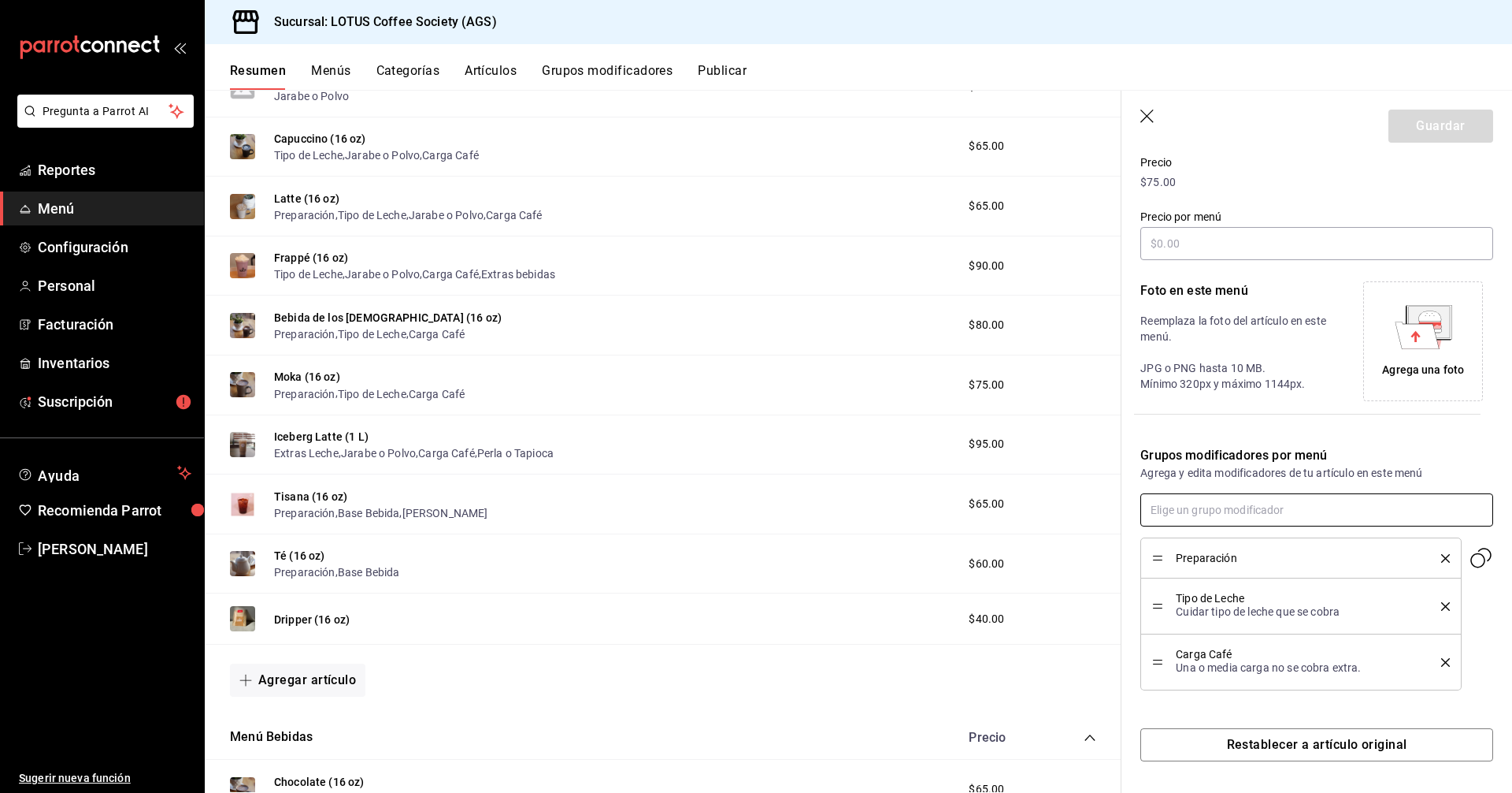
click at [1230, 500] on input "text" at bounding box center [1317, 509] width 353 height 33
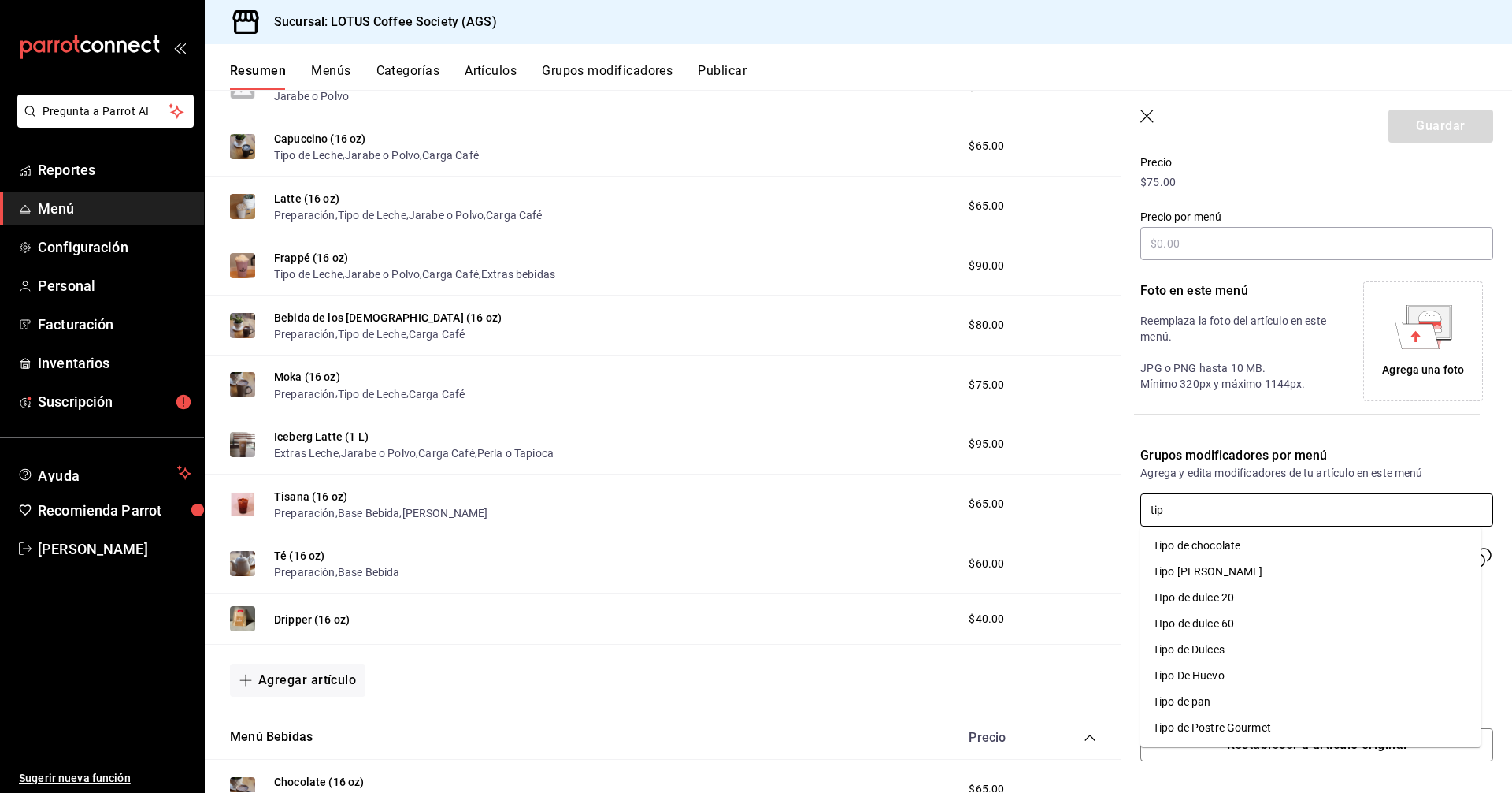
type input "tipo"
click at [1281, 538] on li "Tipo de chocolate" at bounding box center [1311, 546] width 341 height 26
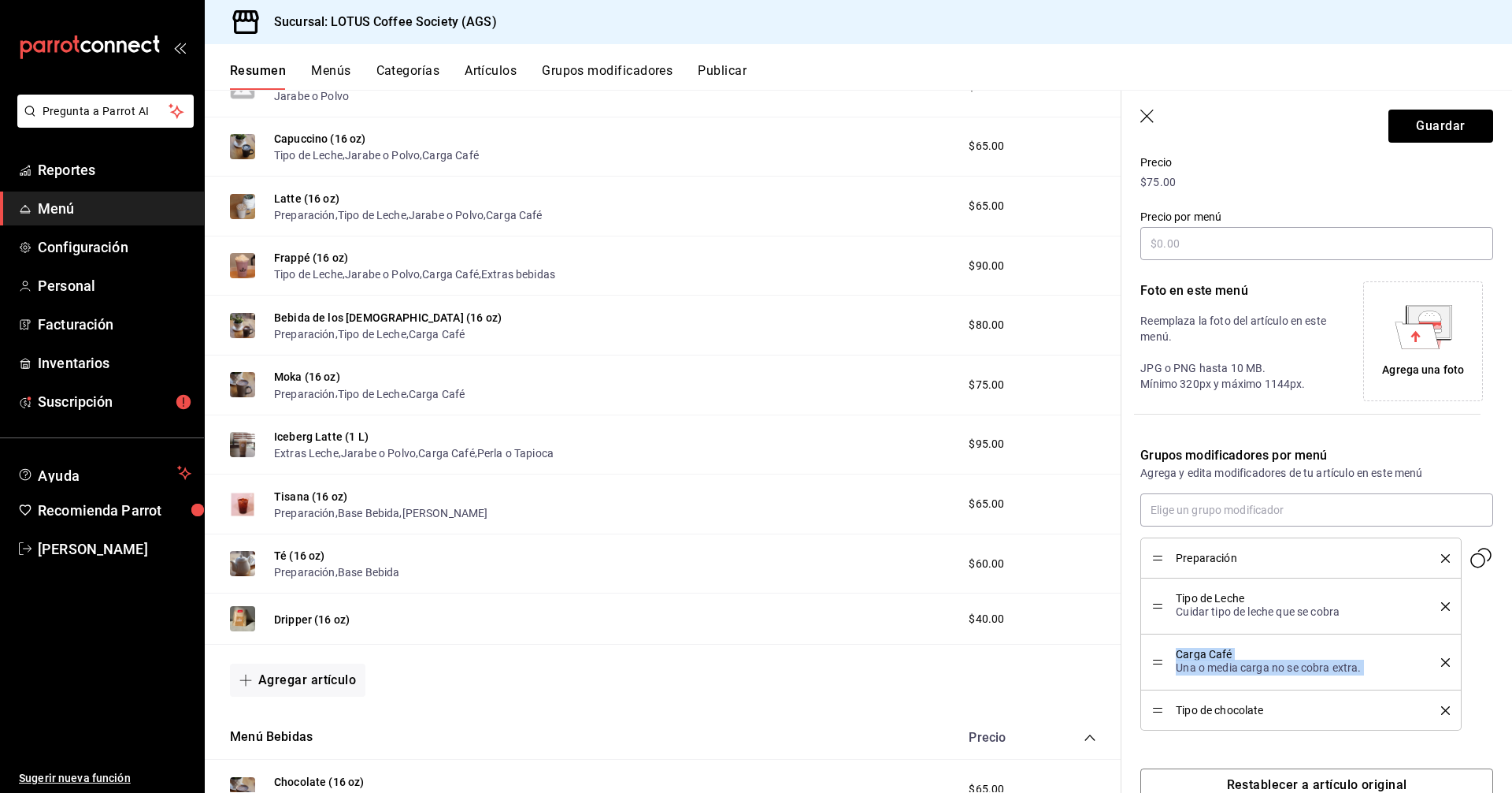
drag, startPoint x: 1165, startPoint y: 714, endPoint x: 1166, endPoint y: 692, distance: 22.0
click at [1168, 670] on ul "Preparación Tipo de Leche Cuidar tipo de leche que se cobra Carga Café Una o me…" at bounding box center [1317, 634] width 353 height 193
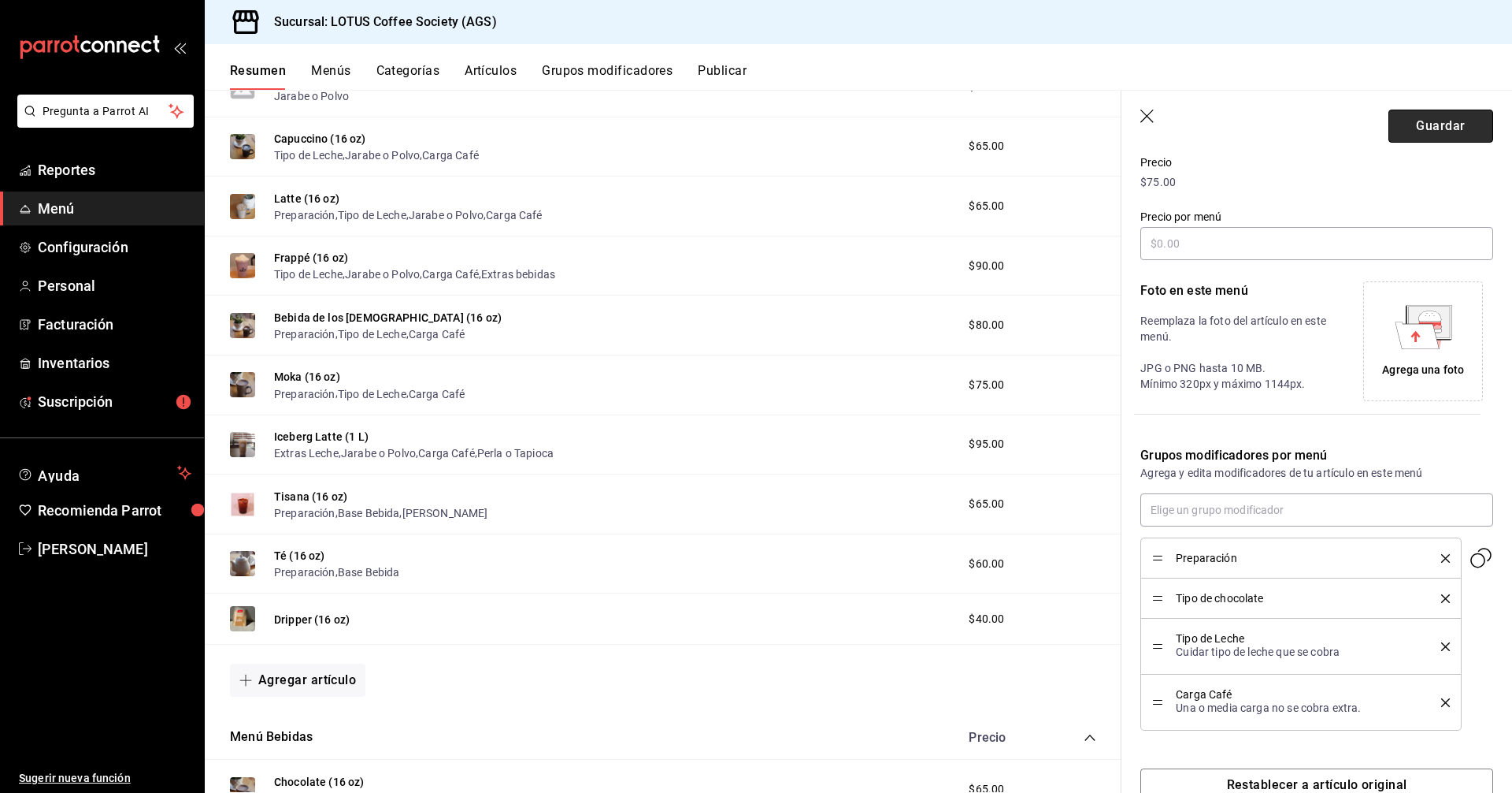
click at [1427, 127] on button "Guardar" at bounding box center [1441, 126] width 105 height 33
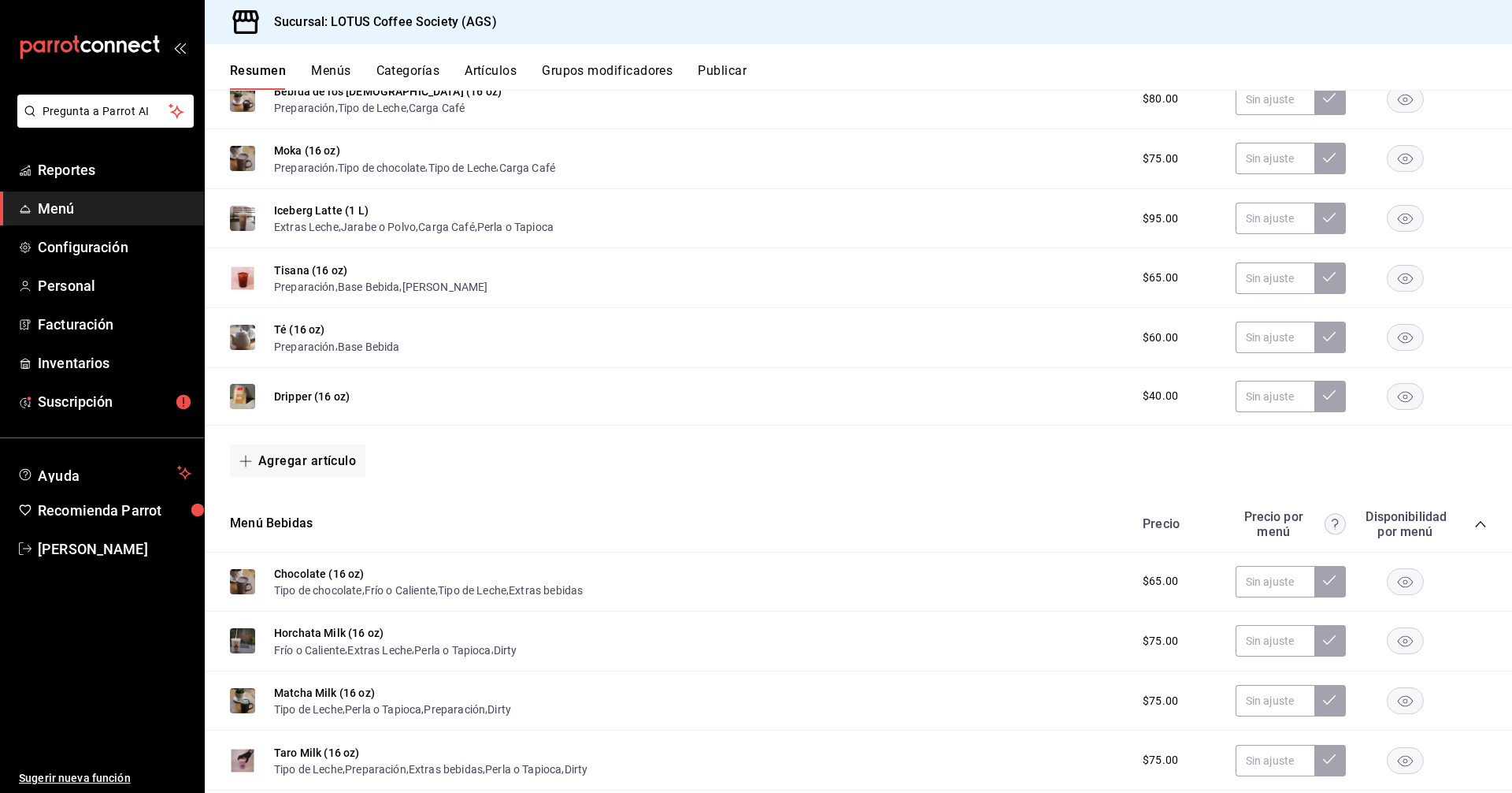
scroll to position [709, 0]
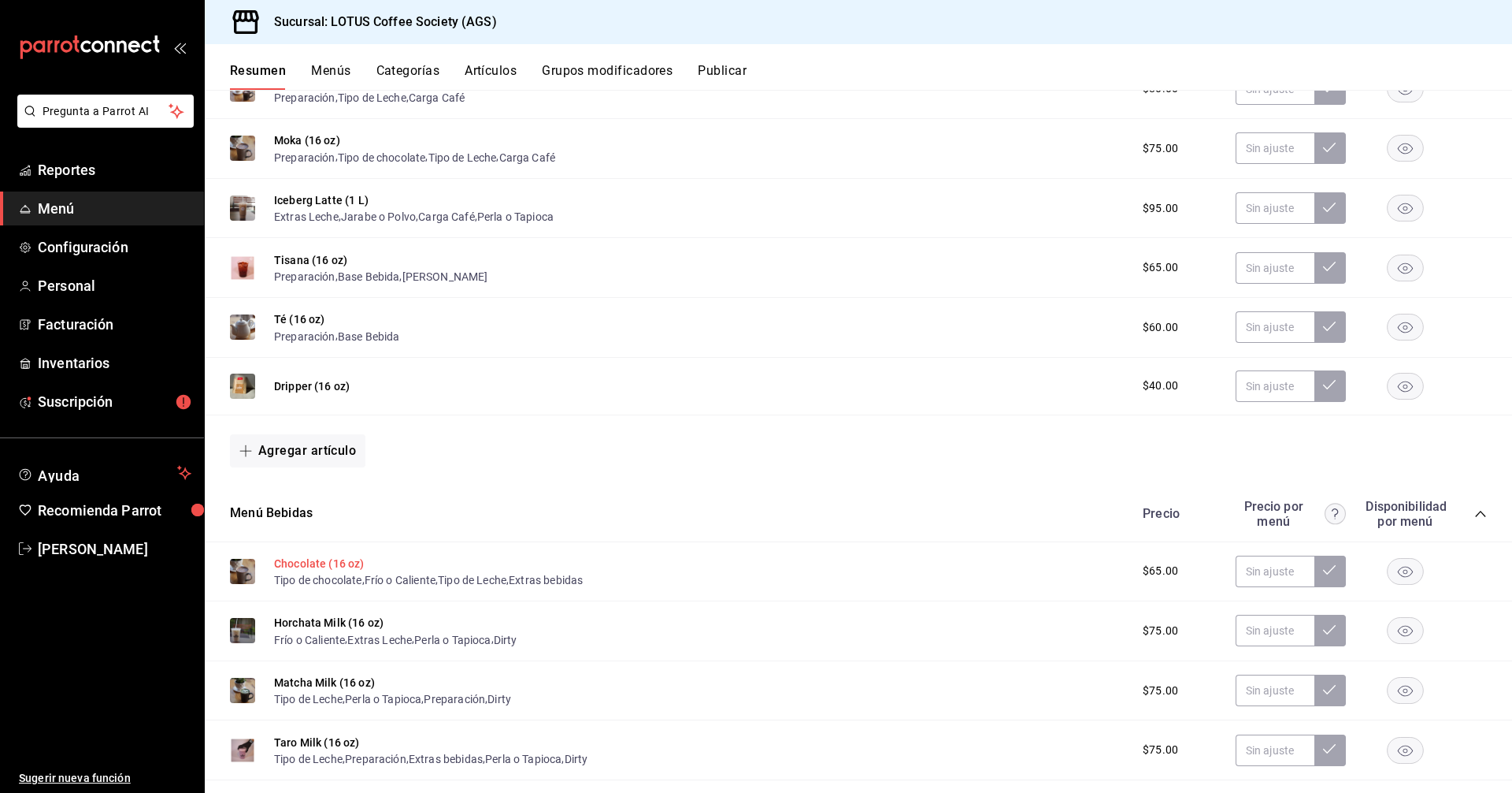
click at [323, 563] on button "Chocolate (16 oz)" at bounding box center [319, 563] width 90 height 16
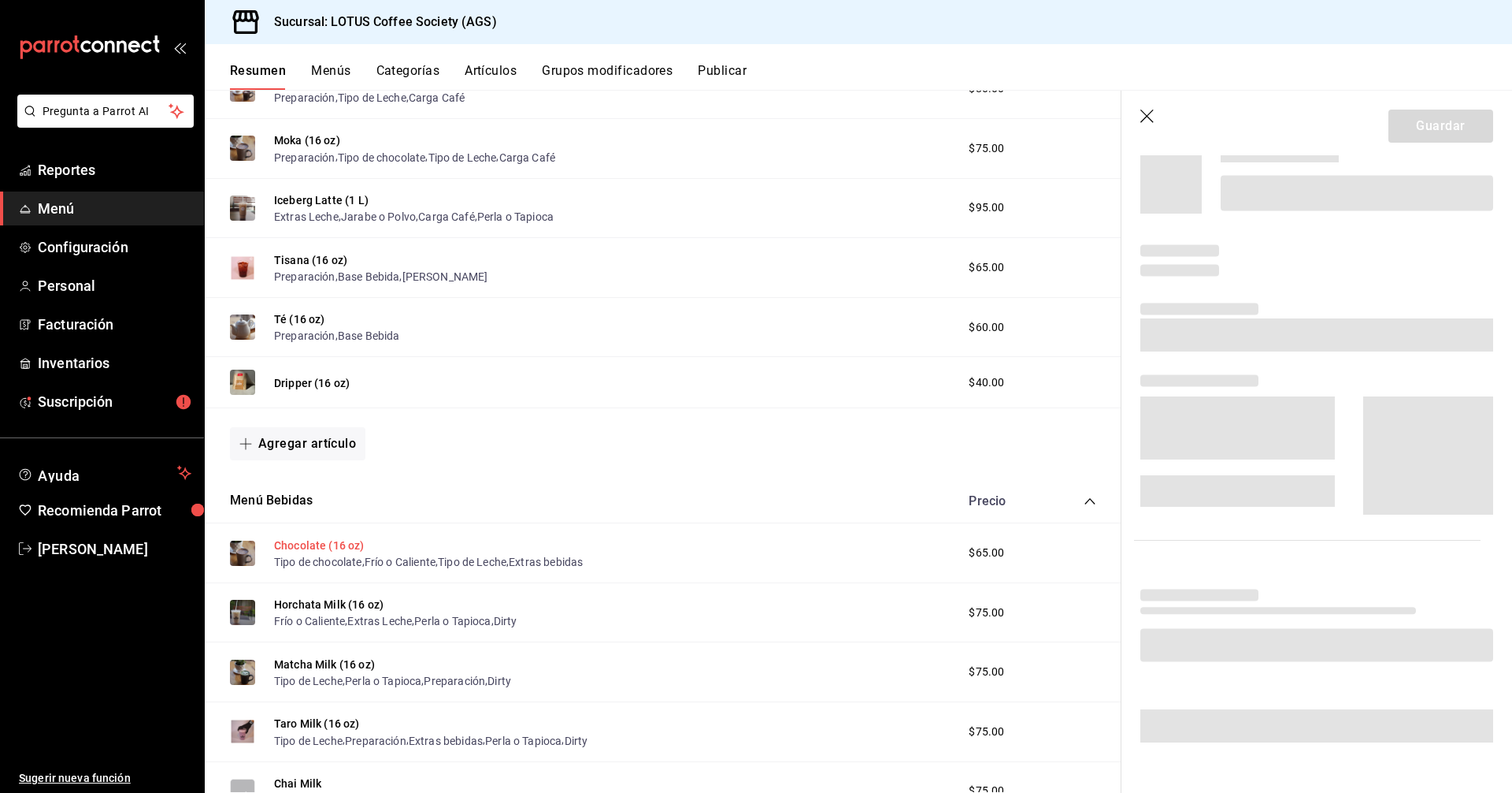
scroll to position [226, 0]
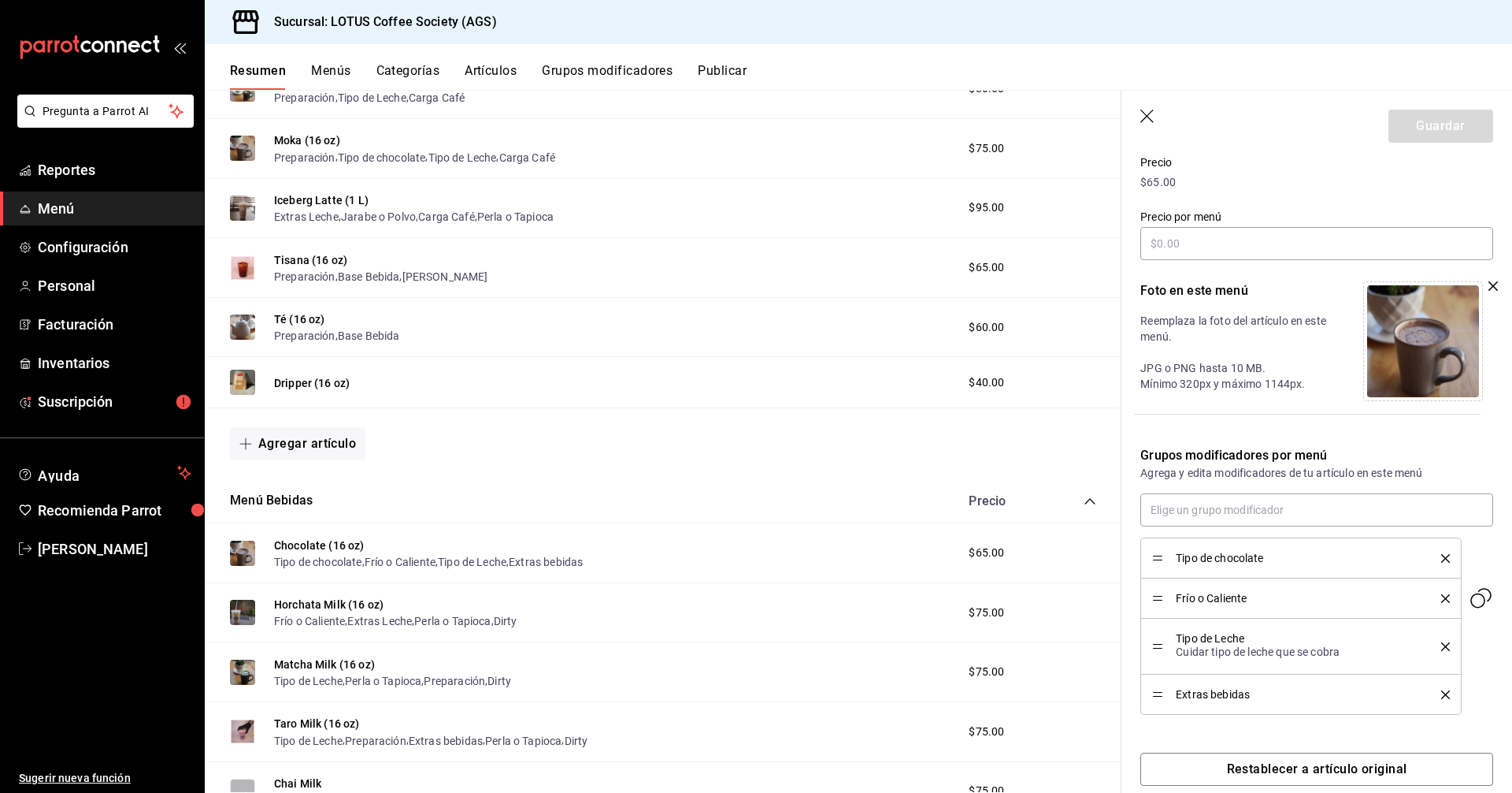
click at [1141, 112] on icon "button" at bounding box center [1149, 118] width 16 height 16
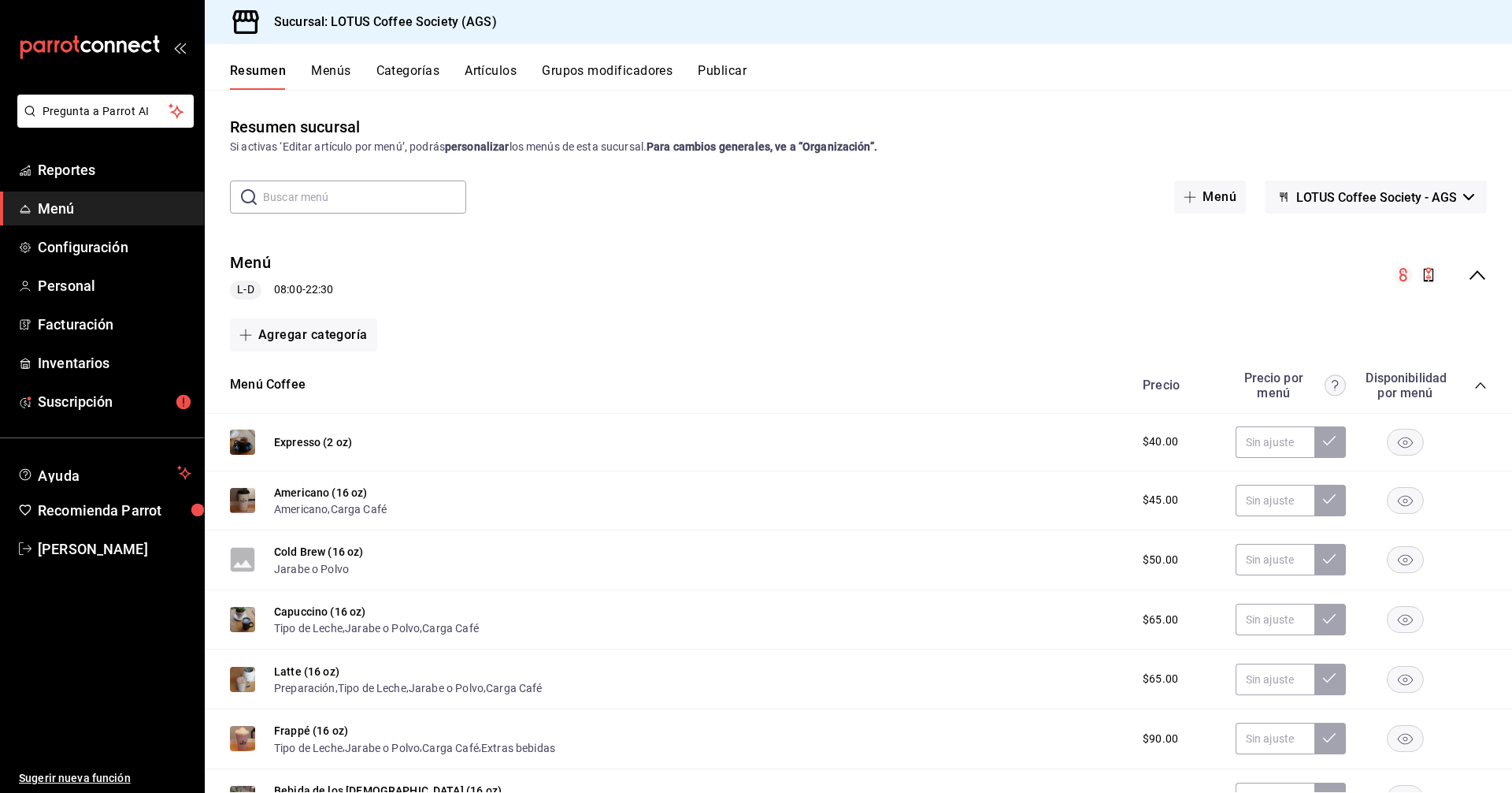
click at [1473, 394] on div "Precio Precio por menú Disponibilidad por menú" at bounding box center [1307, 385] width 360 height 30
click at [1474, 388] on icon "collapse-category-row" at bounding box center [1481, 385] width 13 height 13
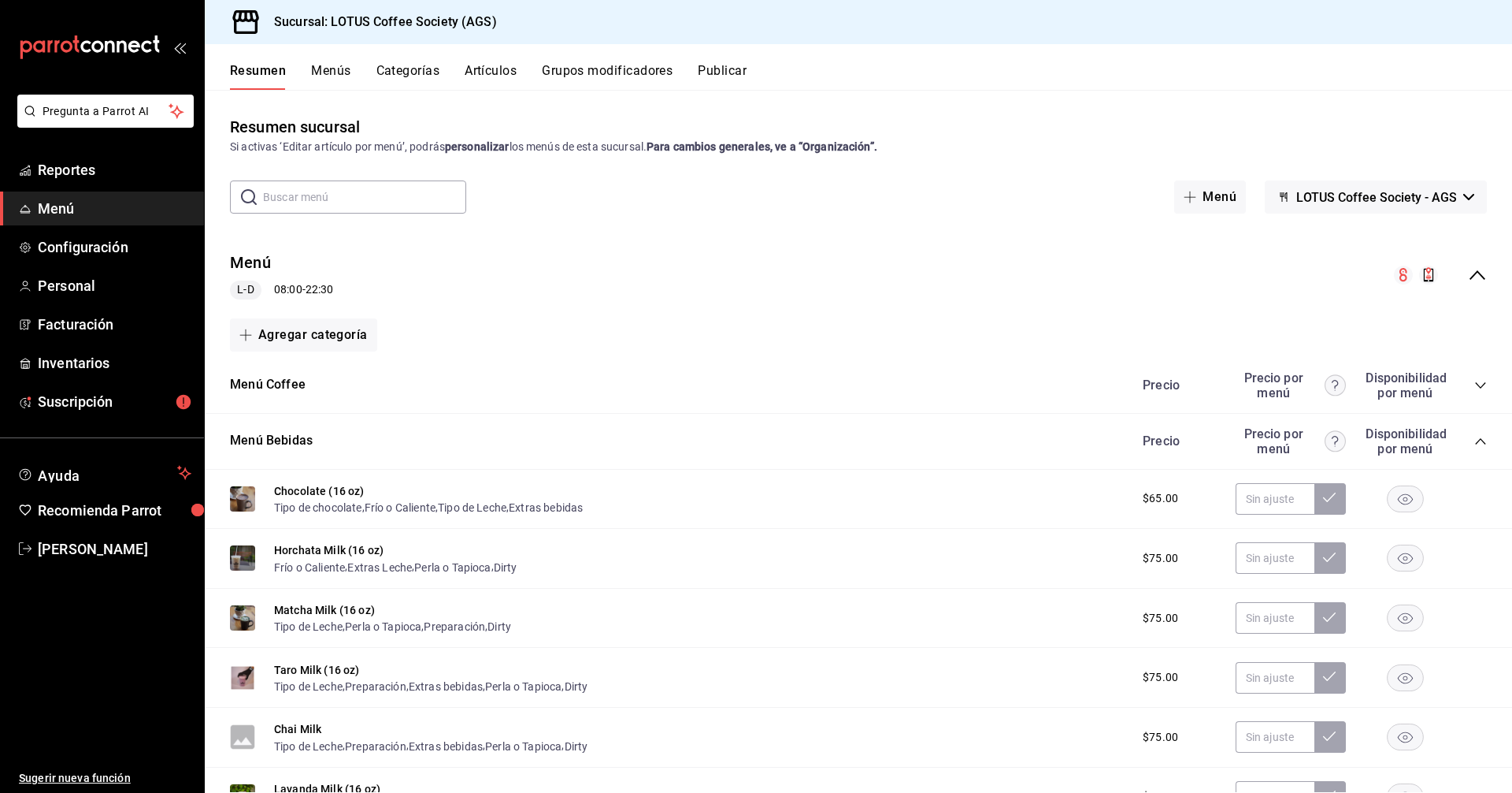
click at [1471, 433] on div "Precio Precio por menú Disponibilidad por menú" at bounding box center [1307, 441] width 360 height 30
click at [1475, 444] on div "Menú Bebidas Precio Precio por menú Disponibilidad por menú" at bounding box center [858, 441] width 1307 height 56
click at [1474, 444] on icon "collapse-category-row" at bounding box center [1481, 442] width 13 height 13
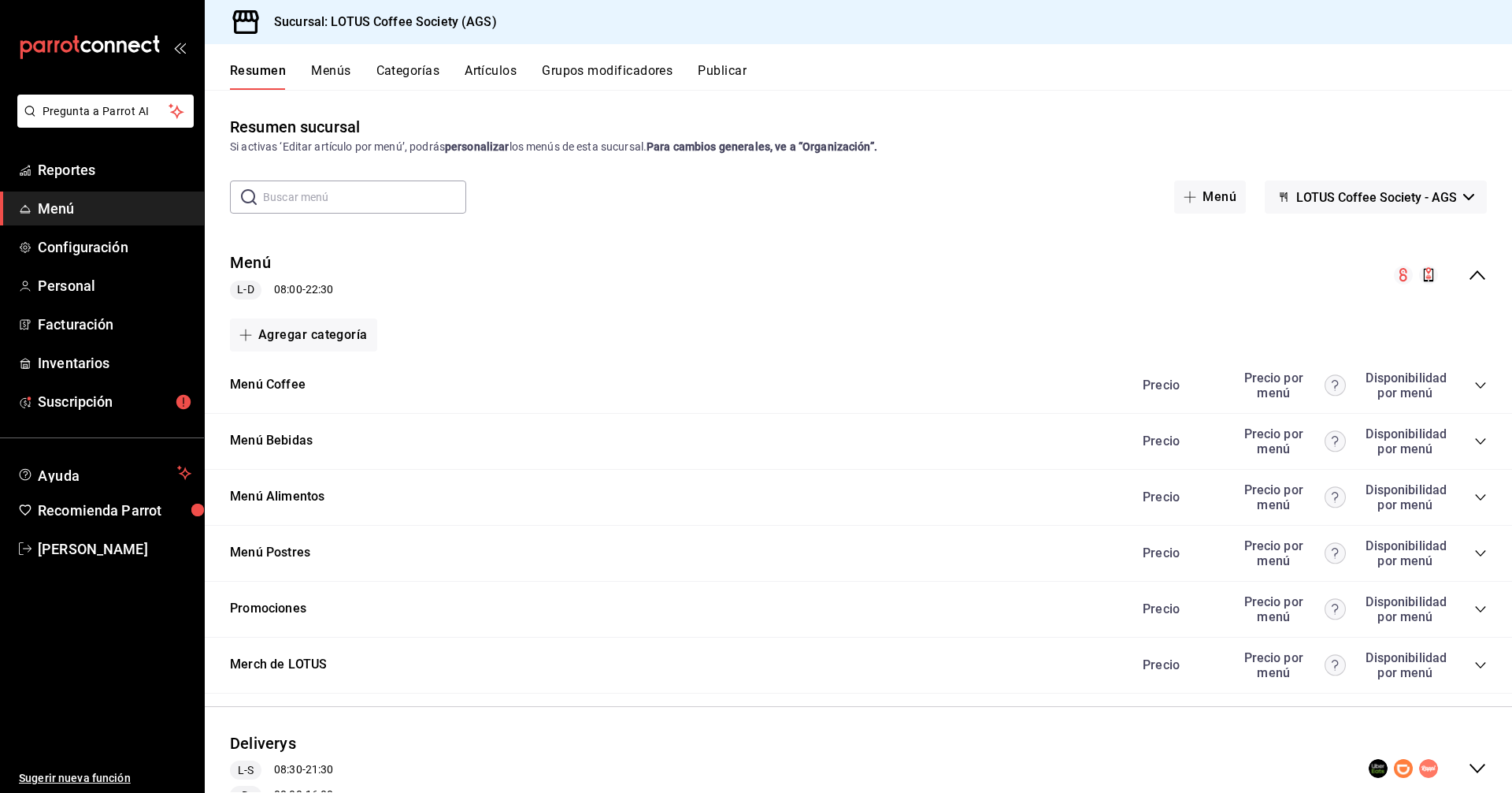
click at [1471, 279] on icon "collapse-menu-row" at bounding box center [1477, 275] width 19 height 19
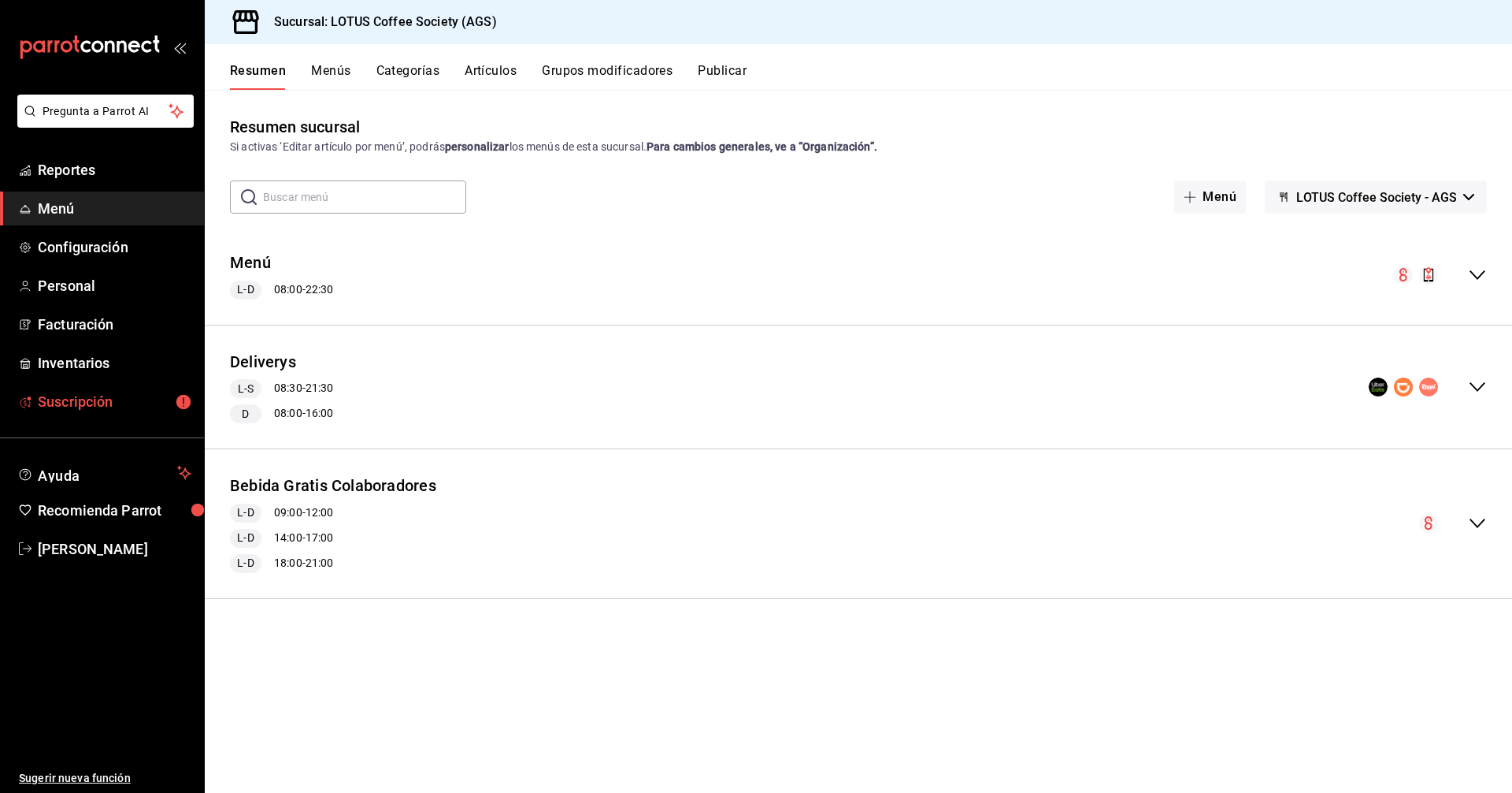
click at [117, 415] on link "Suscripción" at bounding box center [101, 401] width 204 height 34
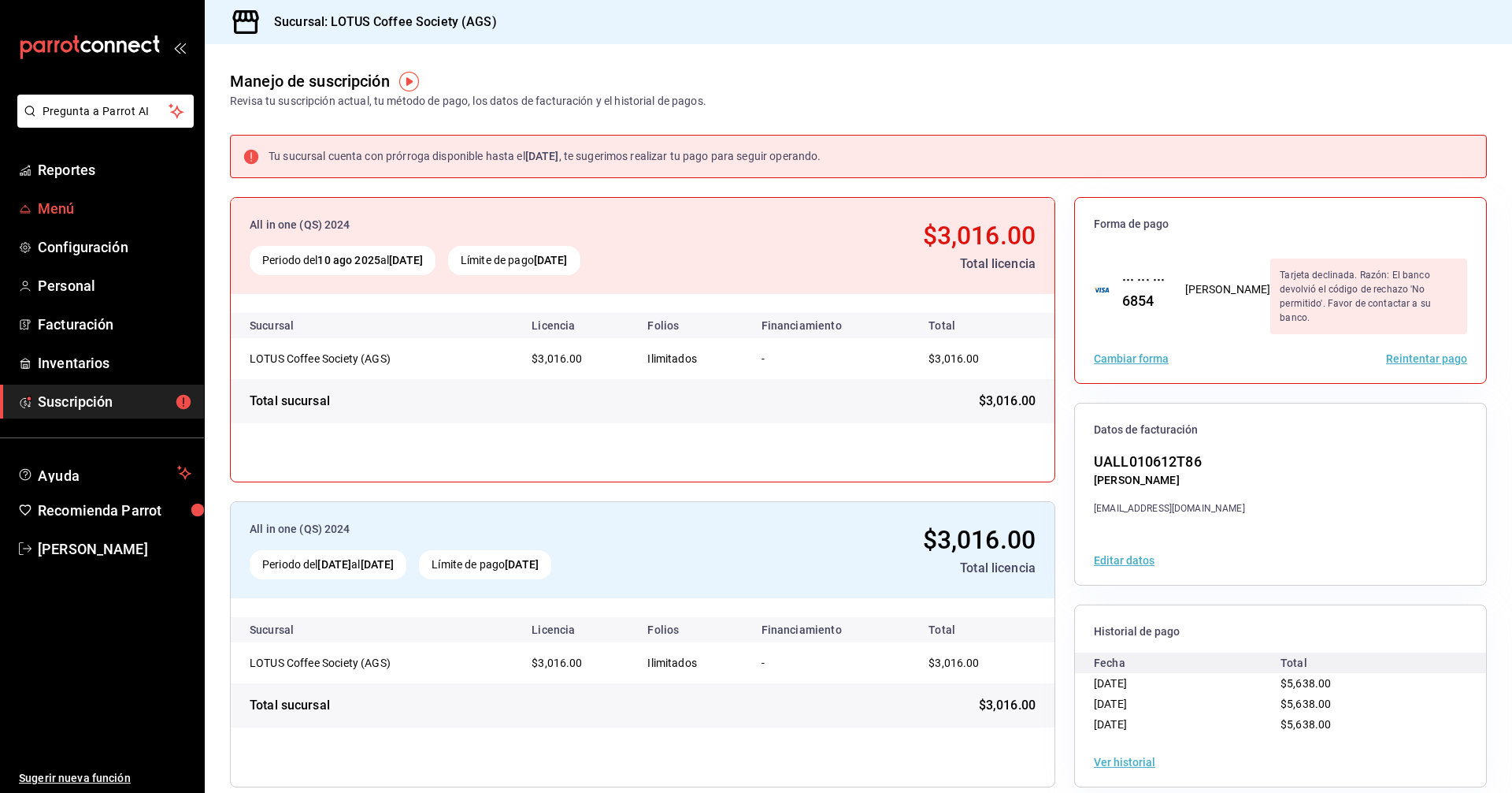
click at [75, 206] on span "Menú" at bounding box center [114, 208] width 154 height 21
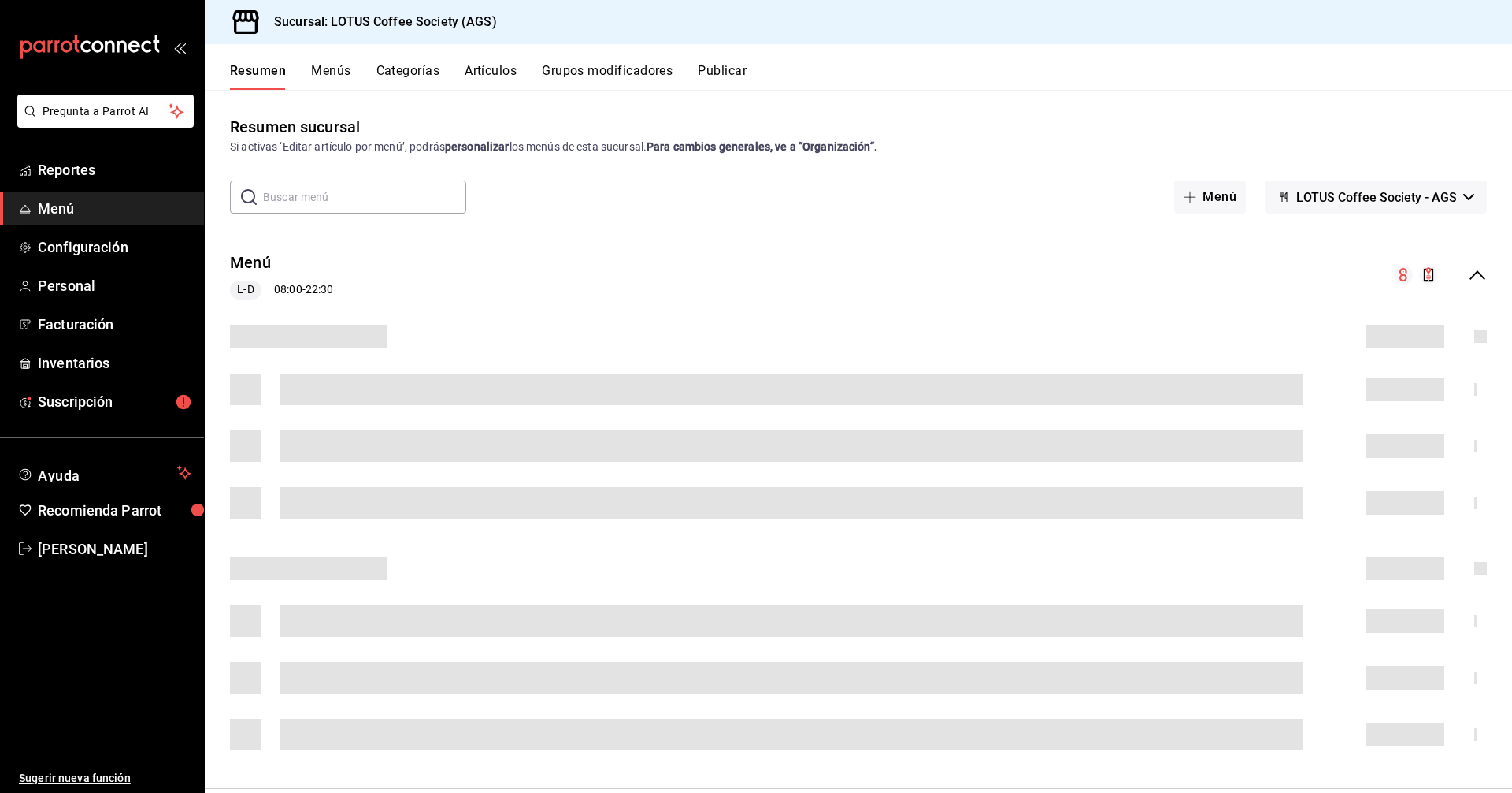
click at [39, 203] on span "Menú" at bounding box center [114, 208] width 154 height 21
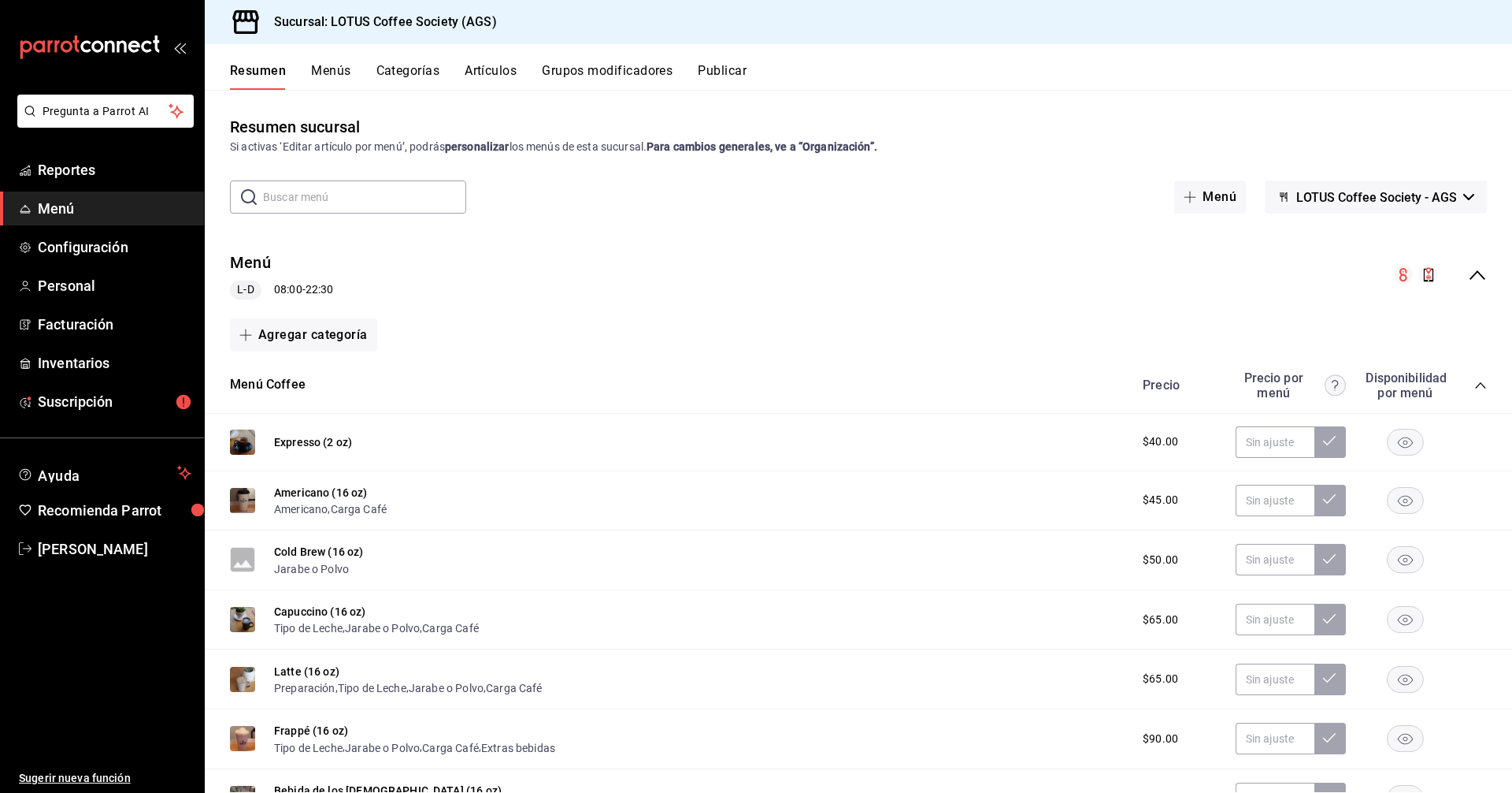
click at [39, 203] on span "Menú" at bounding box center [114, 208] width 154 height 21
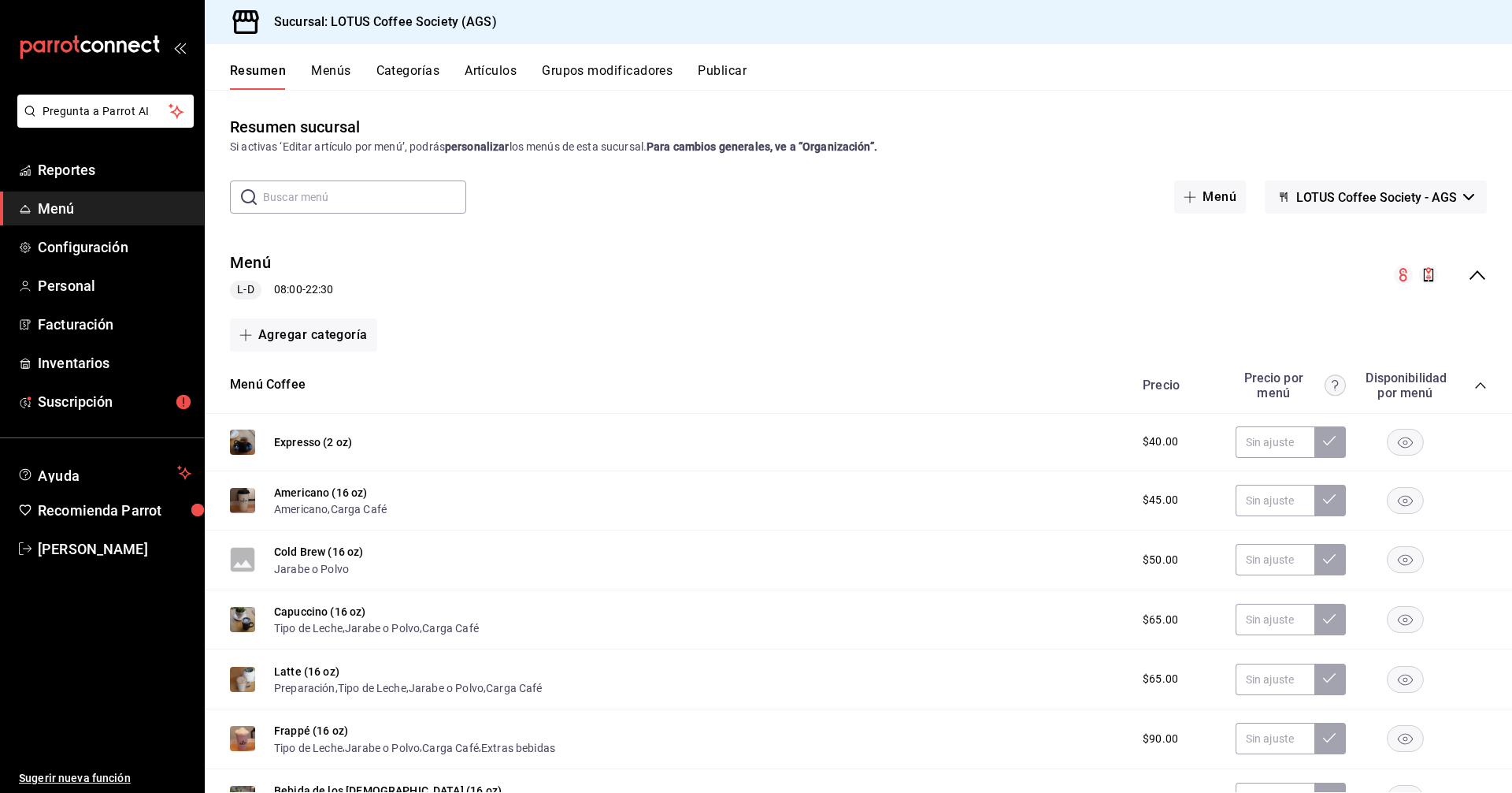
click at [39, 203] on span "Menú" at bounding box center [114, 208] width 154 height 21
drag, startPoint x: 322, startPoint y: 160, endPoint x: 656, endPoint y: 150, distance: 334.1
click at [672, 153] on div "Resumen sucursal Si activas ‘Editar artículo por menú’, podrás personalizar los…" at bounding box center [858, 454] width 1307 height 677
click at [623, 148] on div "Si activas ‘Editar artículo por menú’, podrás personalizar los menús de esta su…" at bounding box center [859, 147] width 1257 height 17
drag, startPoint x: 594, startPoint y: 152, endPoint x: 901, endPoint y: 159, distance: 307.1
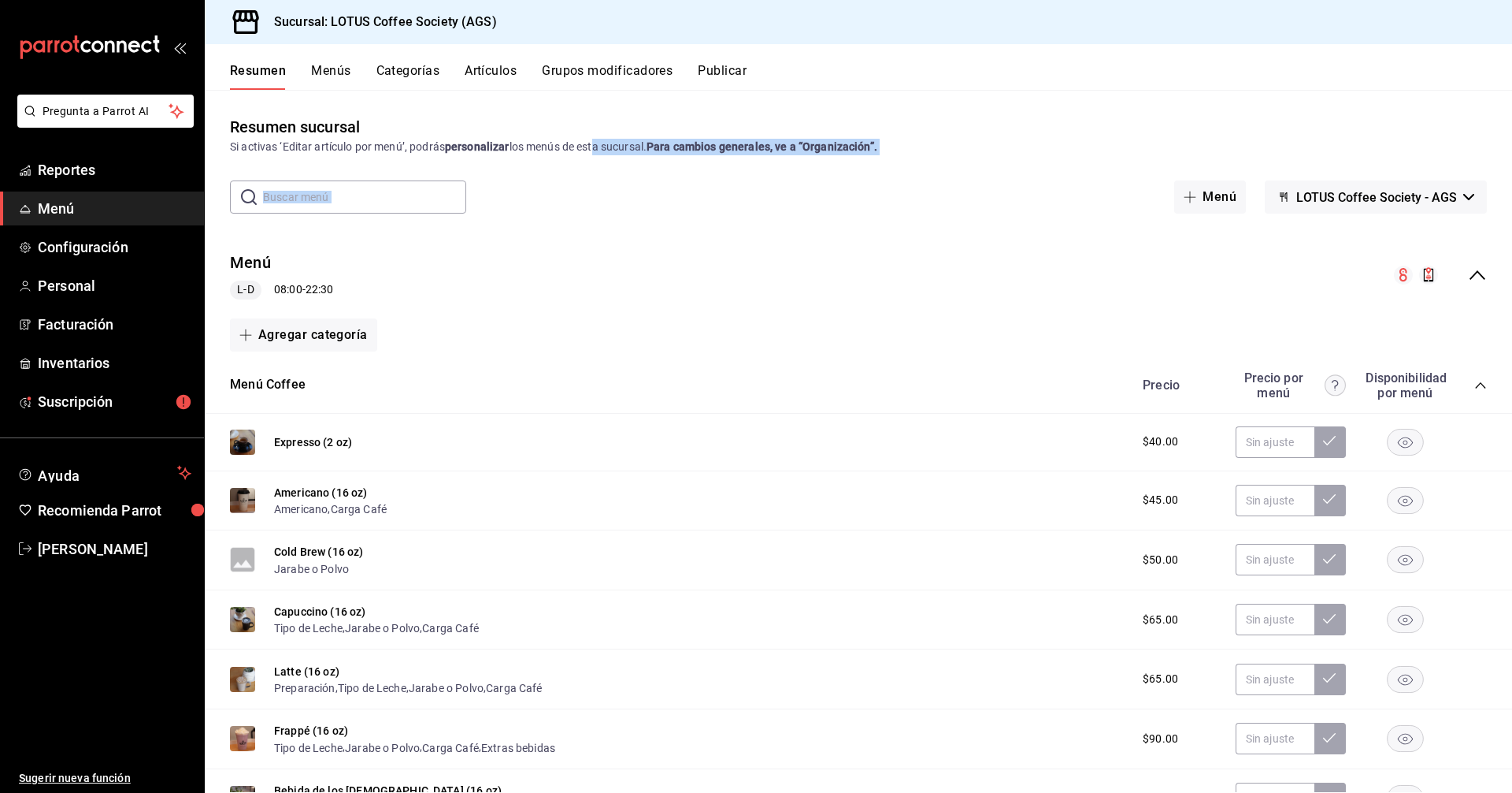
click at [998, 163] on div "Resumen sucursal Si activas ‘Editar artículo por menú’, podrás personalizar los…" at bounding box center [858, 454] width 1307 height 677
click at [777, 173] on div "Resumen sucursal Si activas ‘Editar artículo por menú’, podrás personalizar los…" at bounding box center [858, 454] width 1307 height 677
click at [81, 166] on span "Reportes" at bounding box center [114, 170] width 154 height 21
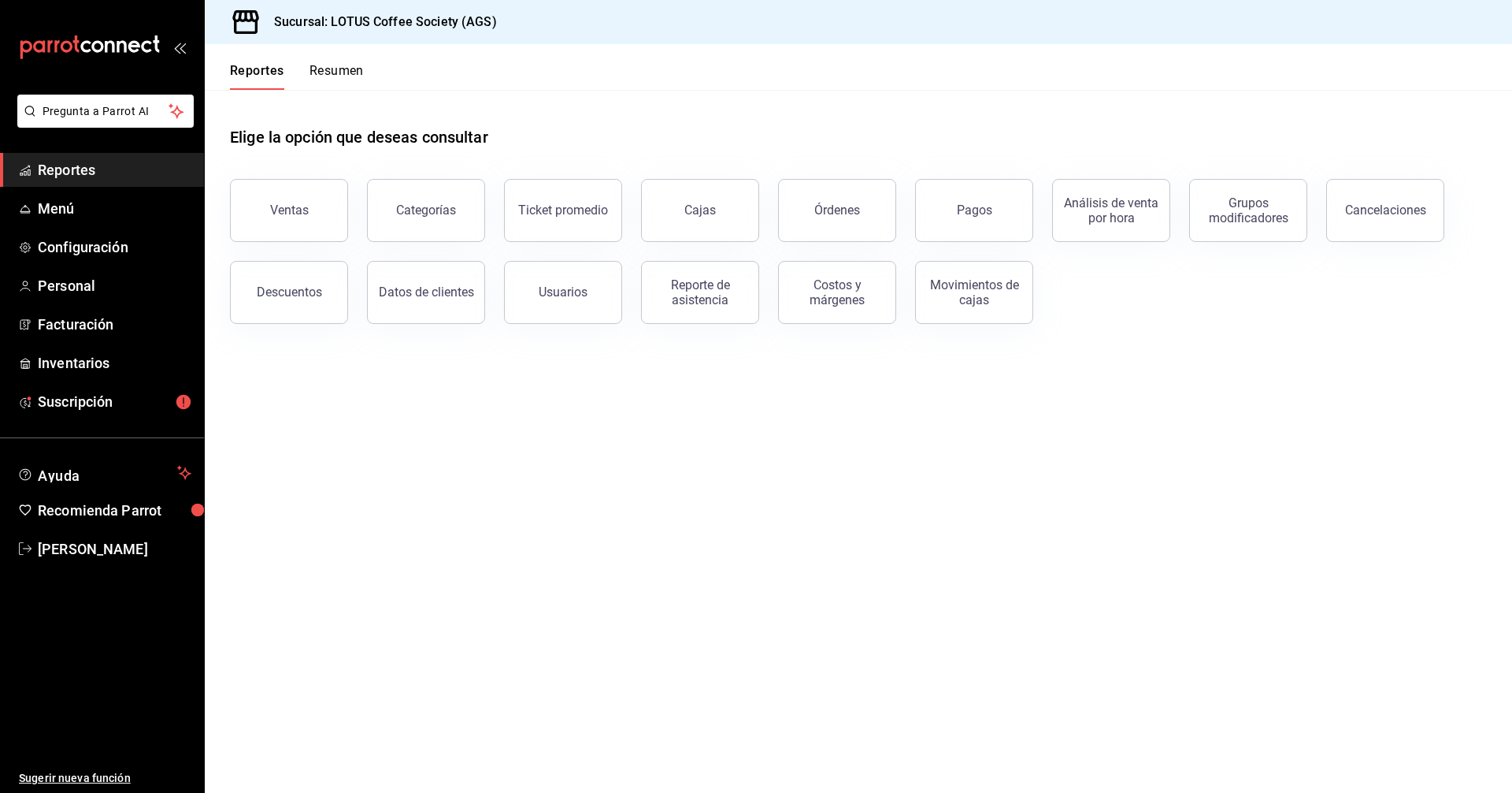
click at [81, 166] on span "Reportes" at bounding box center [114, 170] width 154 height 21
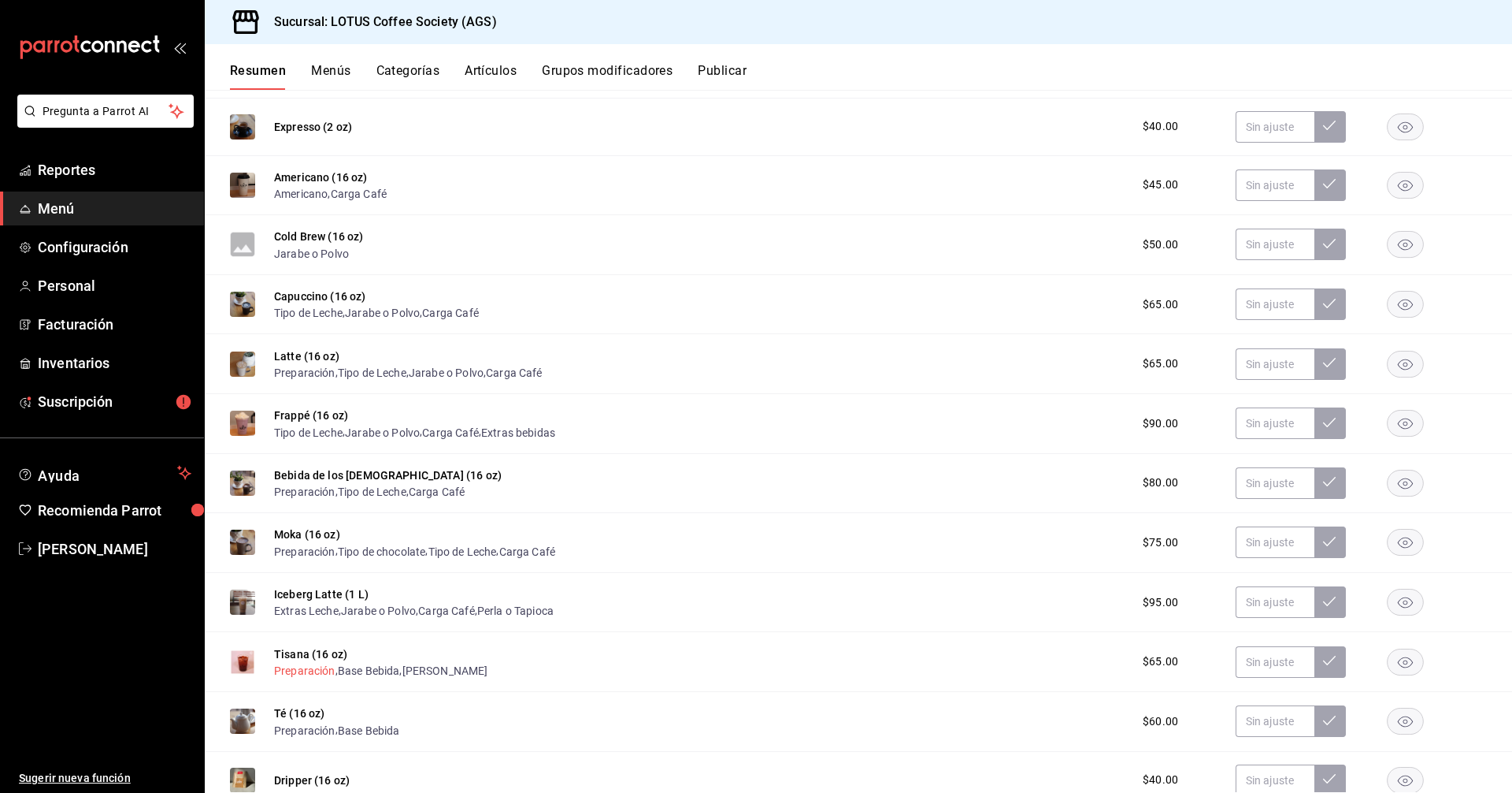
scroll to position [394, 0]
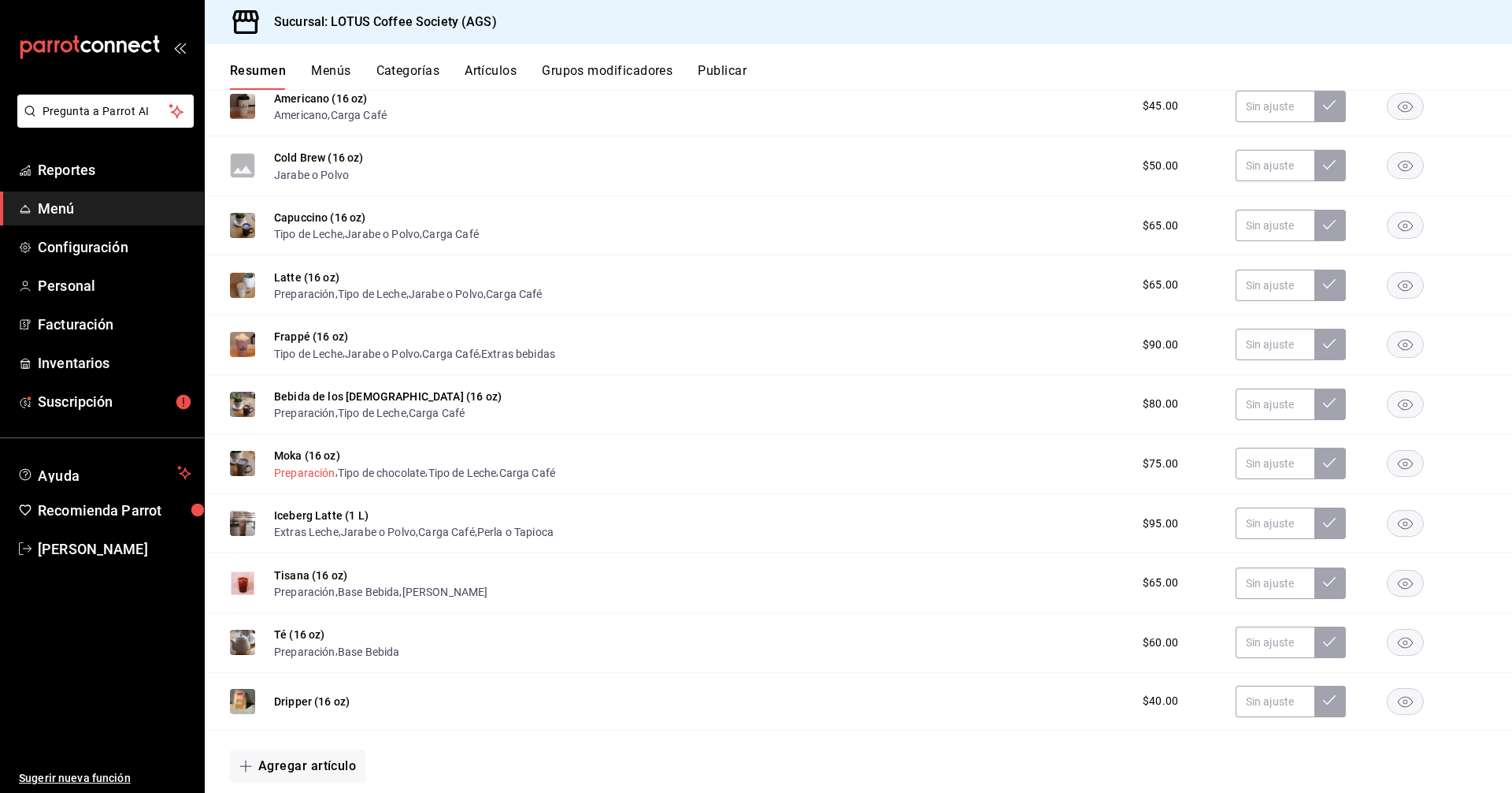
click at [301, 472] on button "Preparación" at bounding box center [304, 473] width 61 height 16
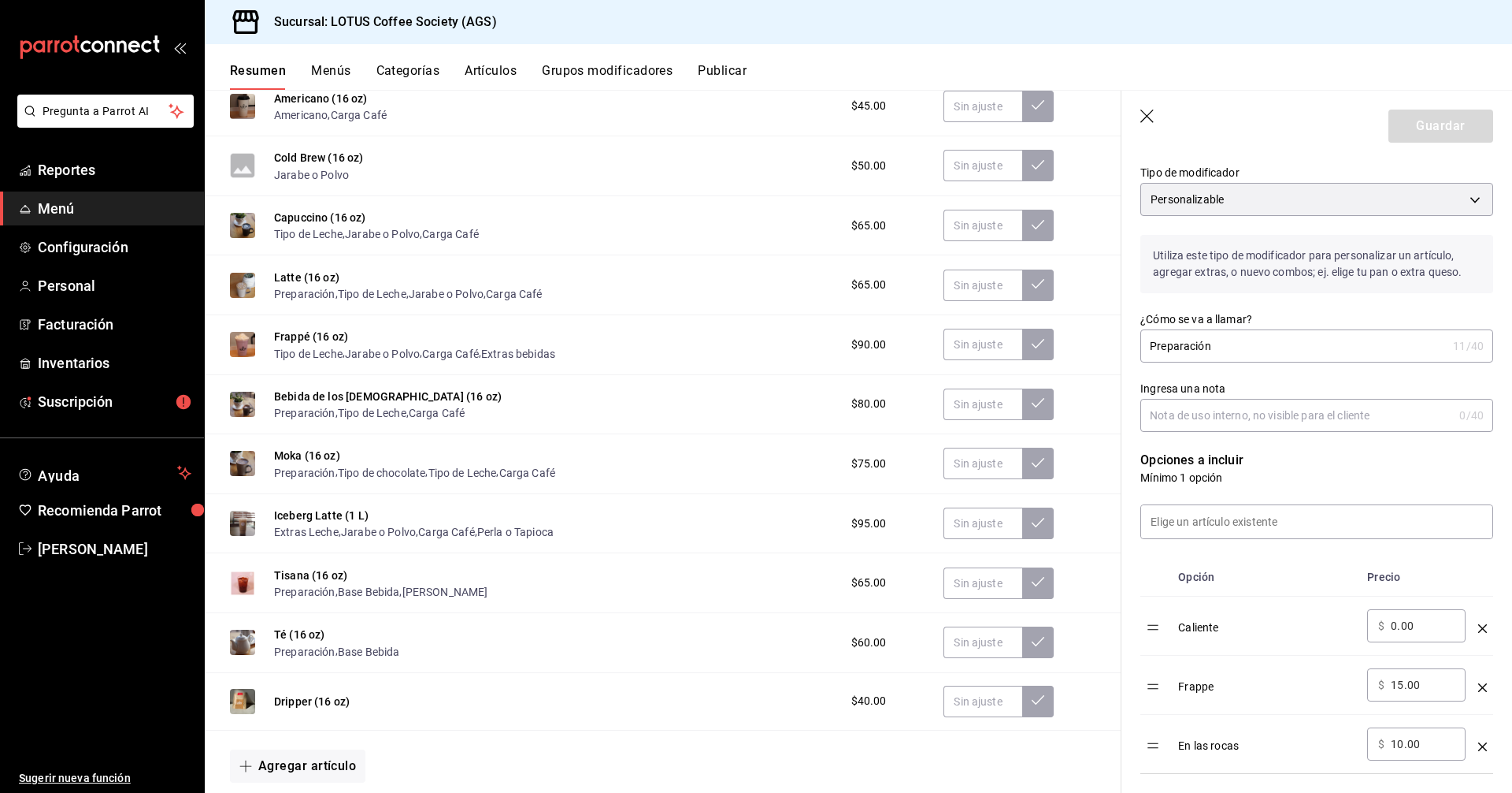
scroll to position [158, 0]
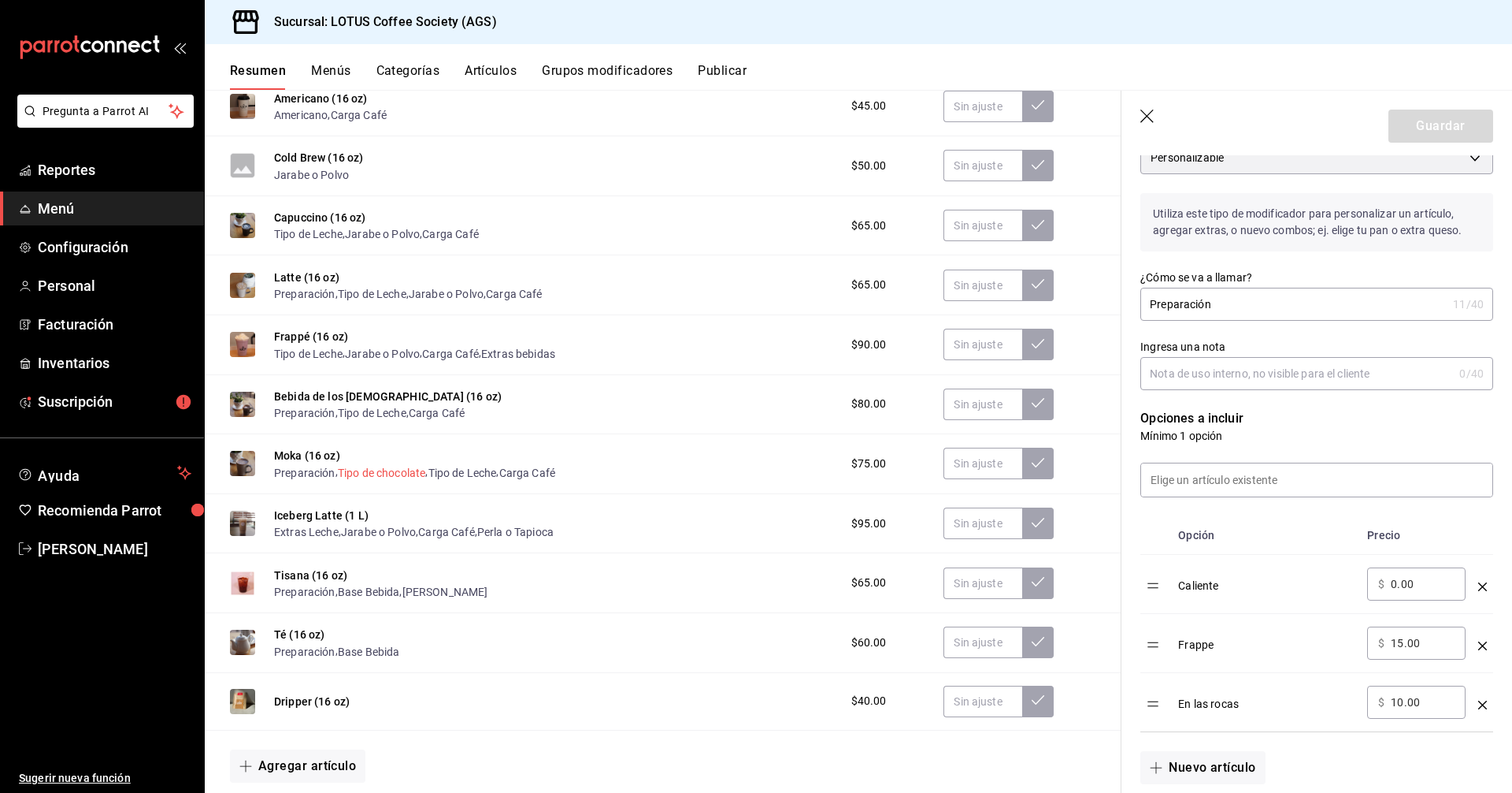
click at [378, 470] on button "Tipo de chocolate" at bounding box center [382, 473] width 89 height 16
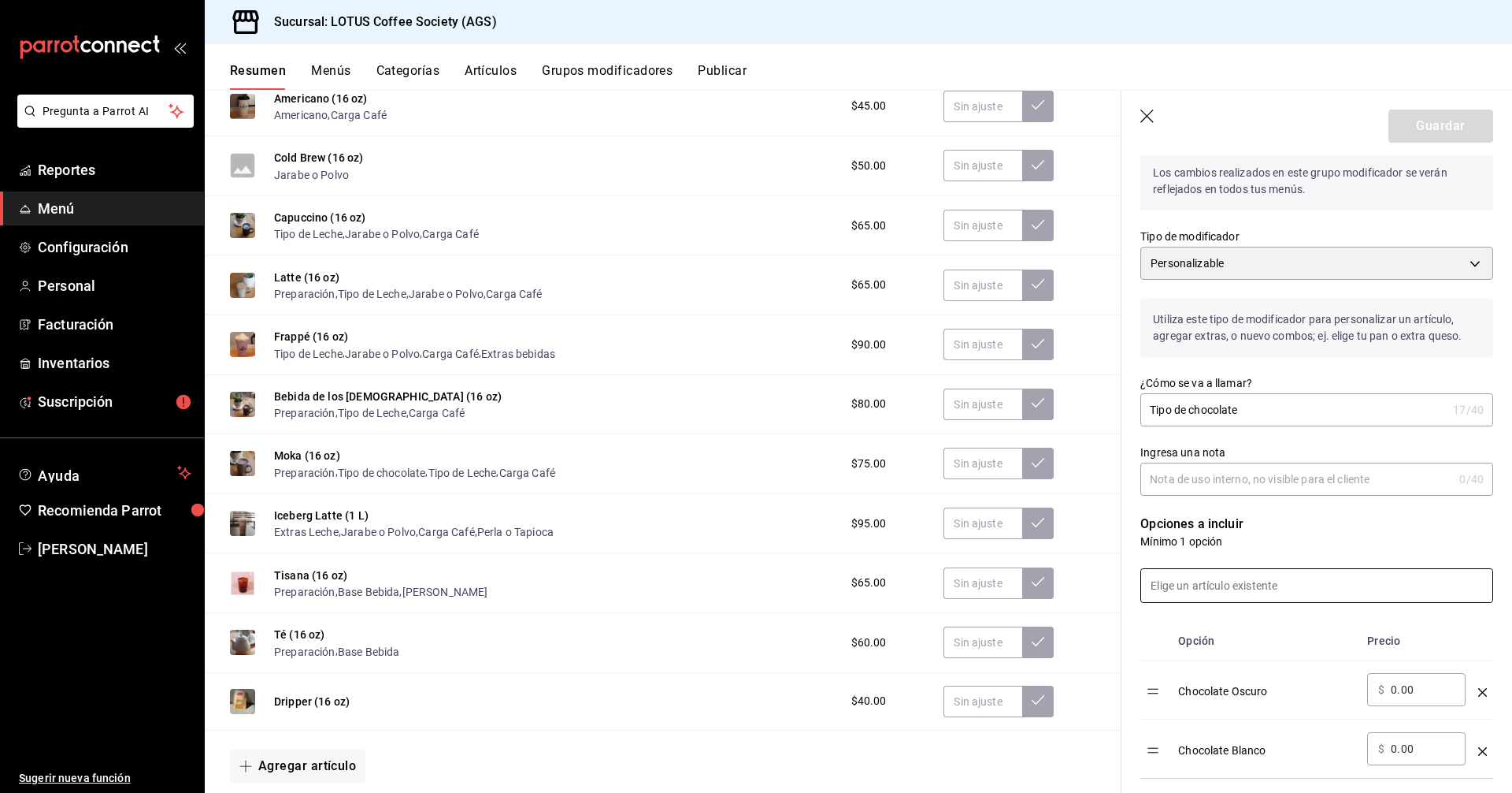
scroll to position [131, 0]
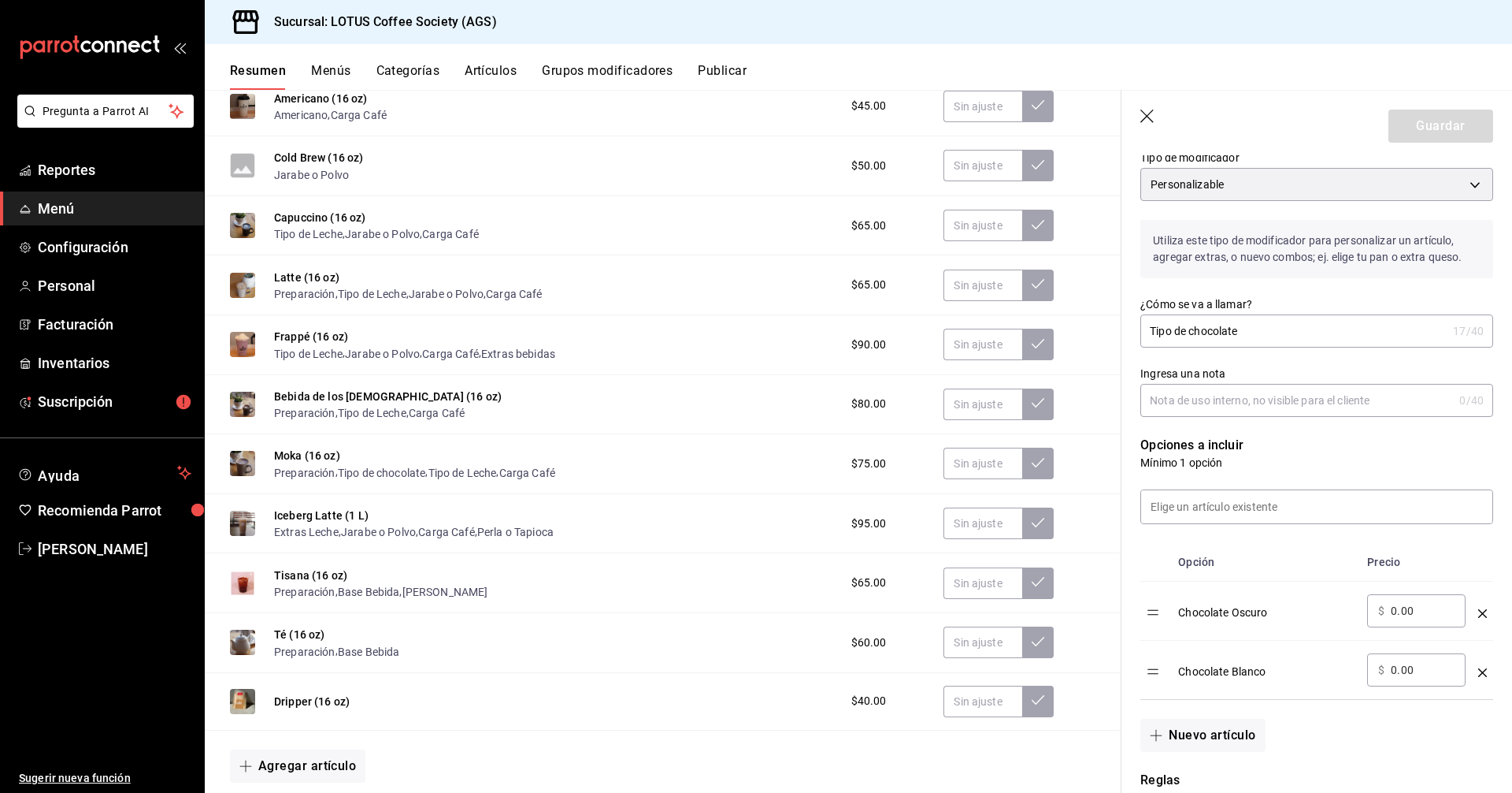
click at [1473, 611] on td "optionsTable" at bounding box center [1483, 611] width 21 height 59
click at [1478, 609] on icon "optionsTable" at bounding box center [1482, 613] width 9 height 9
click at [1178, 677] on button "Nuevo artículo" at bounding box center [1203, 675] width 124 height 33
click at [1210, 686] on div "​" at bounding box center [1266, 670] width 176 height 33
type input "Chocolate Obscuro"
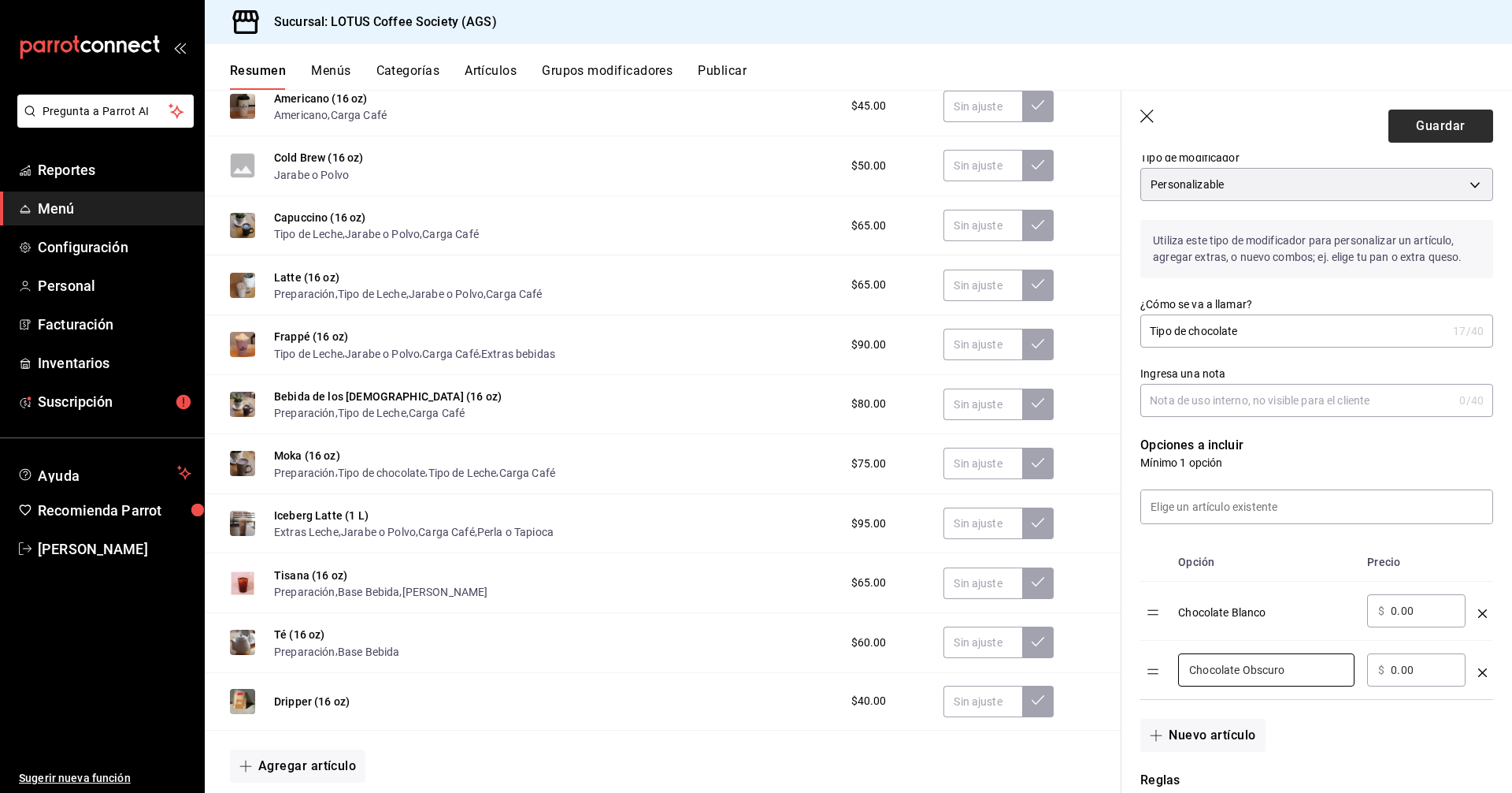
click at [1456, 119] on header "Guardar" at bounding box center [1316, 122] width 391 height 64
click at [1452, 125] on button "Guardar" at bounding box center [1441, 126] width 105 height 33
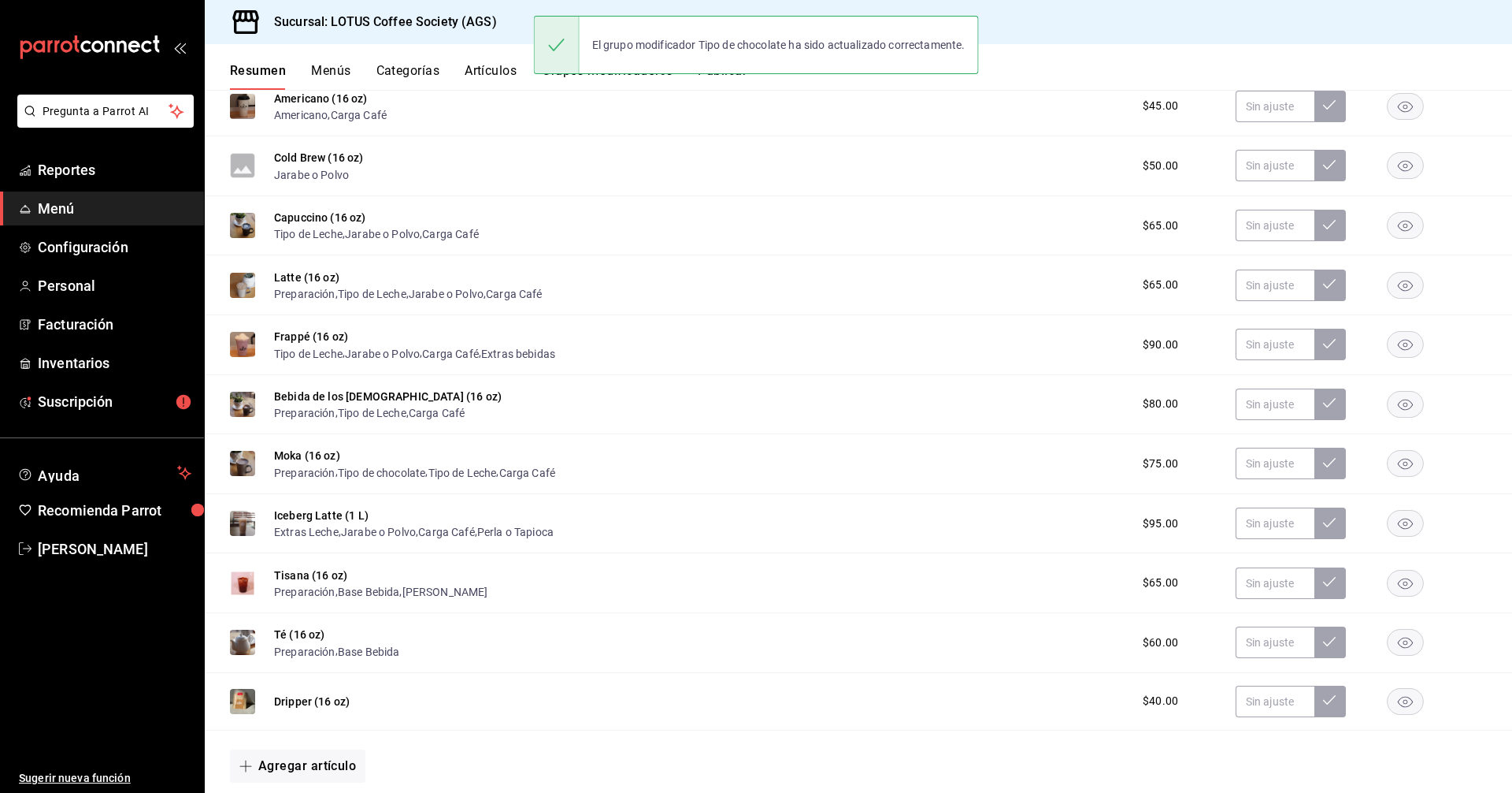
scroll to position [302, 0]
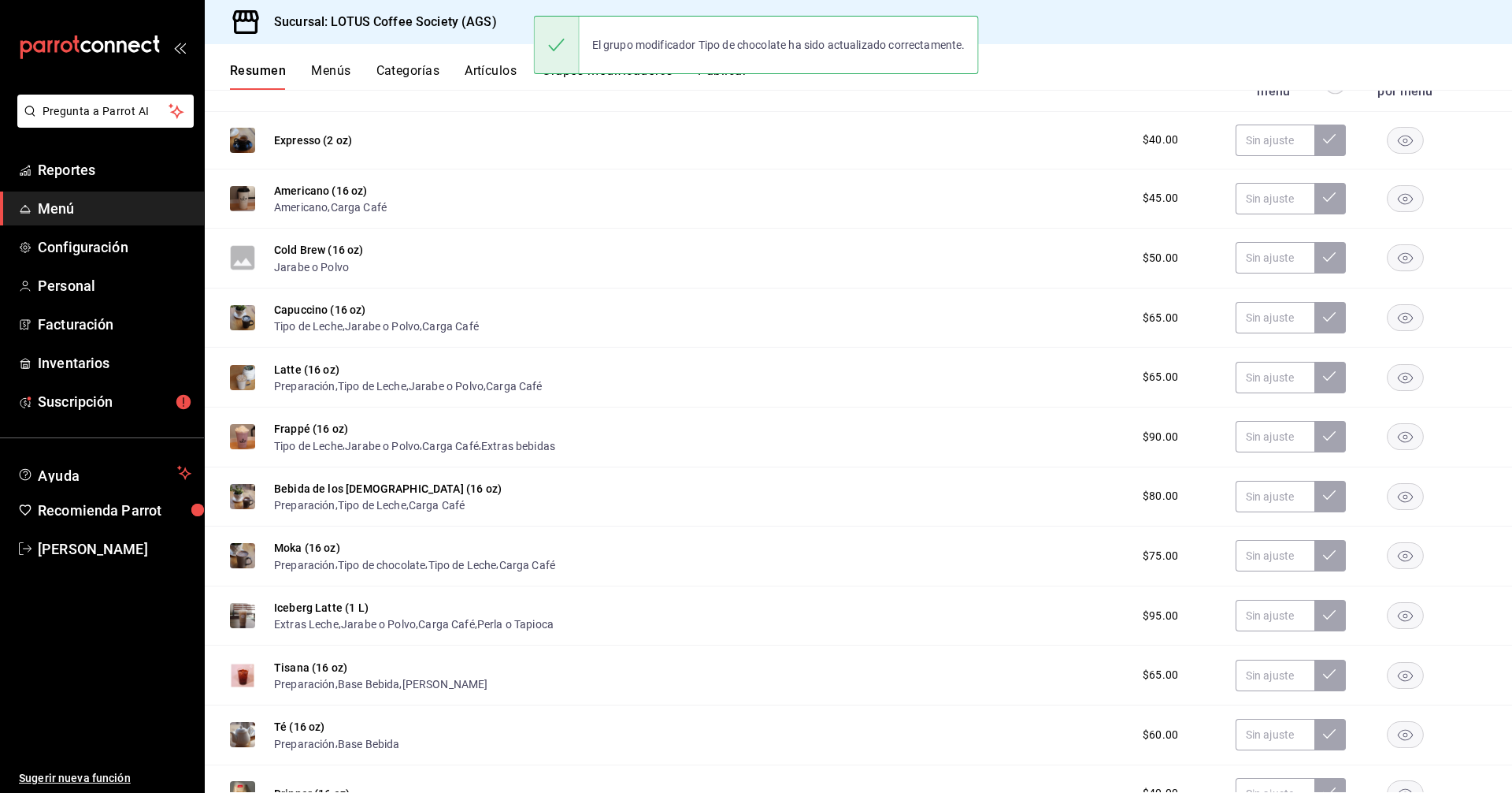
click at [718, 84] on button "Publicar" at bounding box center [722, 76] width 49 height 27
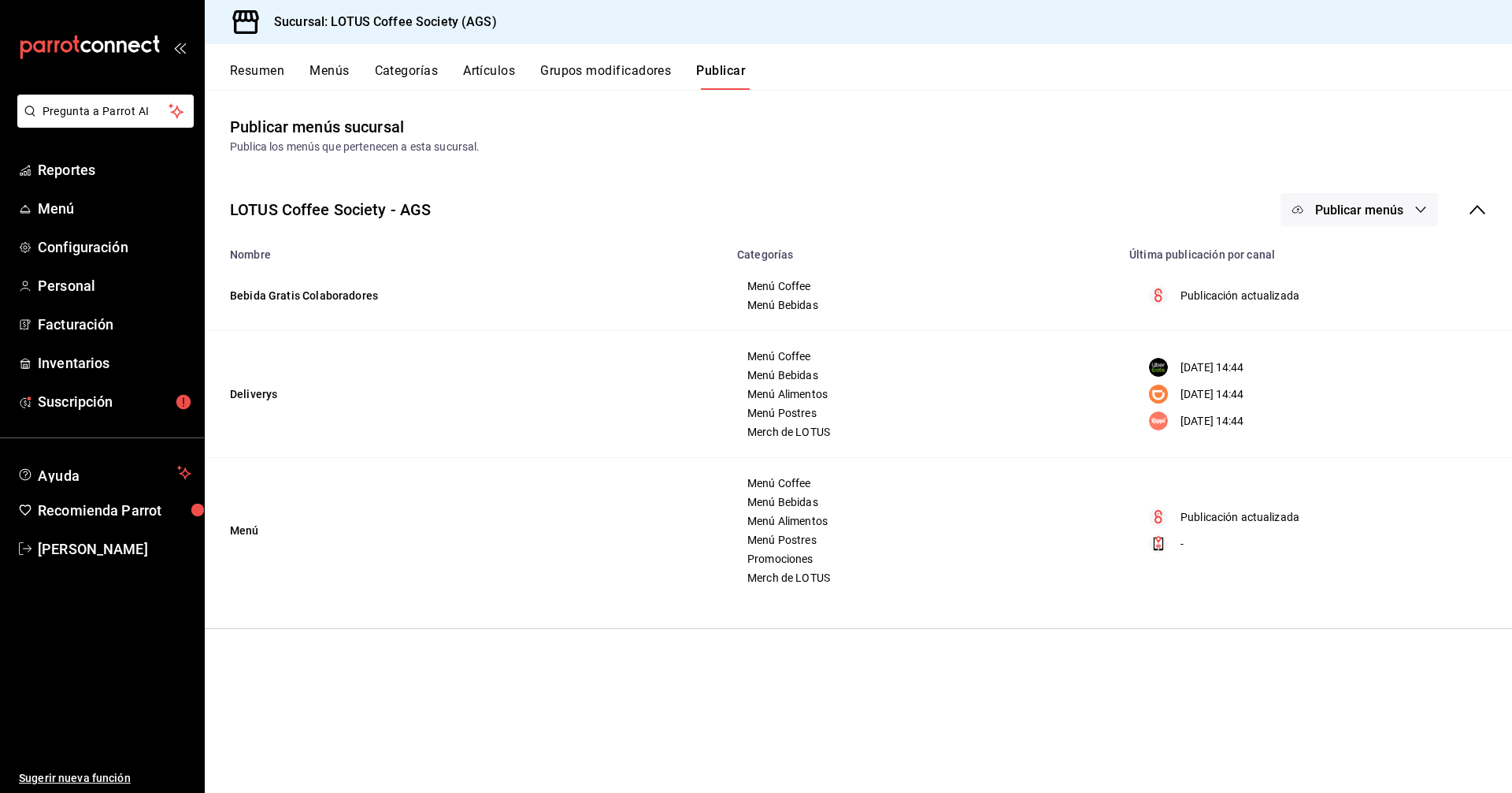
click at [1332, 206] on span "Publicar menús" at bounding box center [1360, 210] width 89 height 15
click at [1349, 309] on span "Uber Eats" at bounding box center [1382, 305] width 76 height 17
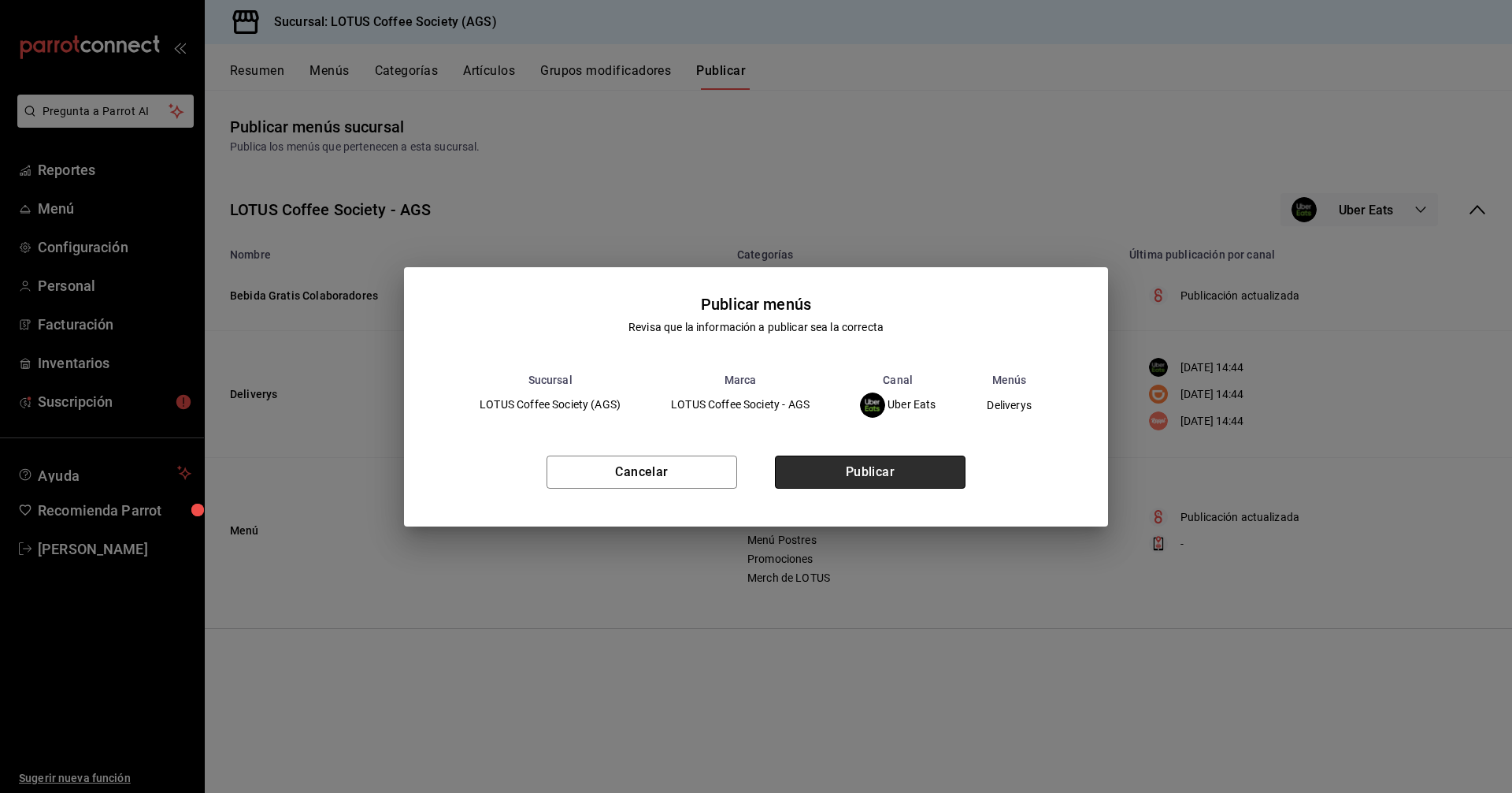
click at [878, 473] on button "Publicar" at bounding box center [870, 471] width 191 height 33
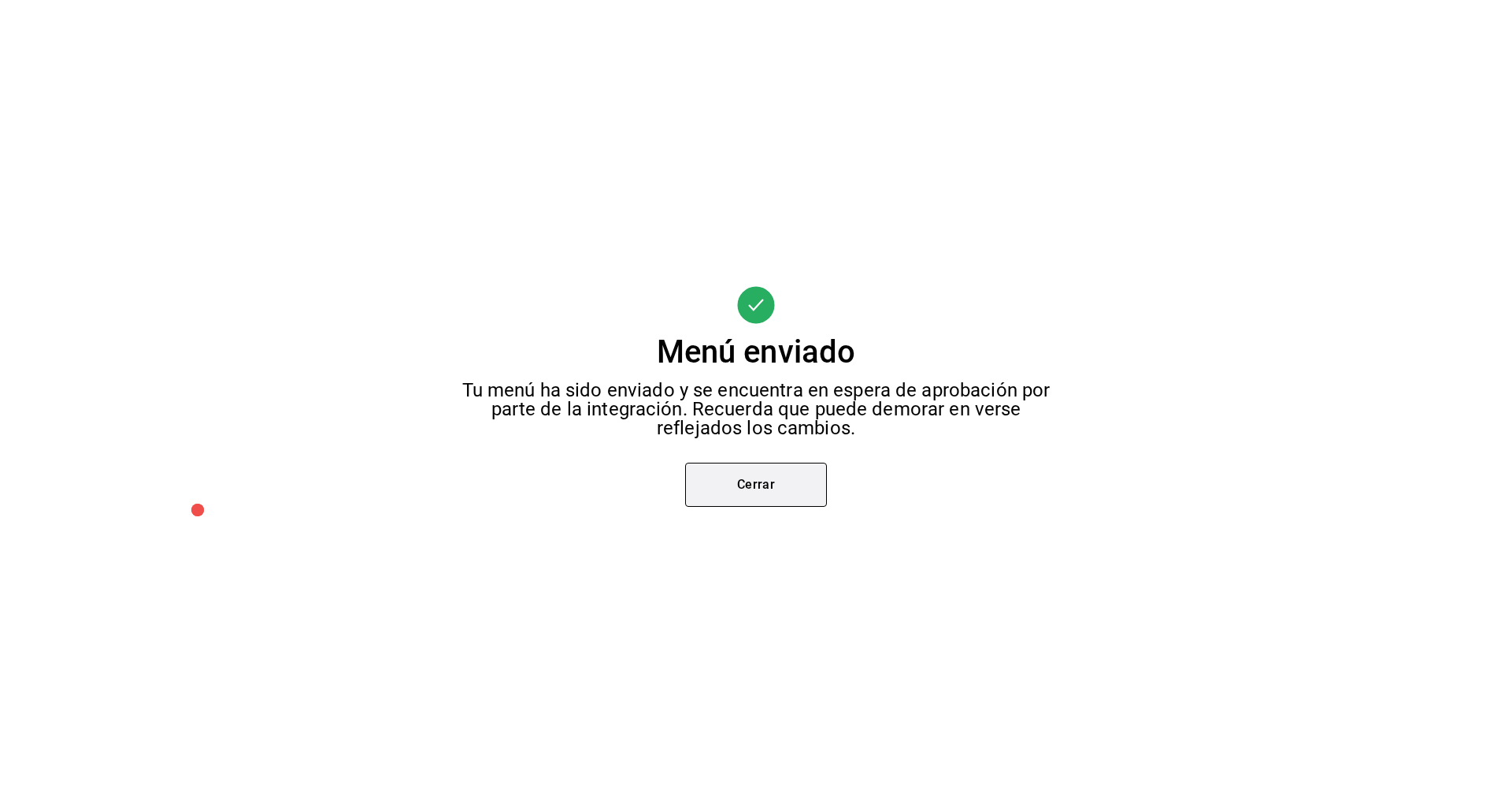
click at [748, 475] on button "Cerrar" at bounding box center [756, 484] width 142 height 44
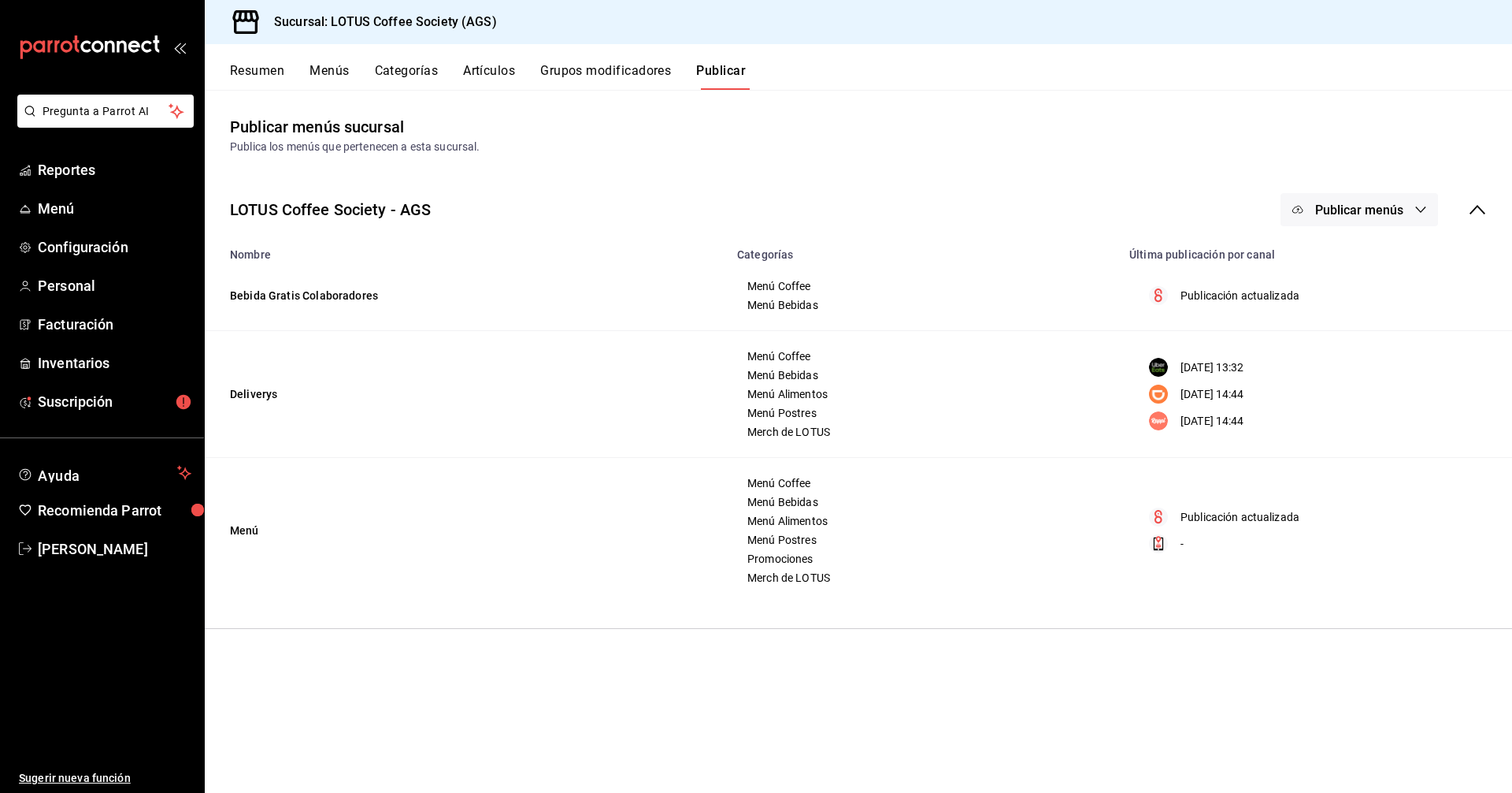
click at [248, 72] on button "Resumen" at bounding box center [257, 76] width 54 height 27
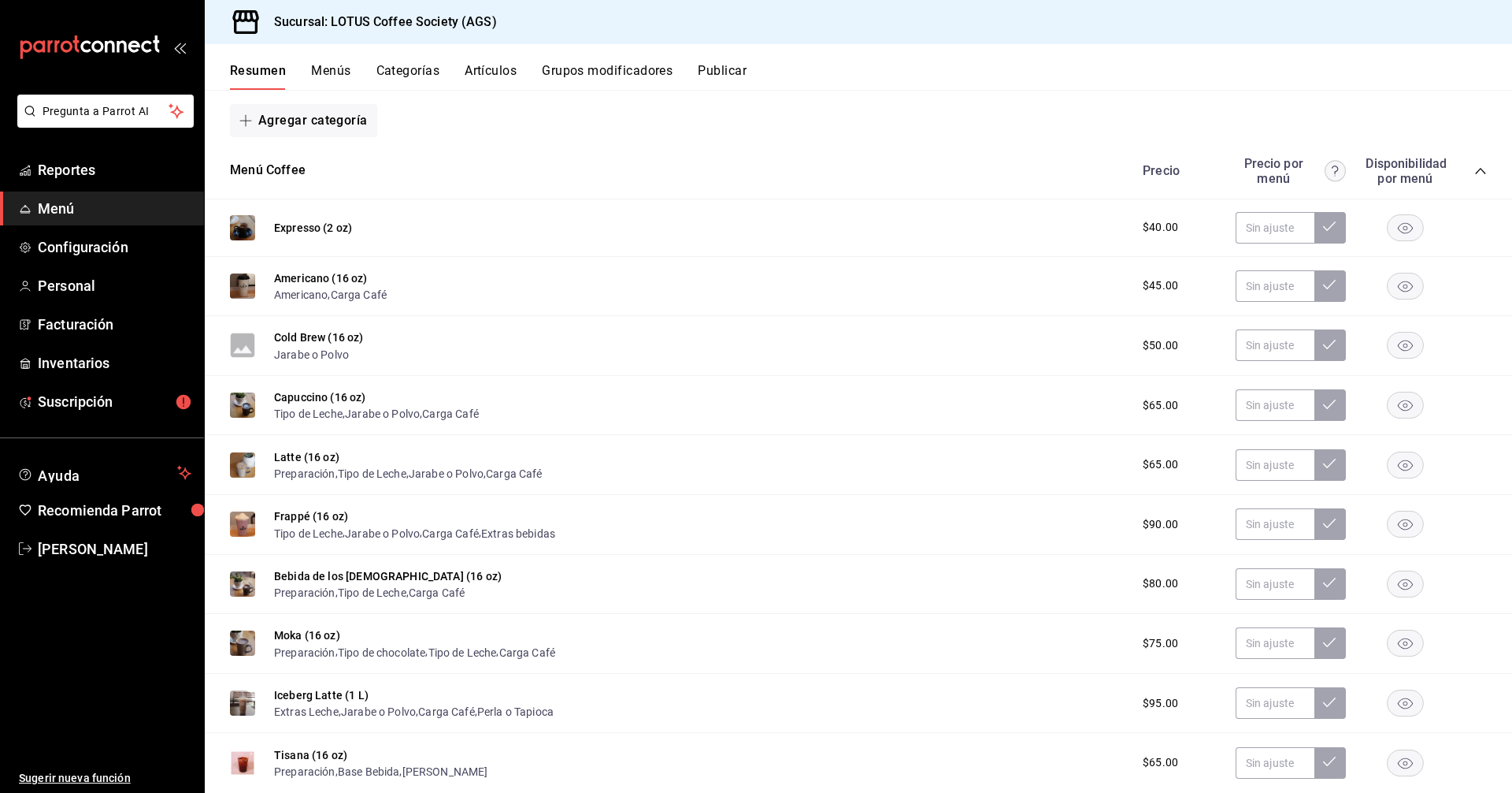
scroll to position [236, 0]
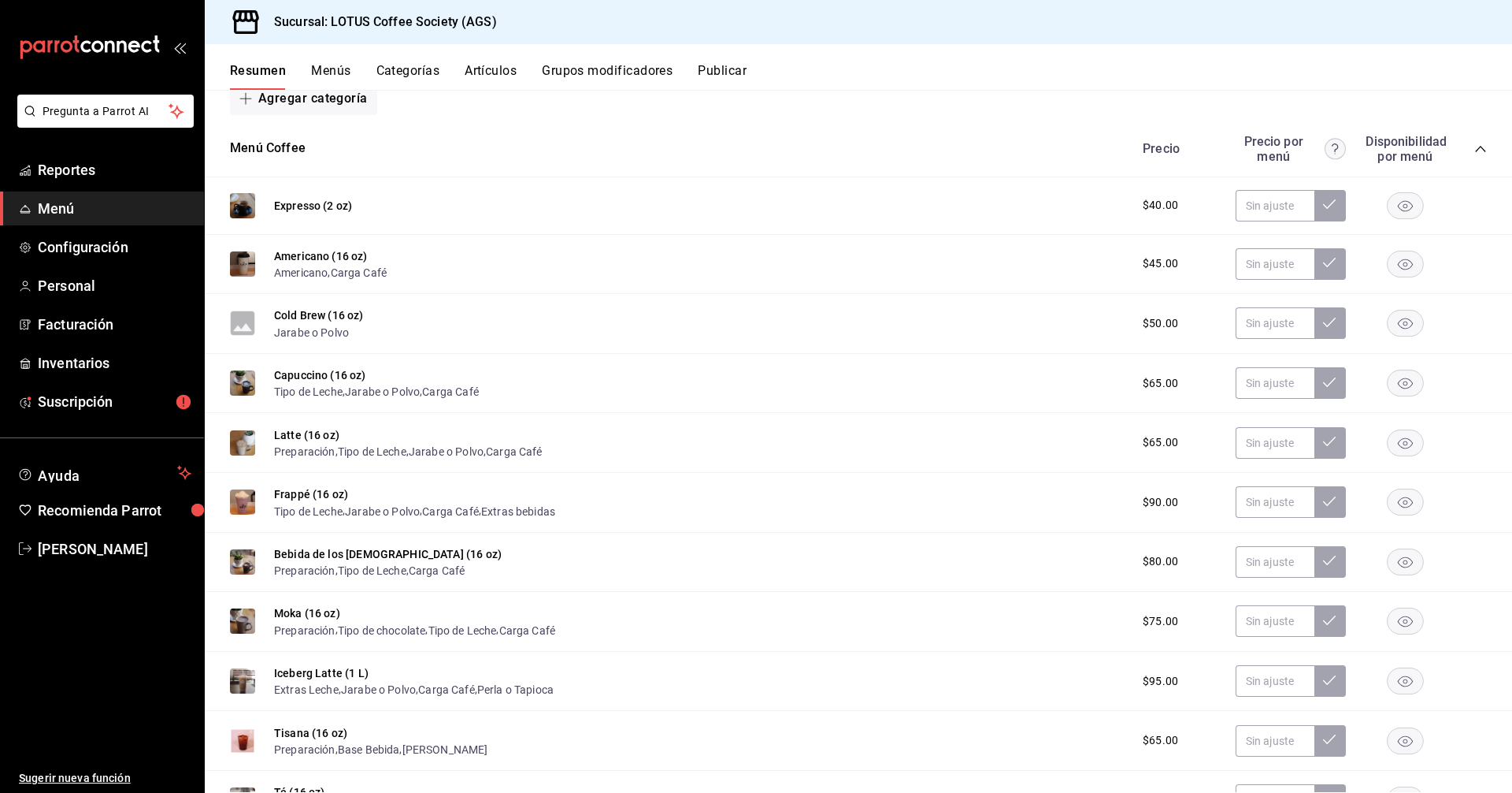
click at [1474, 148] on icon "collapse-category-row" at bounding box center [1481, 149] width 13 height 13
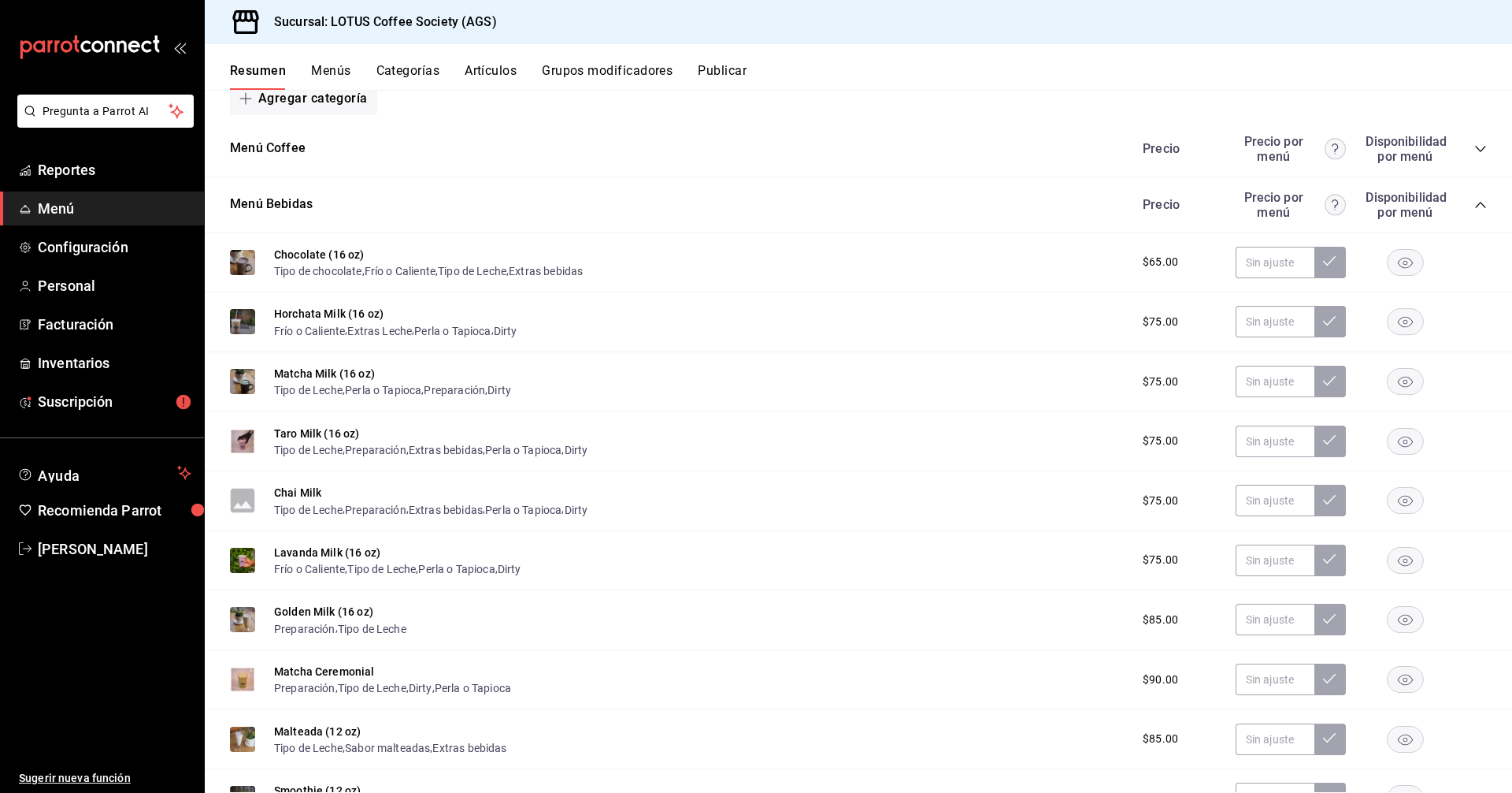
click at [1474, 203] on icon "collapse-category-row" at bounding box center [1481, 205] width 13 height 13
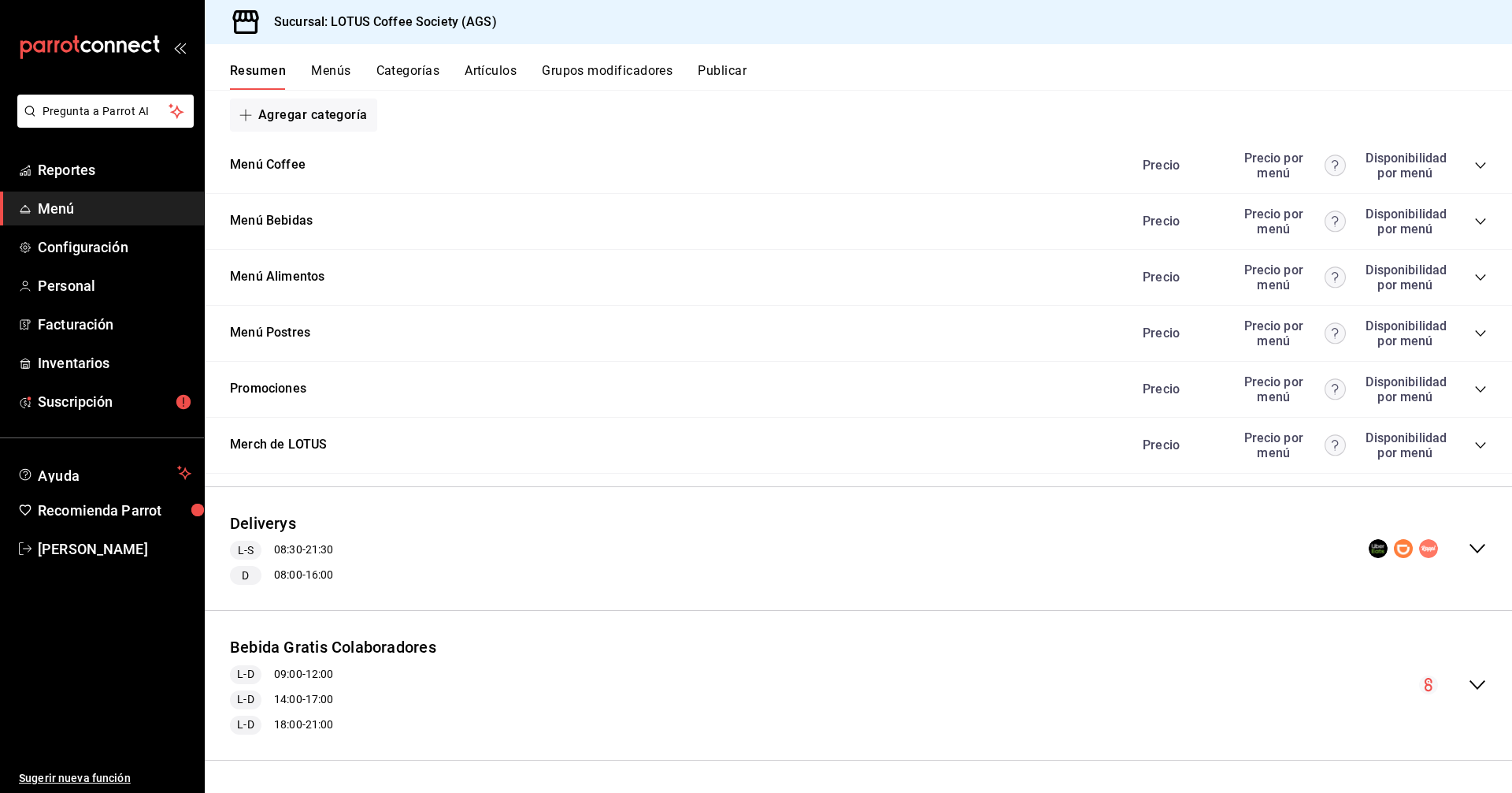
scroll to position [220, 0]
click at [1473, 541] on icon "collapse-menu-row" at bounding box center [1477, 548] width 19 height 19
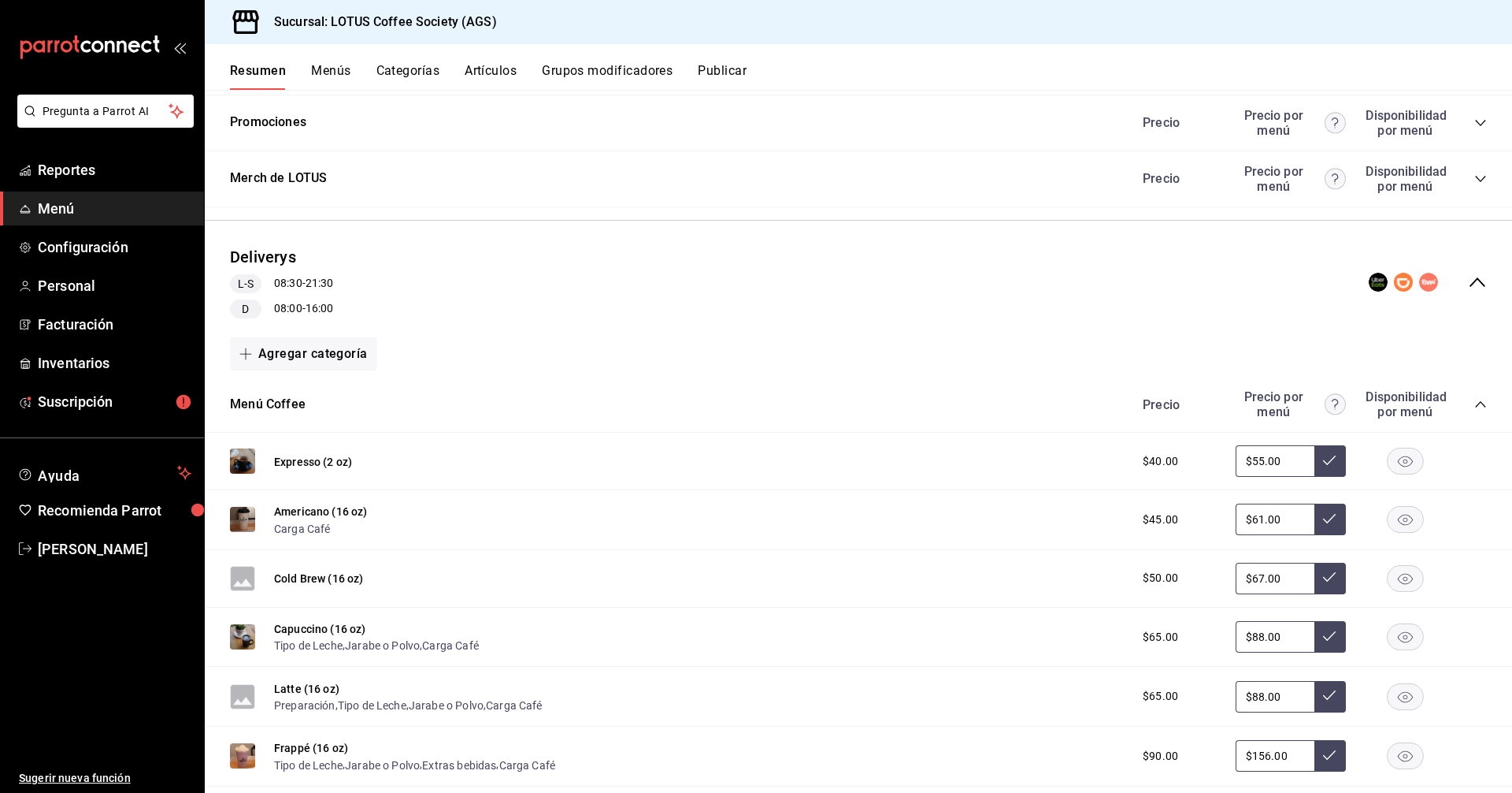
scroll to position [299, 0]
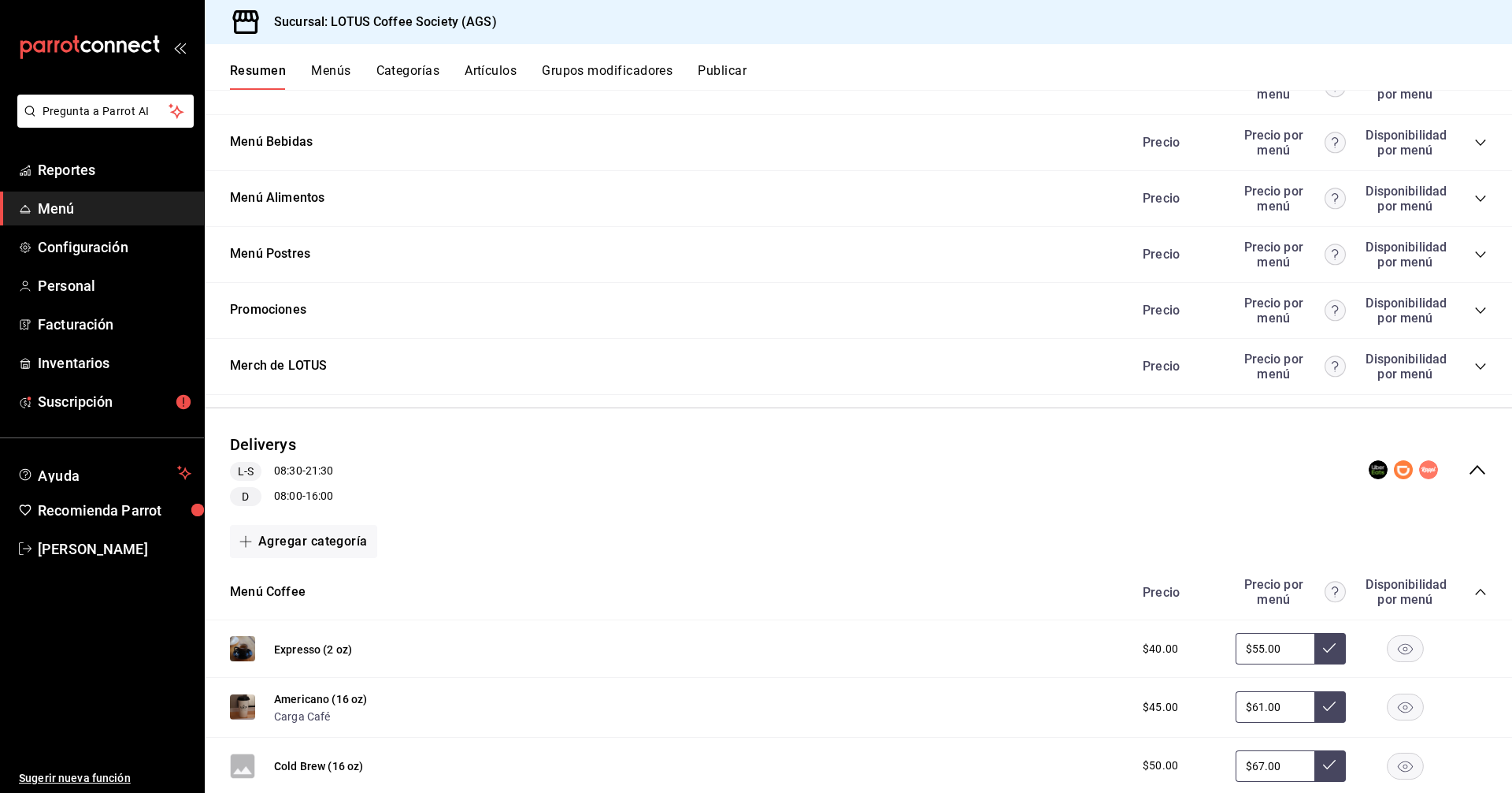
click at [1474, 587] on icon "collapse-category-row" at bounding box center [1481, 592] width 13 height 13
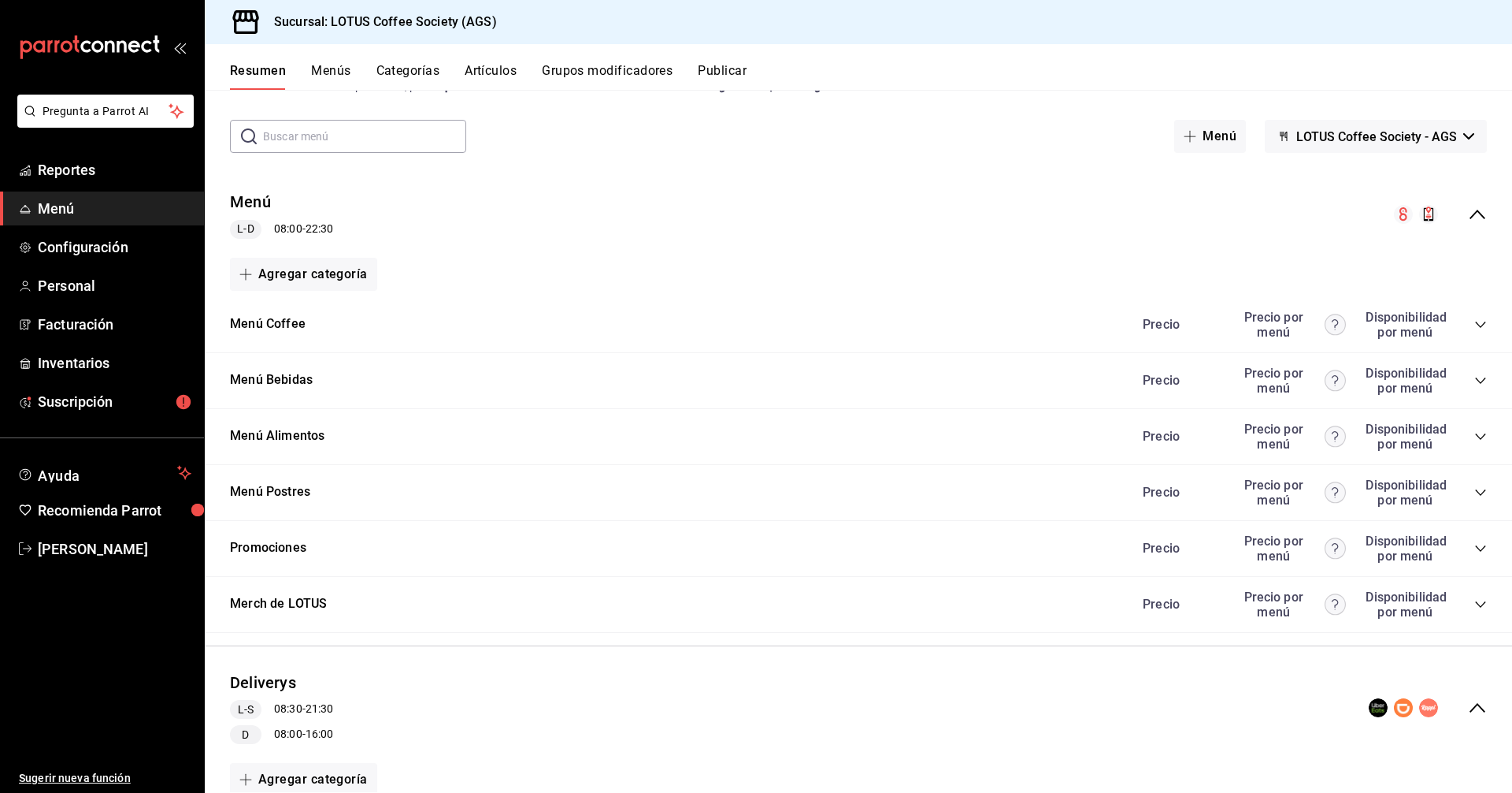
scroll to position [0, 0]
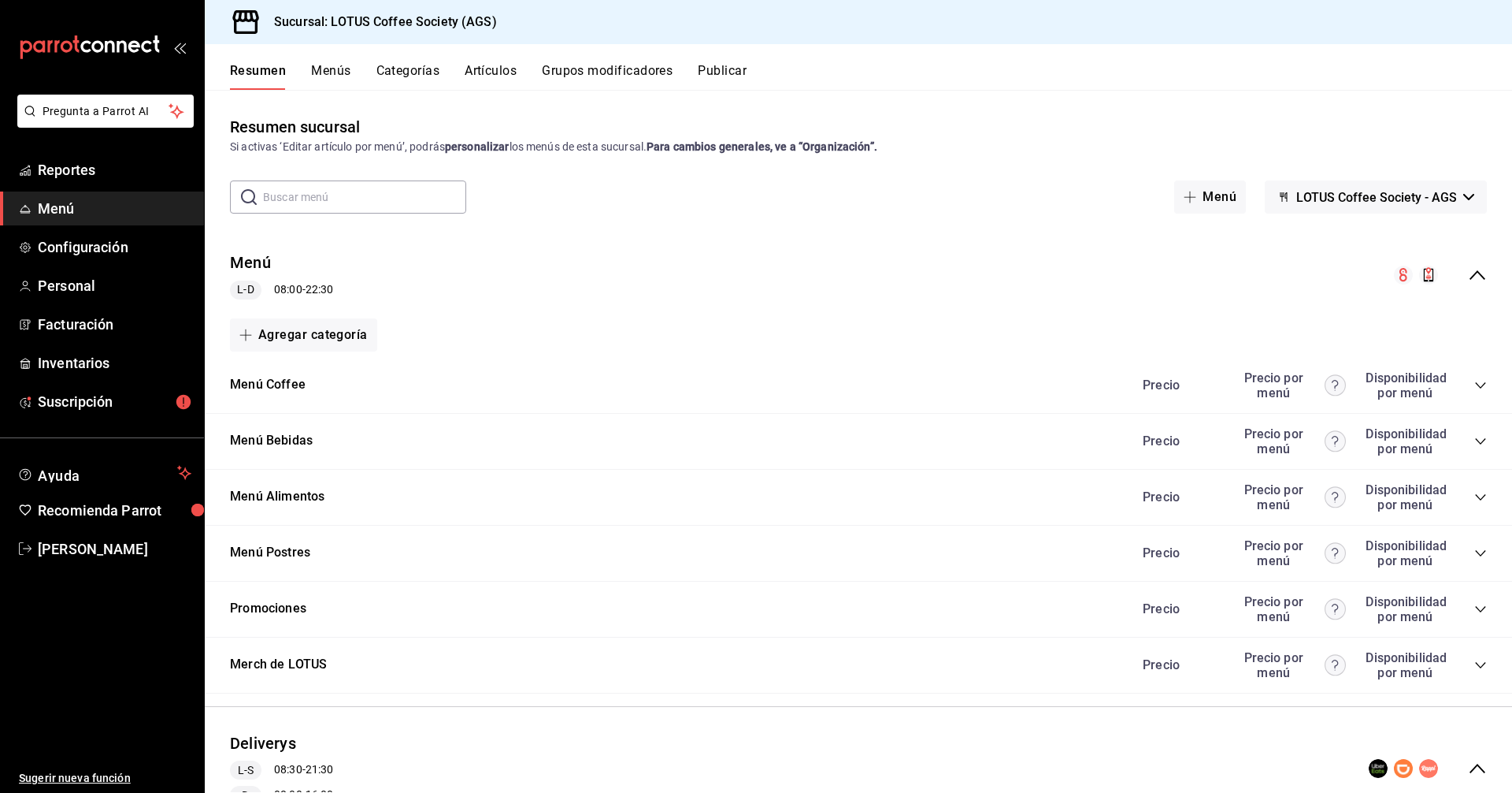
click at [1473, 284] on icon "collapse-menu-row" at bounding box center [1477, 275] width 19 height 19
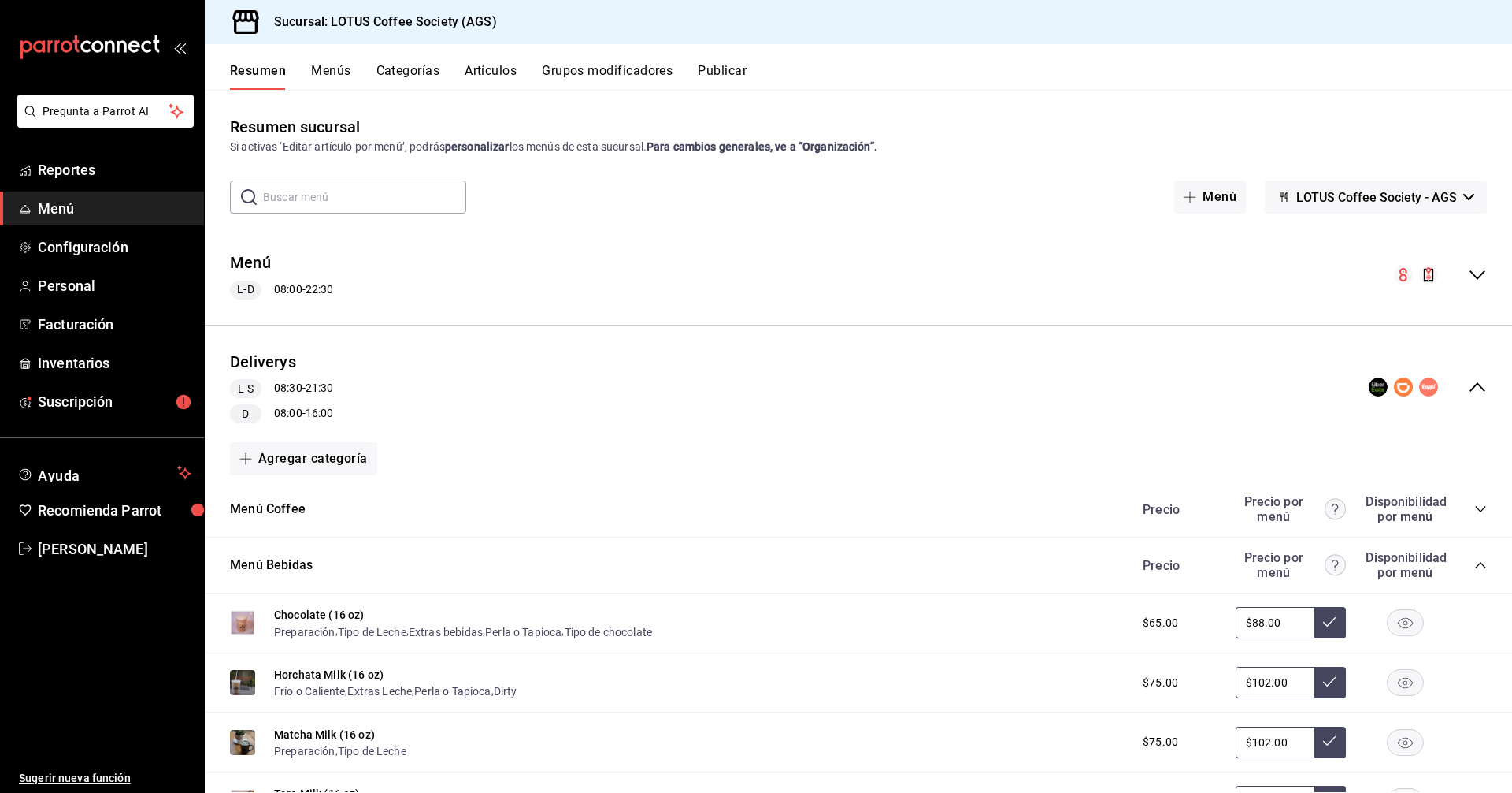
click at [1473, 284] on icon "collapse-menu-row" at bounding box center [1477, 275] width 19 height 19
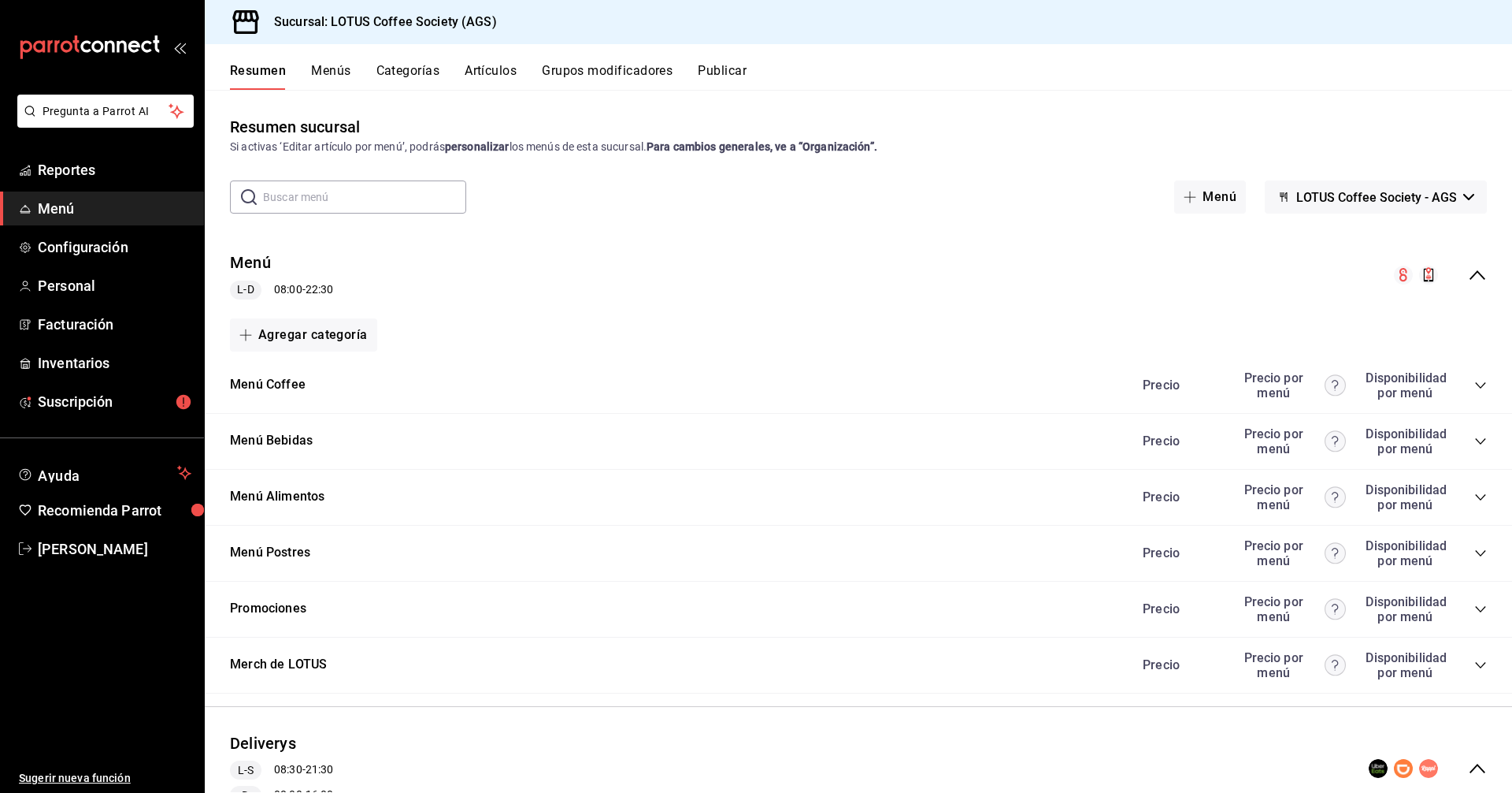
click at [1473, 284] on icon "collapse-menu-row" at bounding box center [1477, 275] width 19 height 19
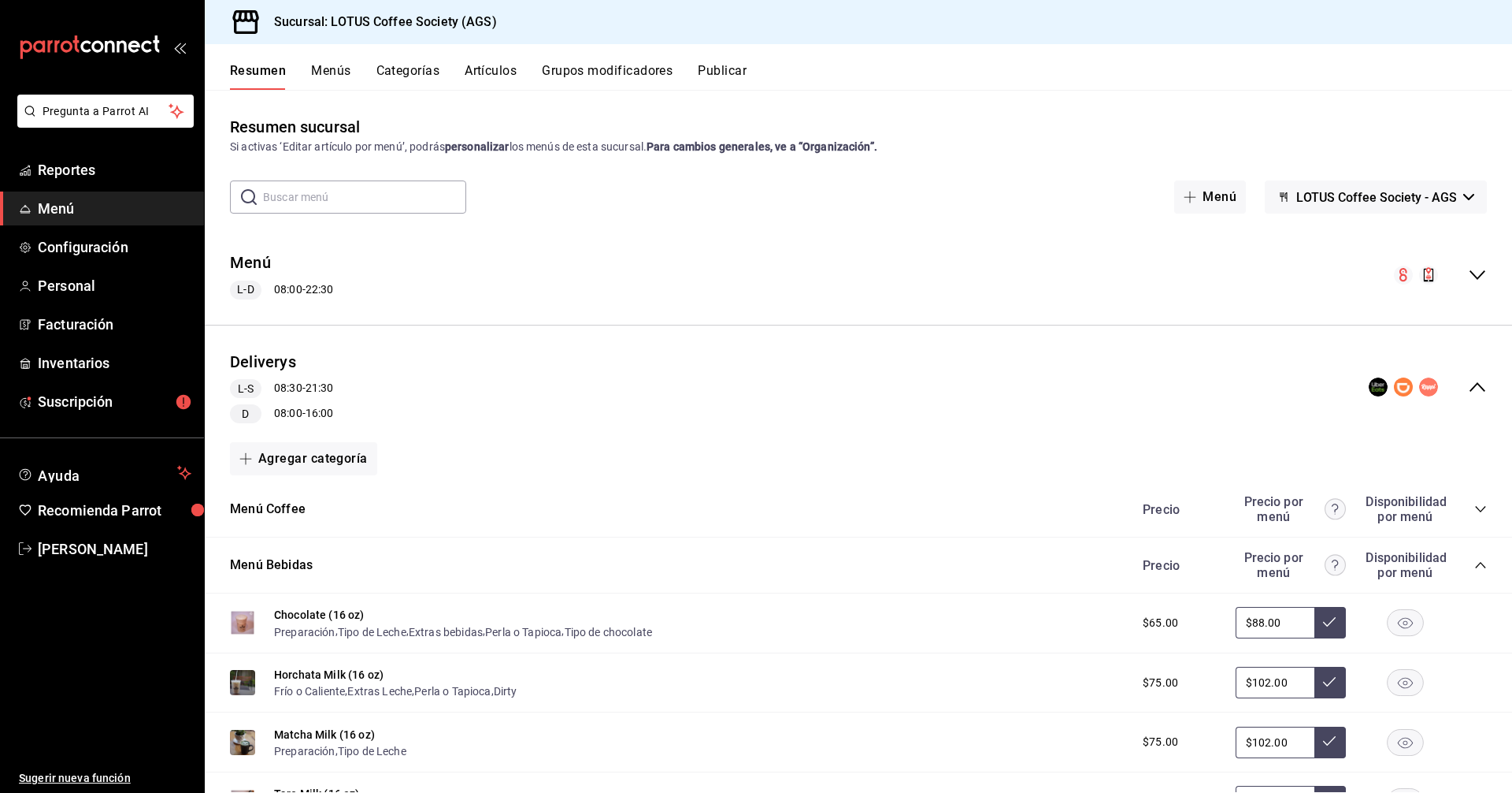
click at [1475, 392] on div "Deliverys L-S 08:30 - 21:30 D 08:00 - 16:00" at bounding box center [858, 387] width 1307 height 98
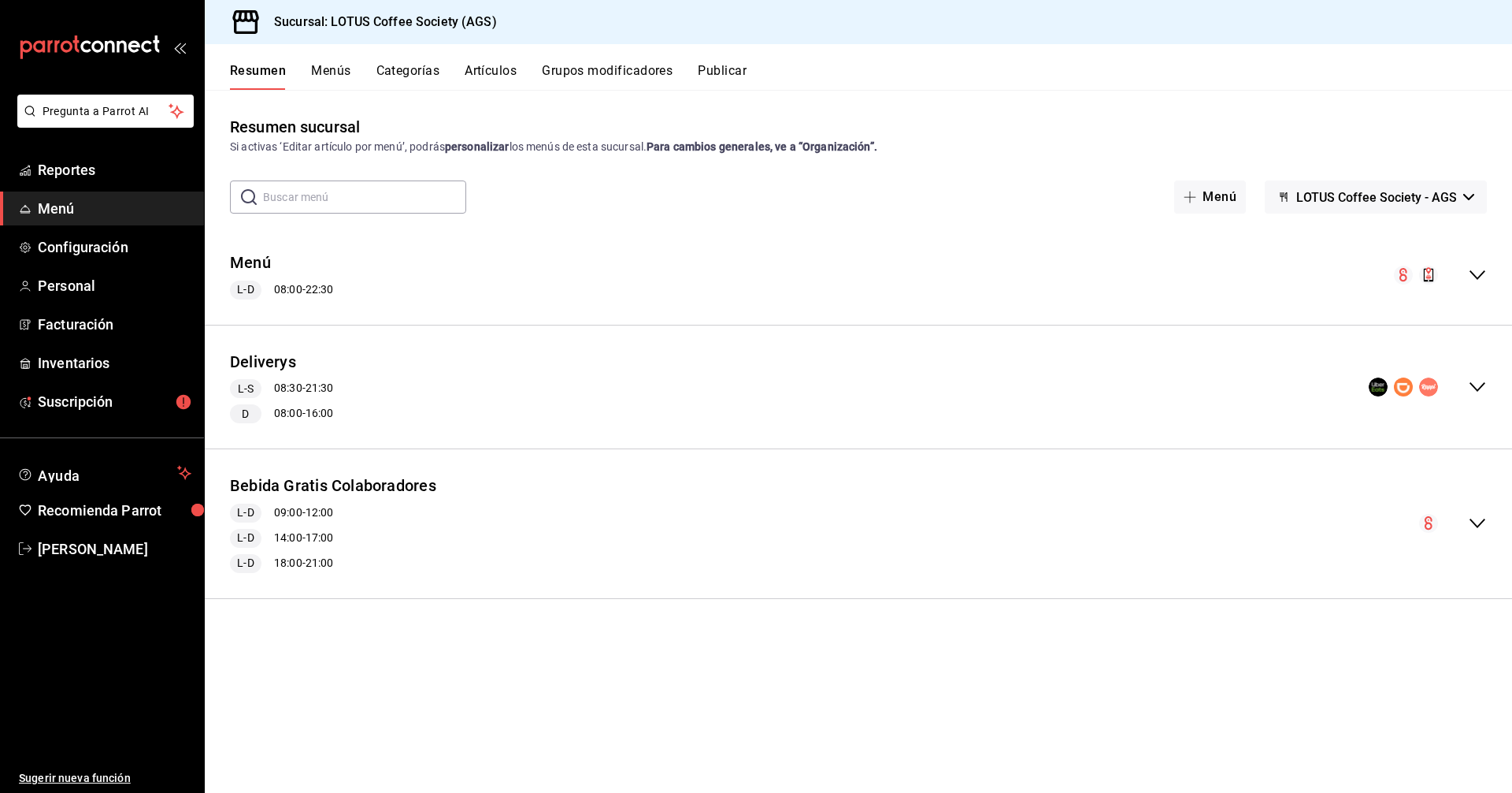
click at [1480, 384] on icon "collapse-menu-row" at bounding box center [1477, 386] width 19 height 19
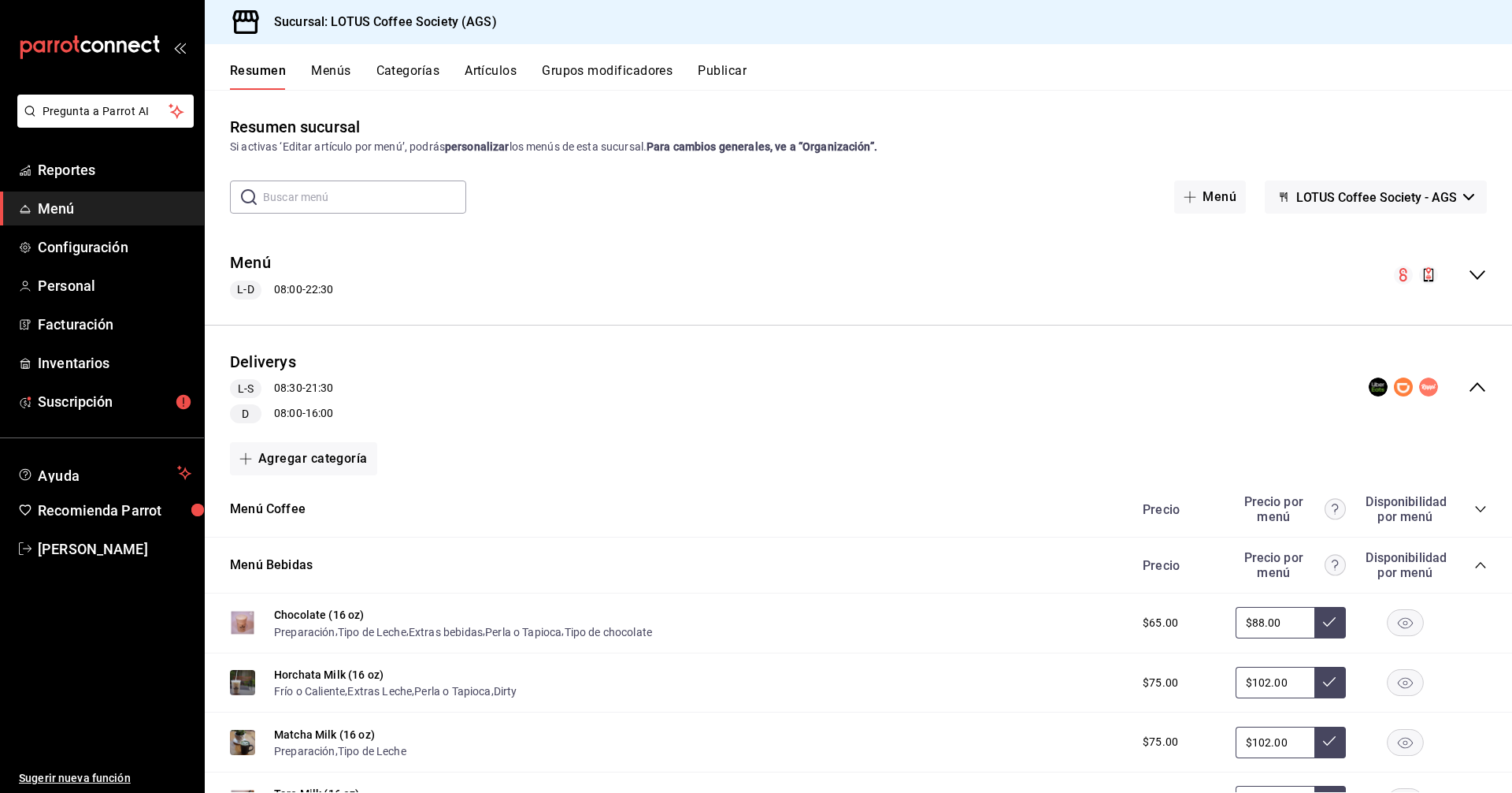
drag, startPoint x: 1473, startPoint y: 372, endPoint x: 1475, endPoint y: 383, distance: 11.2
click at [1473, 376] on div "Deliverys L-S 08:30 - 21:30 D 08:00 - 16:00" at bounding box center [858, 387] width 1307 height 98
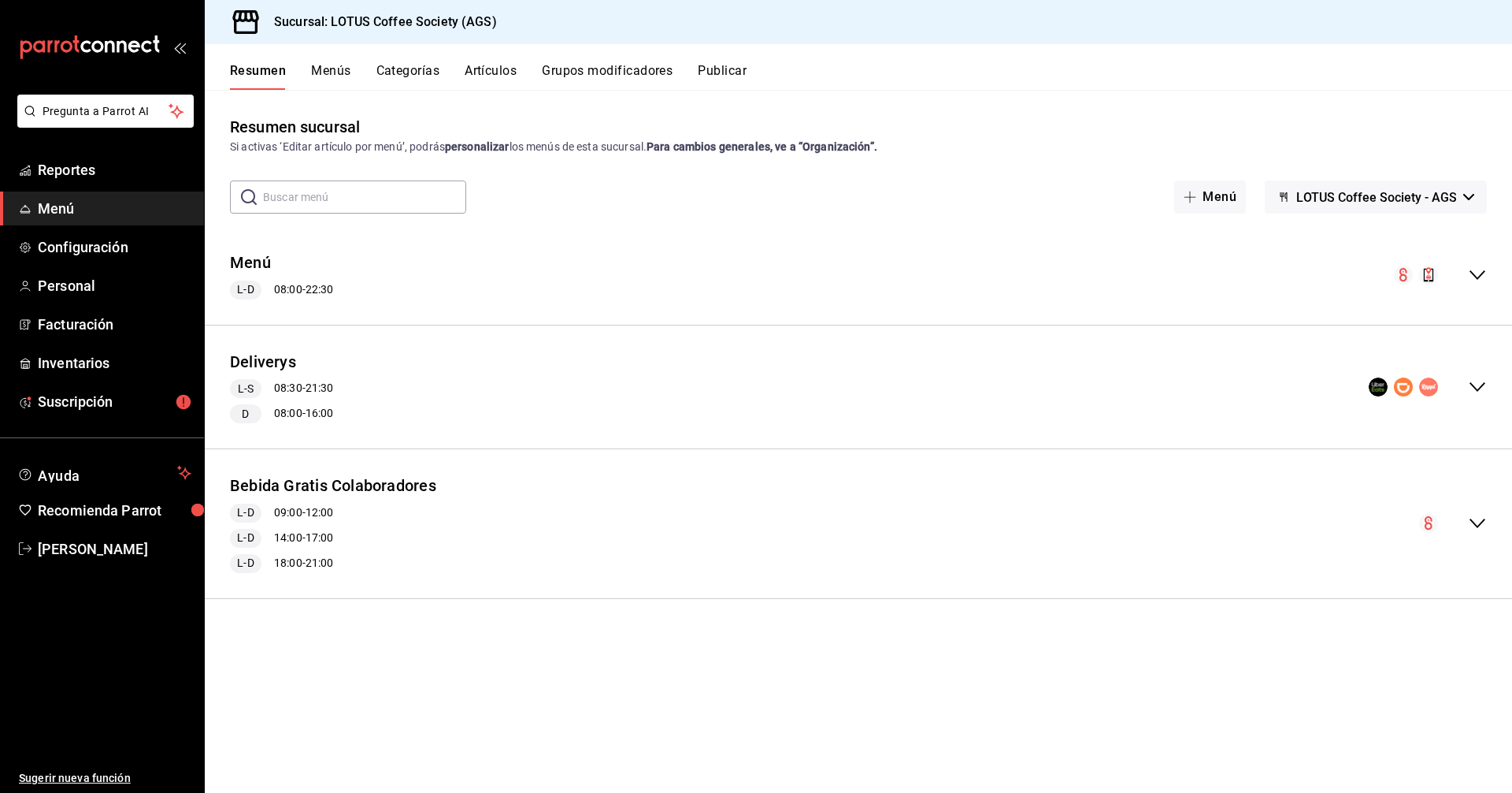
click at [1482, 271] on icon "collapse-menu-row" at bounding box center [1477, 275] width 19 height 19
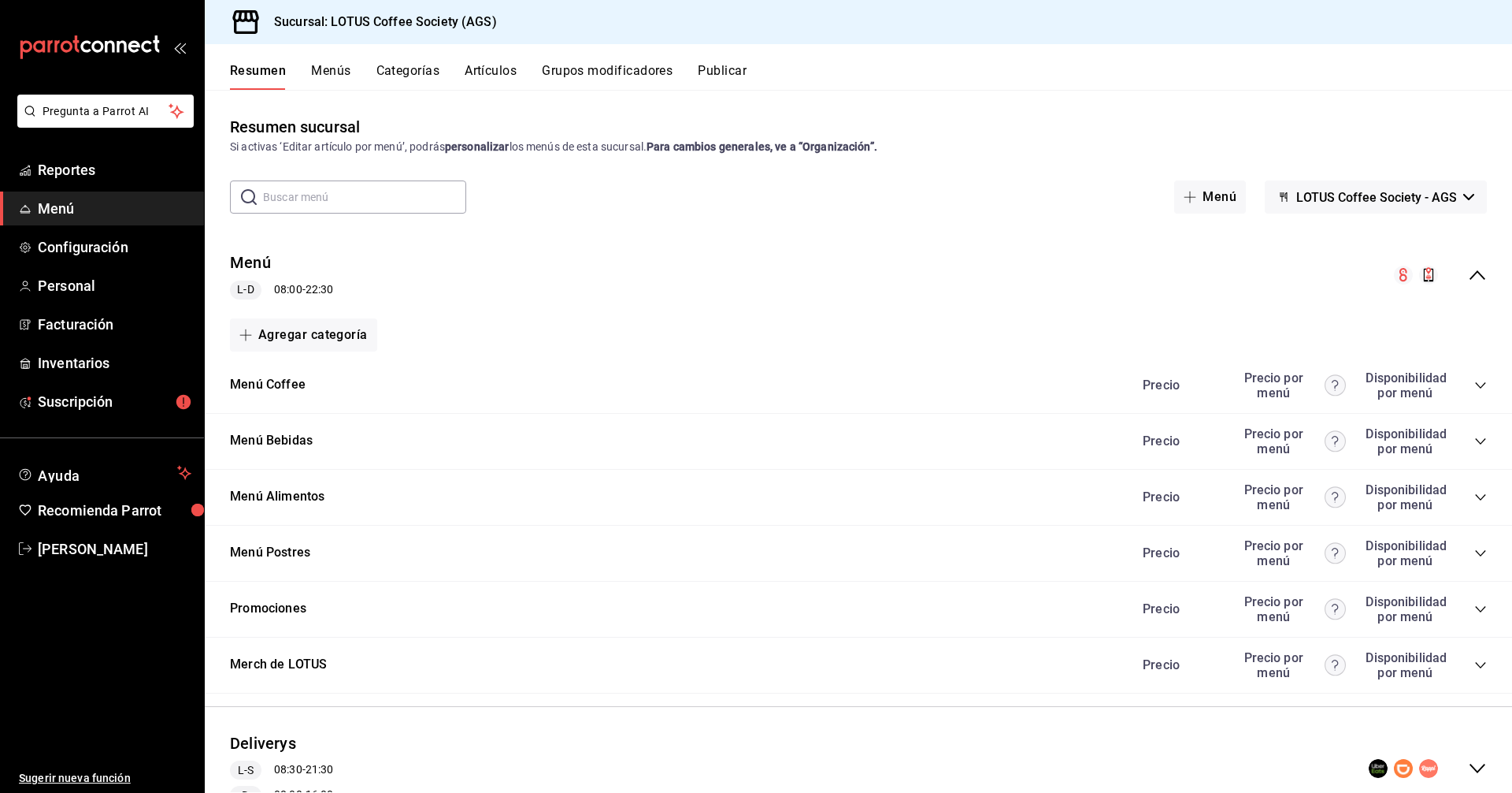
click at [1481, 281] on div "Menú L-D 08:00 - 22:30" at bounding box center [858, 275] width 1307 height 73
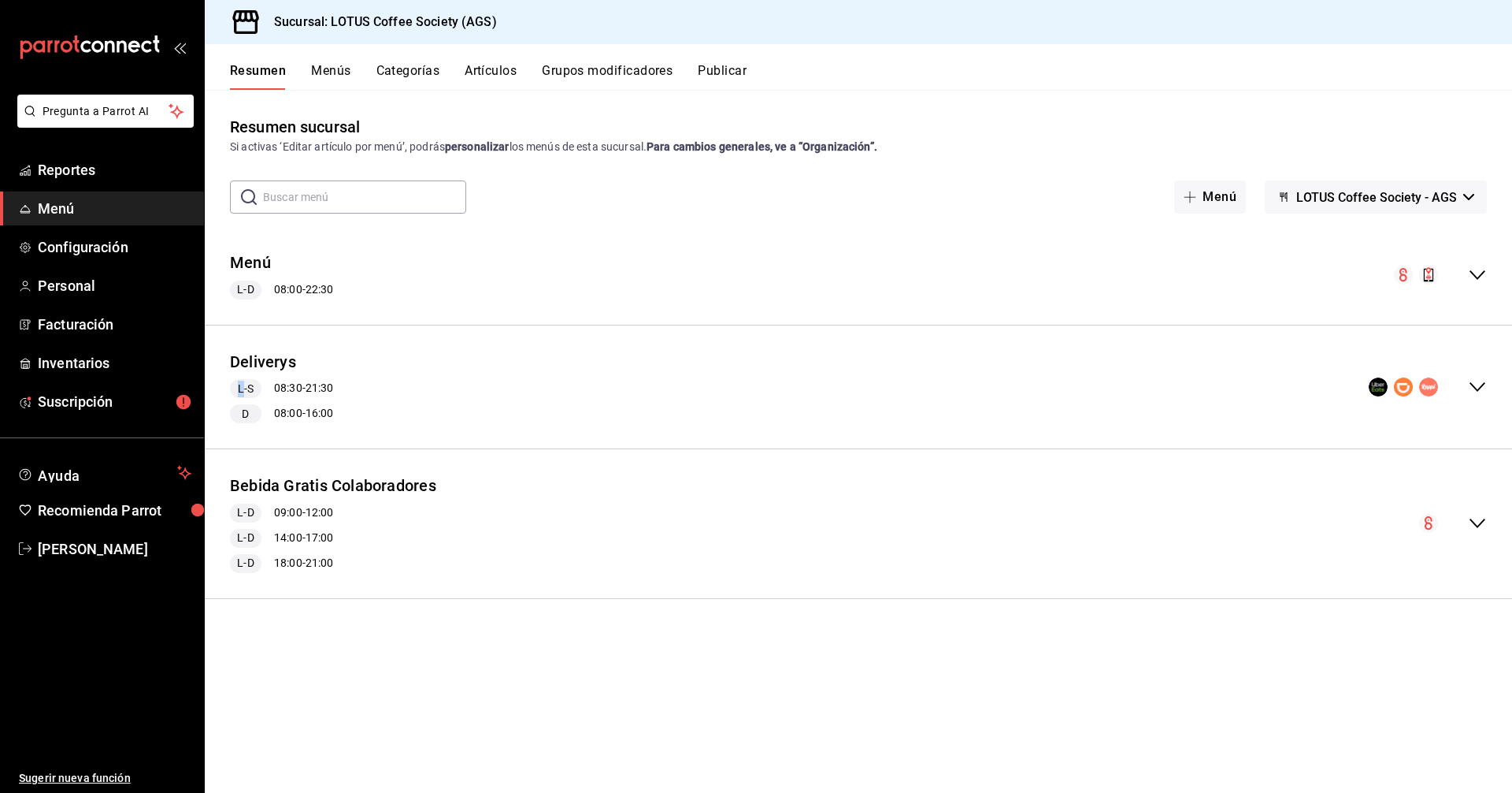
click at [1481, 281] on icon "collapse-menu-row" at bounding box center [1477, 275] width 19 height 19
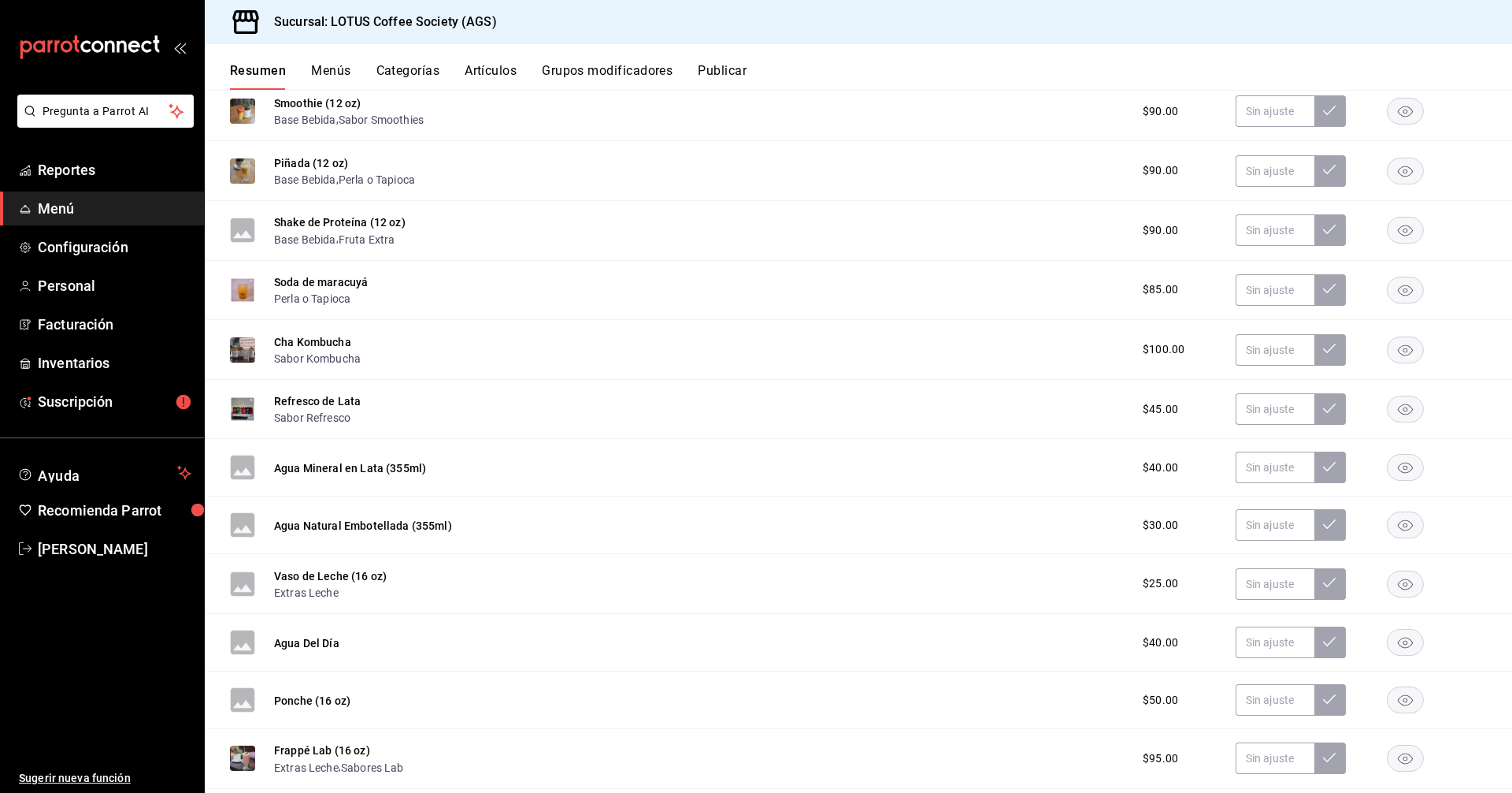
scroll to position [1733, 0]
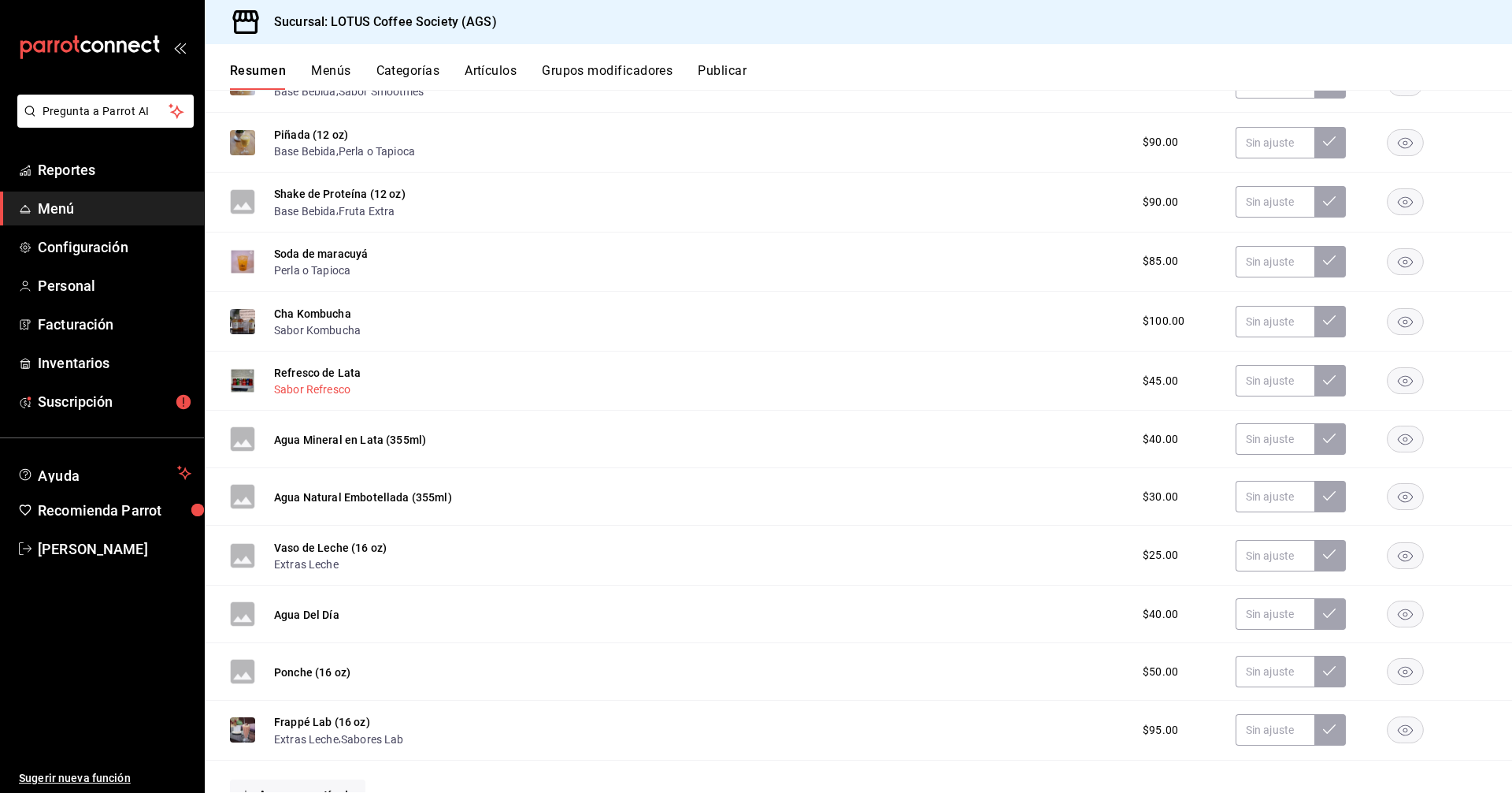
click at [327, 391] on button "Sabor Refresco" at bounding box center [312, 389] width 77 height 16
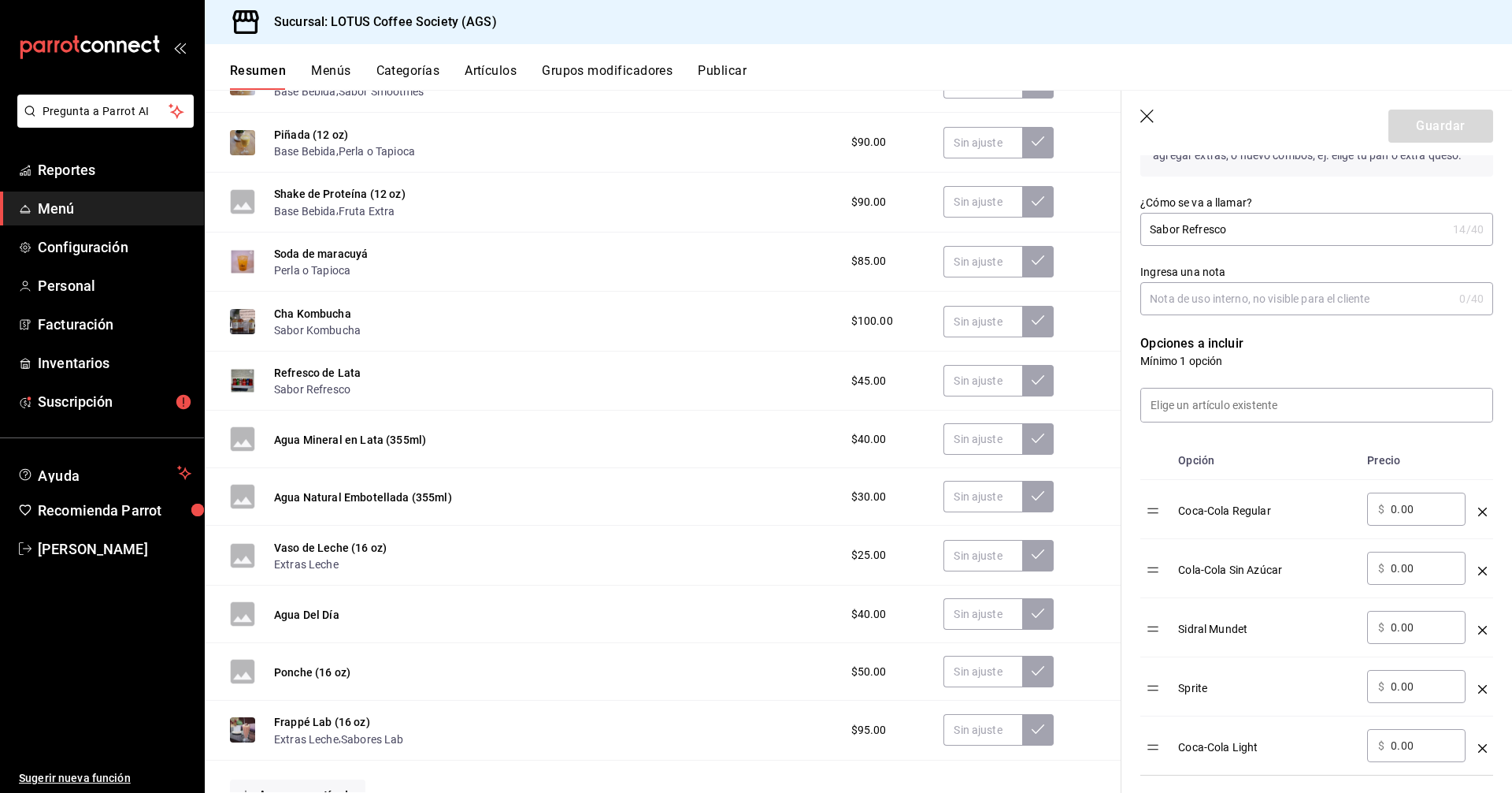
scroll to position [315, 0]
